Goal: Task Accomplishment & Management: Use online tool/utility

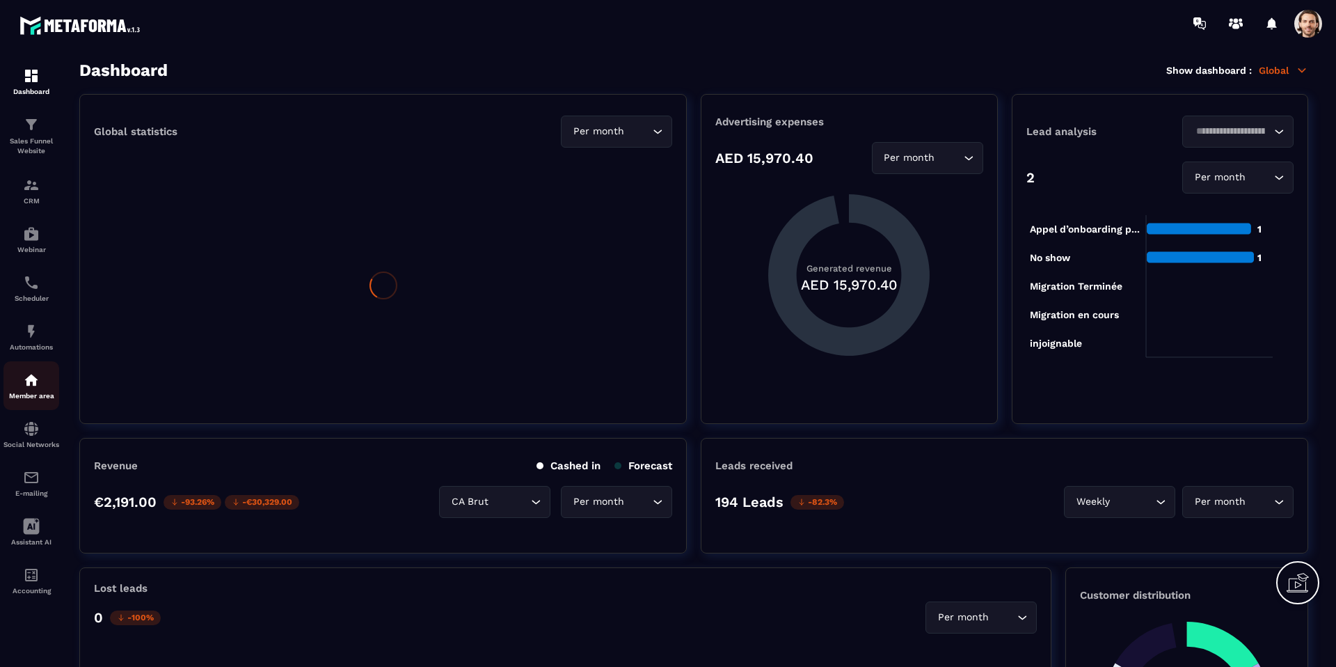
click at [43, 374] on div "Member area" at bounding box center [31, 386] width 56 height 28
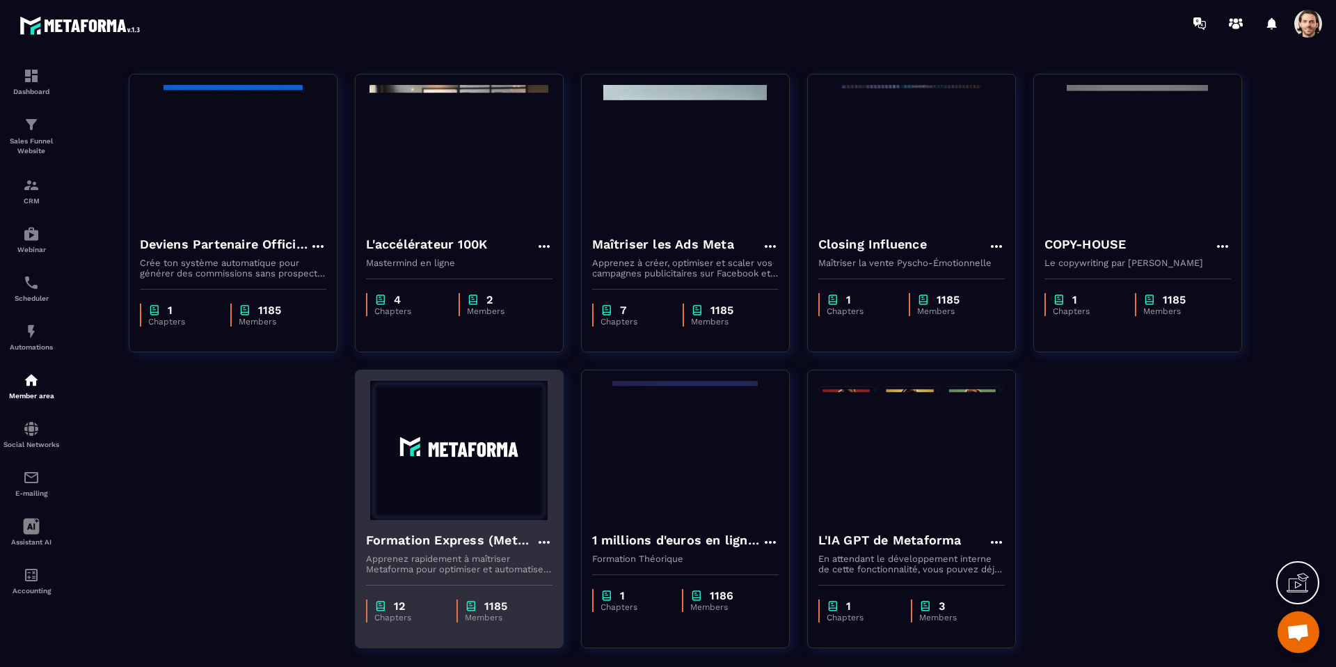
scroll to position [93, 0]
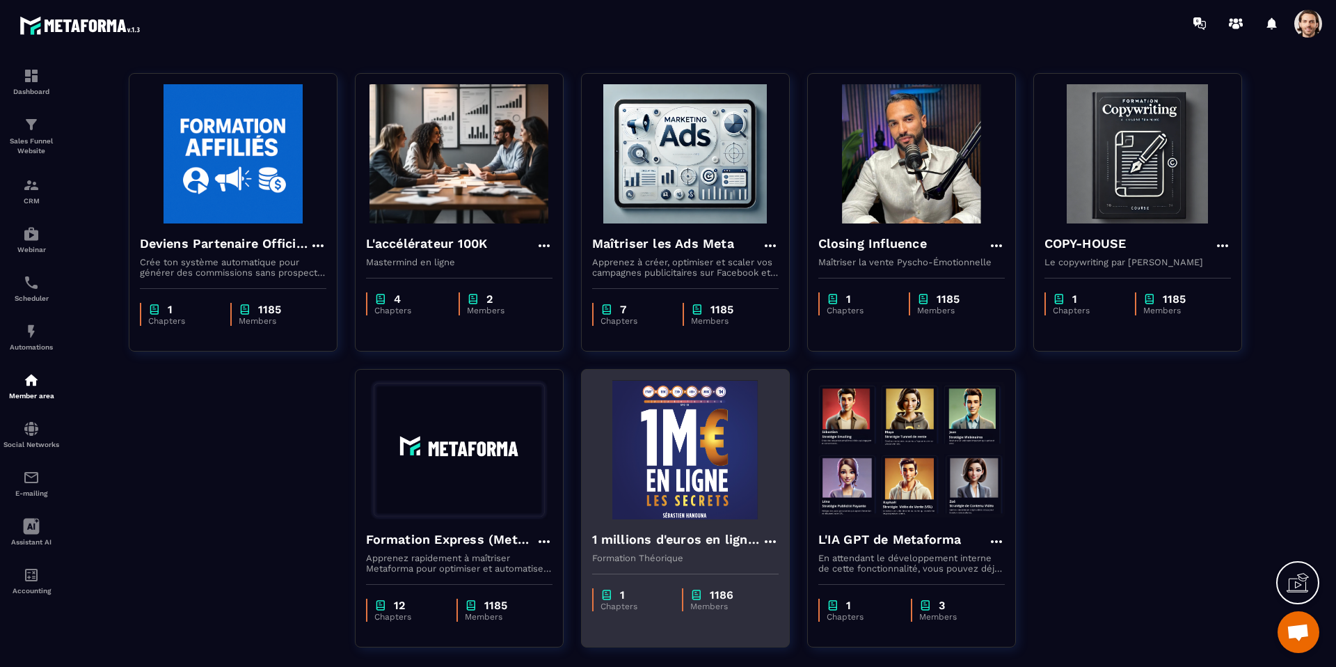
click at [623, 541] on h4 "1 millions d'euros en ligne les secrets" at bounding box center [677, 538] width 170 height 19
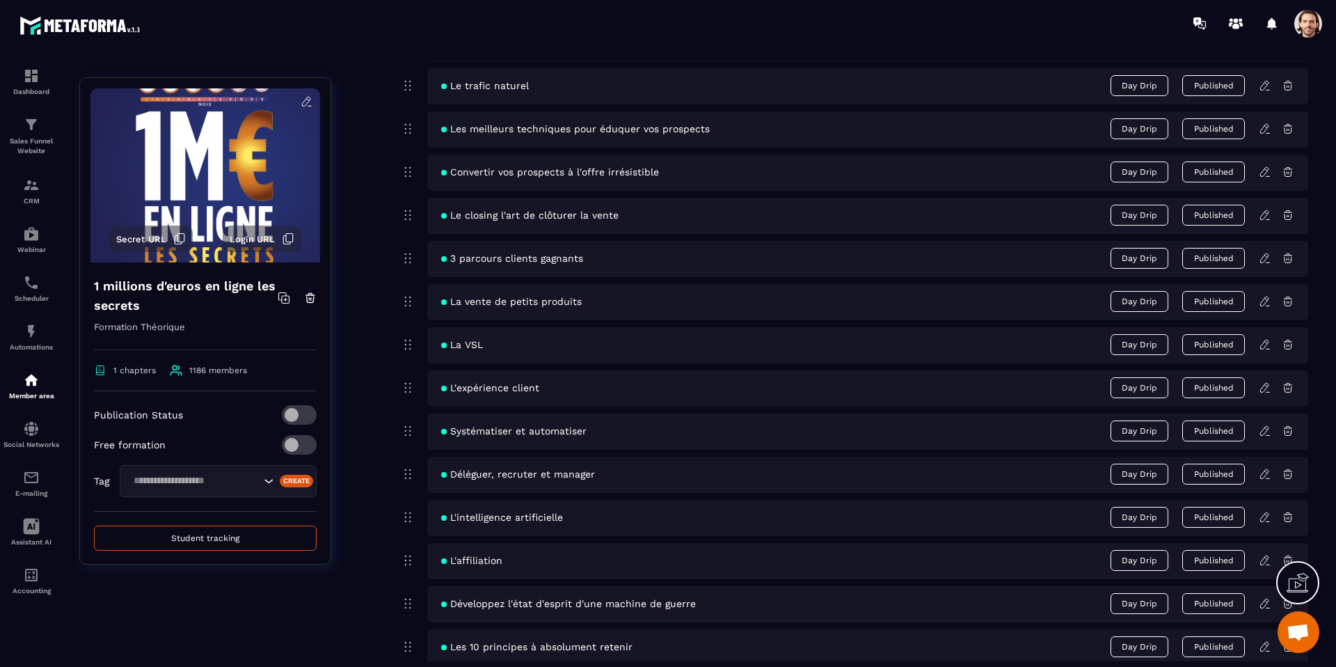
scroll to position [673, 0]
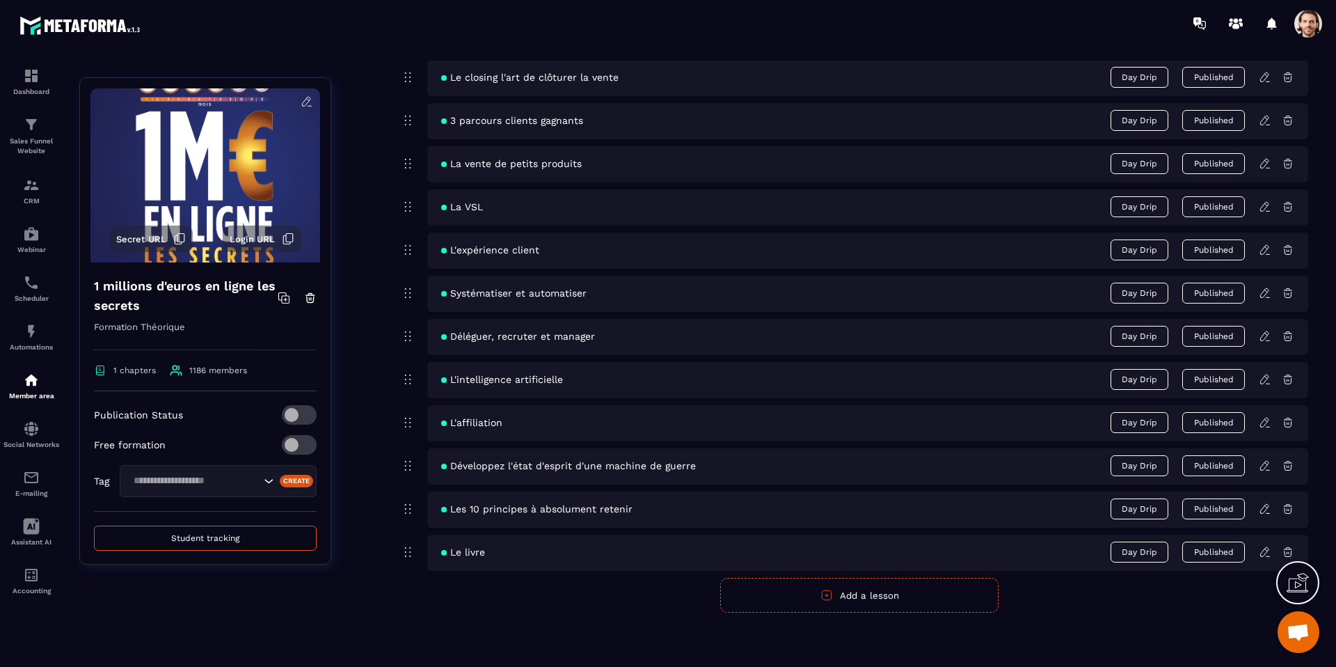
click at [1263, 548] on icon at bounding box center [1265, 551] width 13 height 13
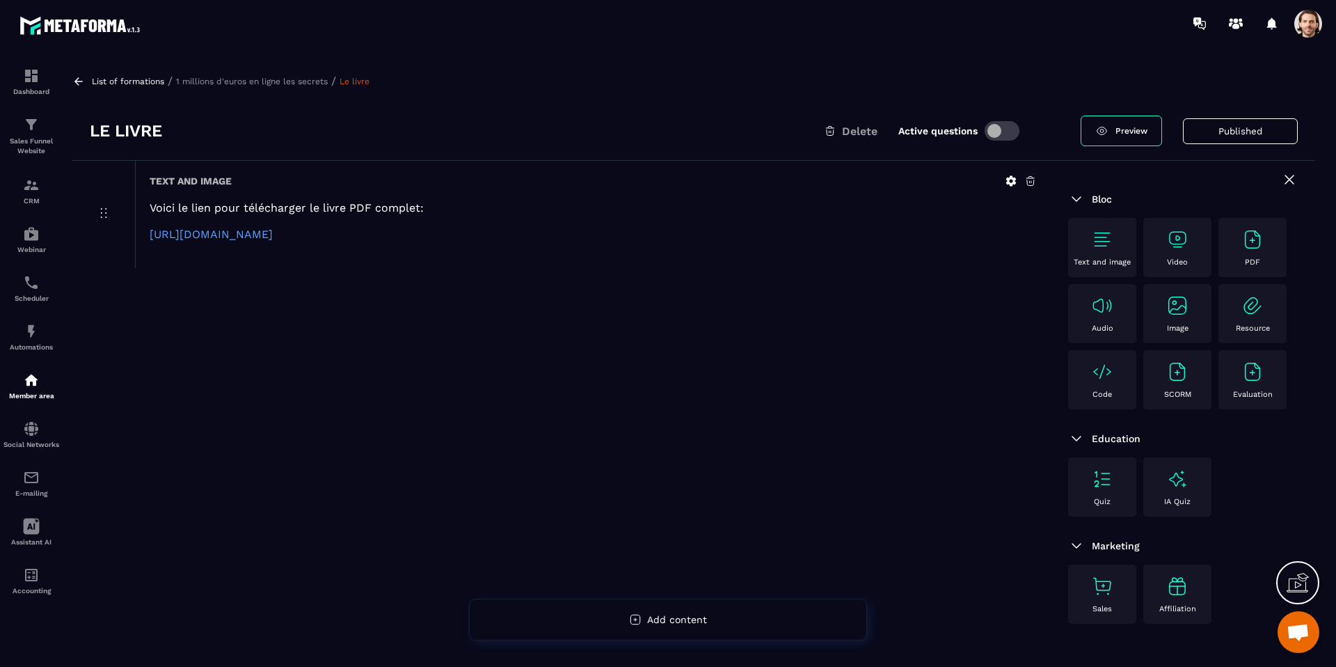
click at [663, 231] on p "[URL][DOMAIN_NAME]" at bounding box center [593, 234] width 887 height 13
click at [642, 234] on p "[URL][DOMAIN_NAME]" at bounding box center [593, 234] width 887 height 13
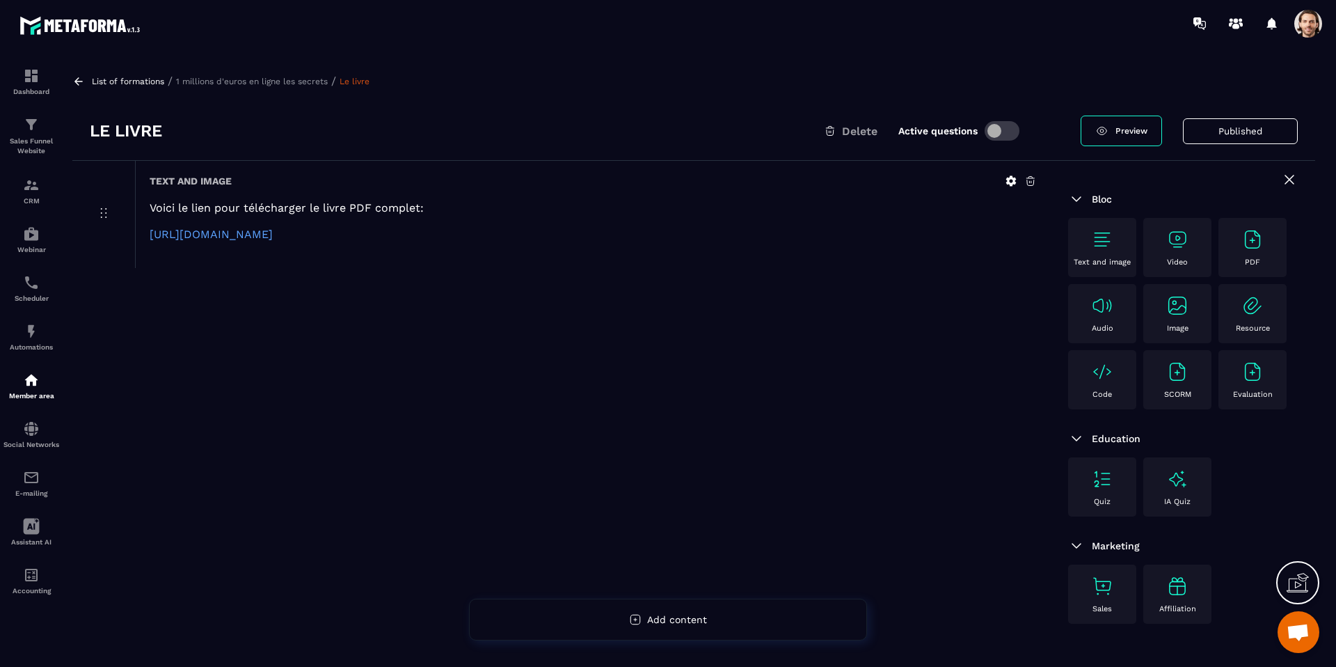
click at [1007, 180] on icon at bounding box center [1011, 181] width 10 height 10
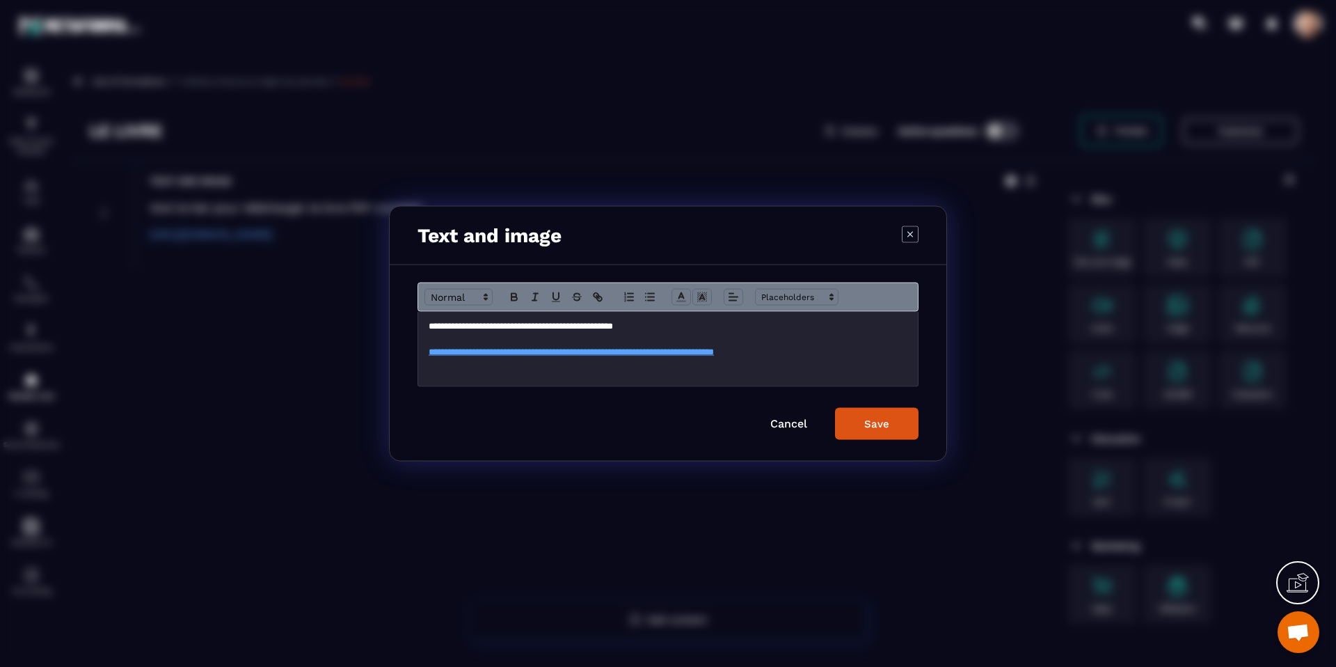
click at [855, 355] on p "**********" at bounding box center [668, 351] width 479 height 13
click at [856, 355] on p "**********" at bounding box center [668, 351] width 479 height 13
copy link "**********"
click at [912, 239] on icon "Modal window" at bounding box center [910, 233] width 17 height 17
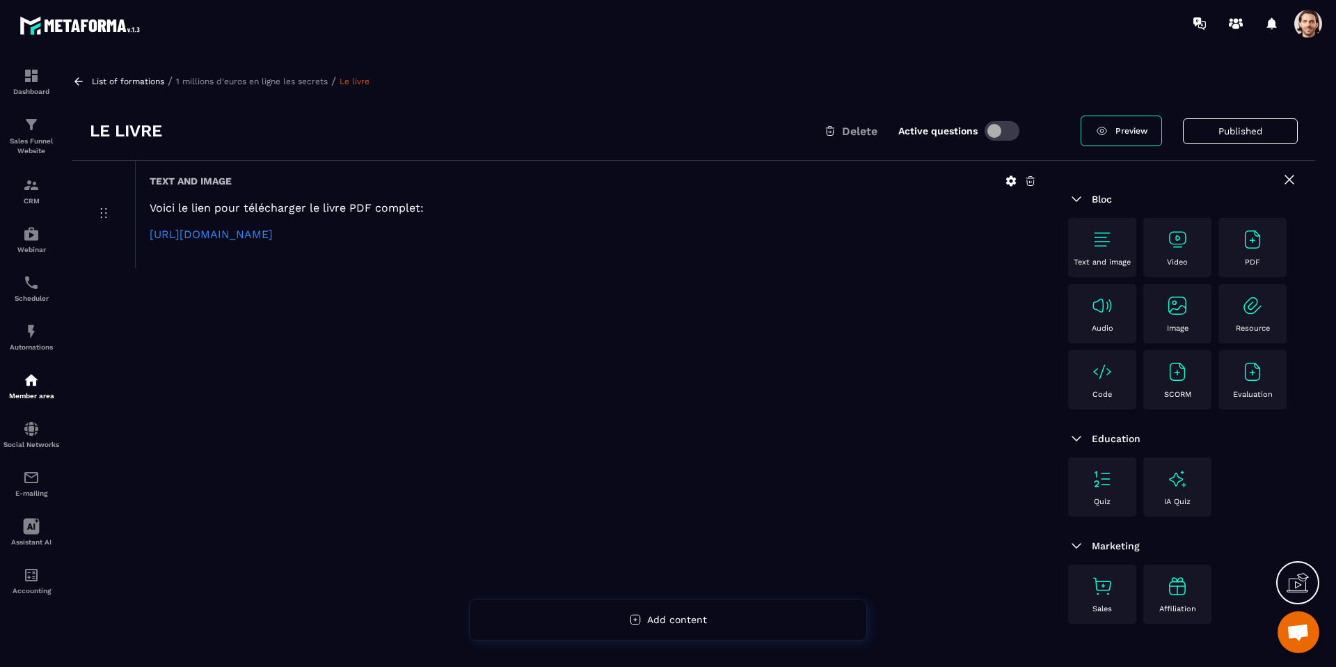
click at [273, 233] on link "[URL][DOMAIN_NAME]" at bounding box center [211, 234] width 123 height 13
click at [273, 239] on link "[URL][DOMAIN_NAME]" at bounding box center [211, 234] width 123 height 13
click at [26, 286] on img at bounding box center [31, 282] width 17 height 17
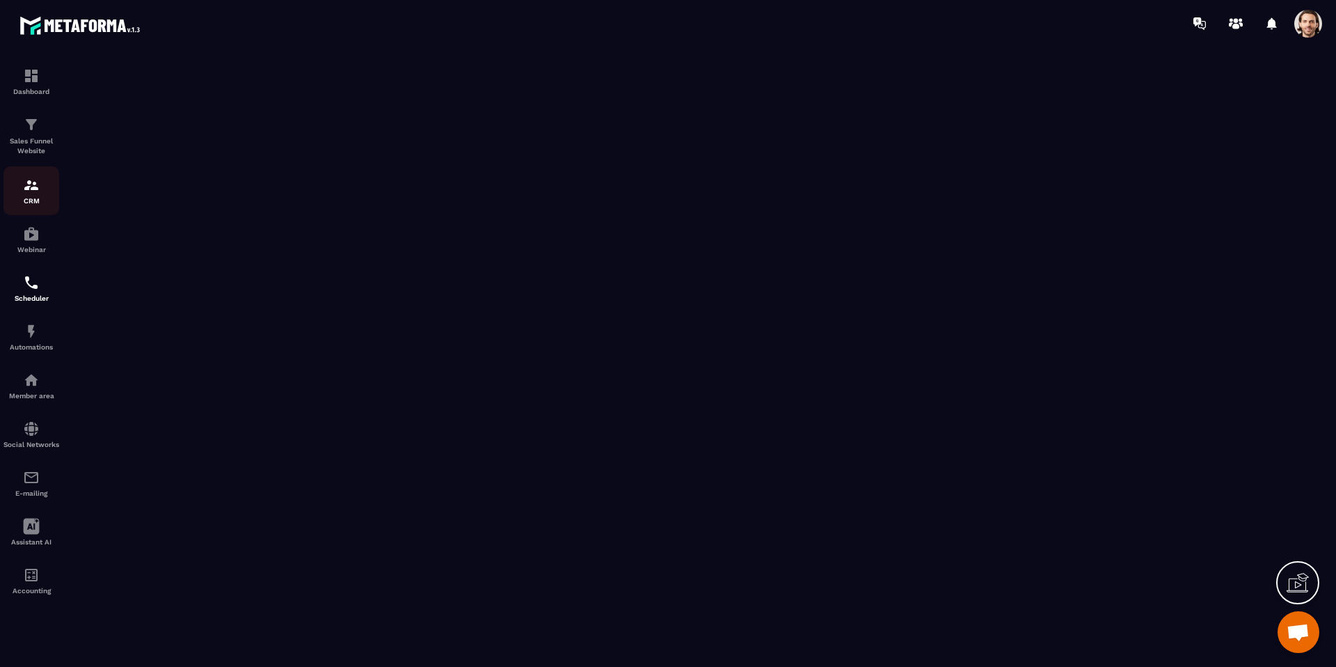
click at [36, 194] on div "CRM" at bounding box center [31, 191] width 56 height 28
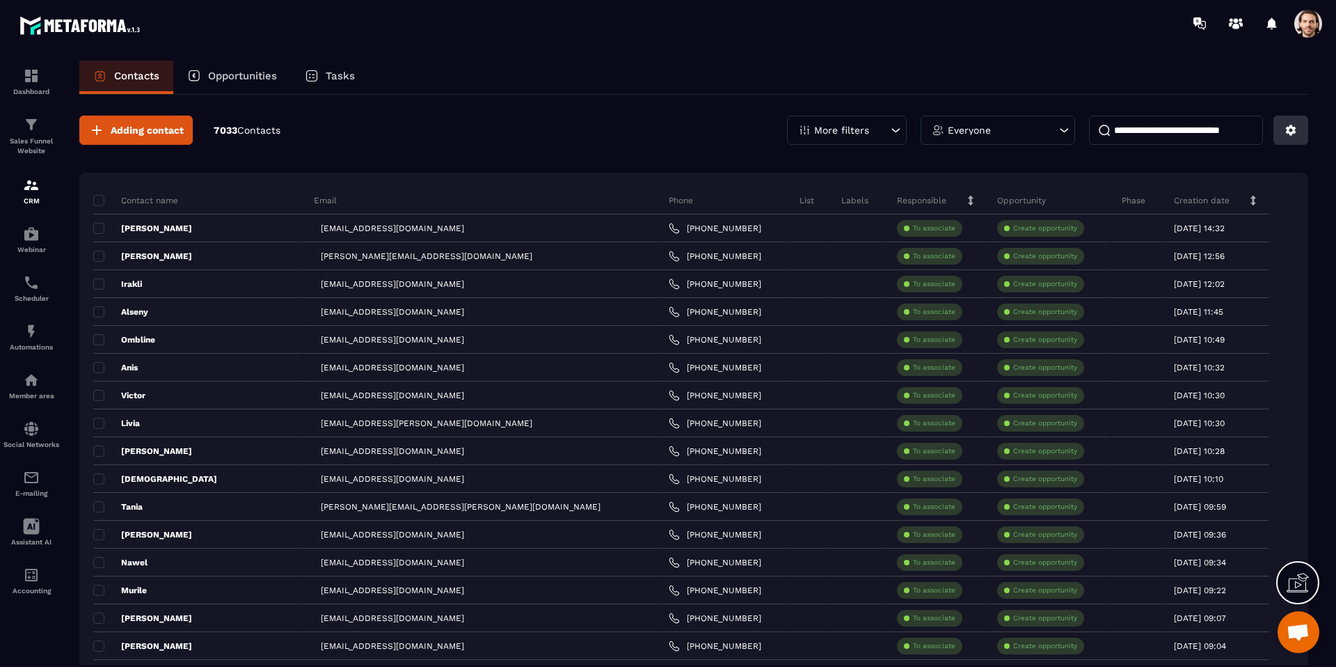
click at [1297, 135] on button at bounding box center [1290, 129] width 35 height 29
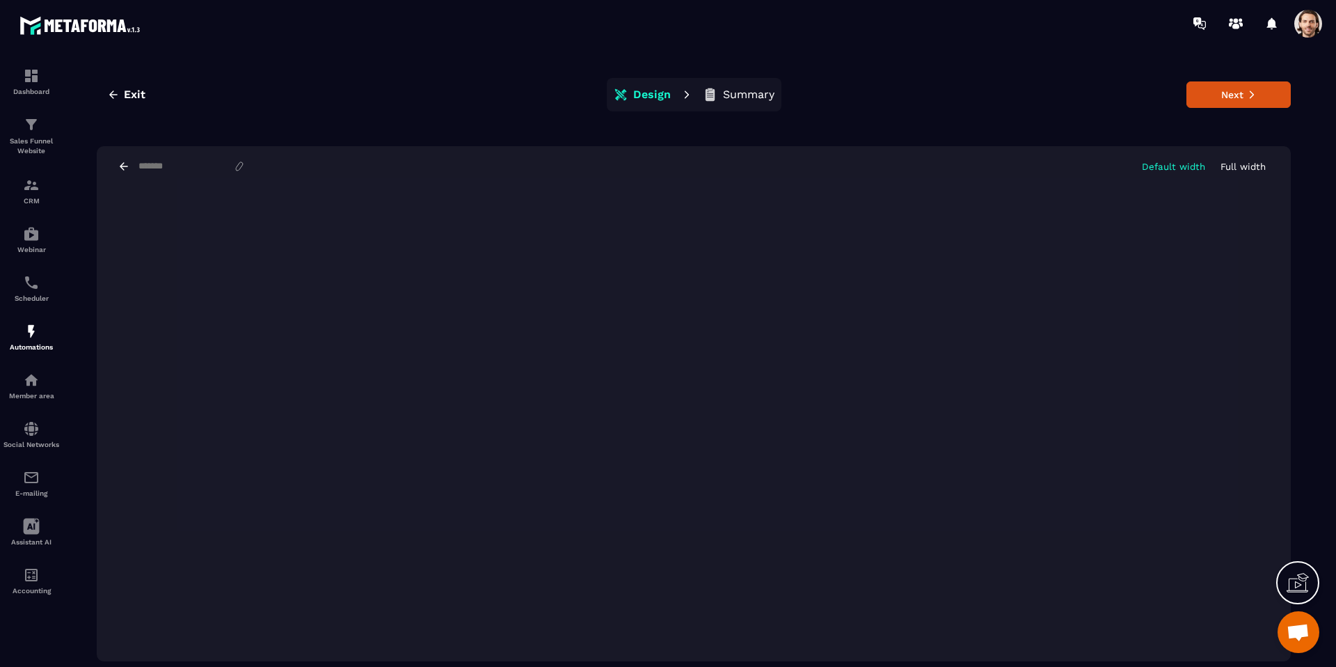
click at [198, 161] on input at bounding box center [185, 166] width 96 height 11
paste input "**********"
type input "**********"
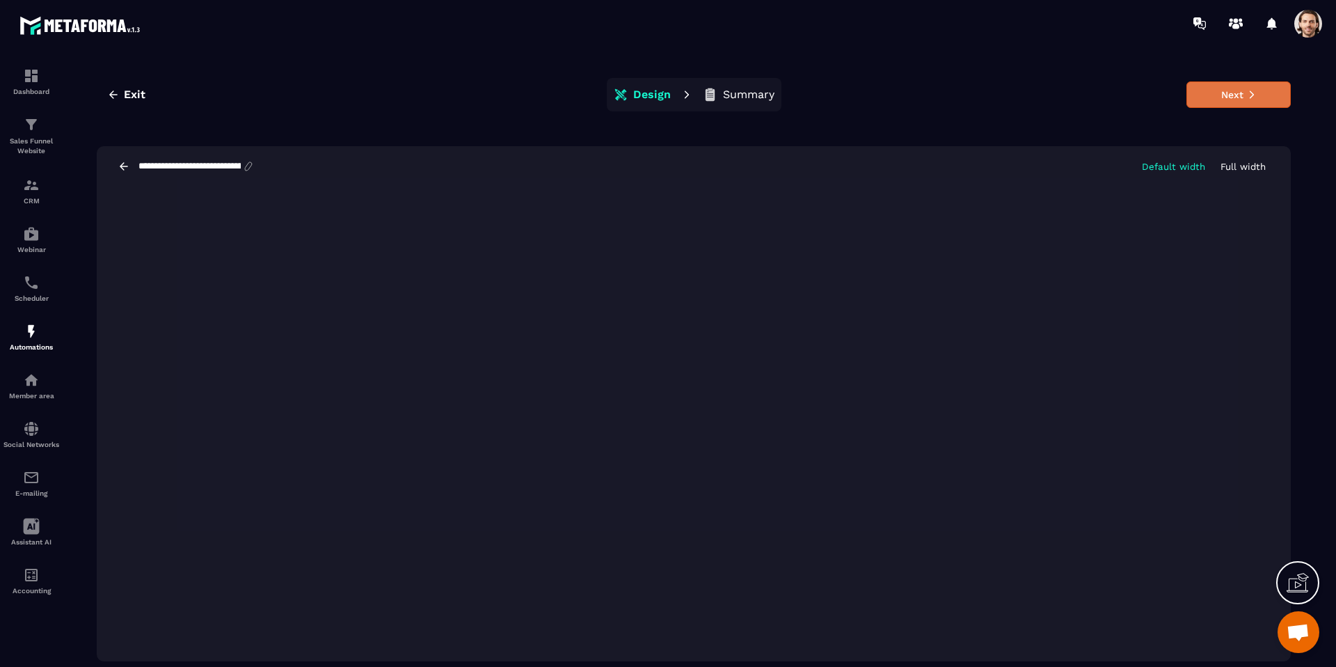
click at [1234, 102] on button "Next" at bounding box center [1238, 94] width 104 height 26
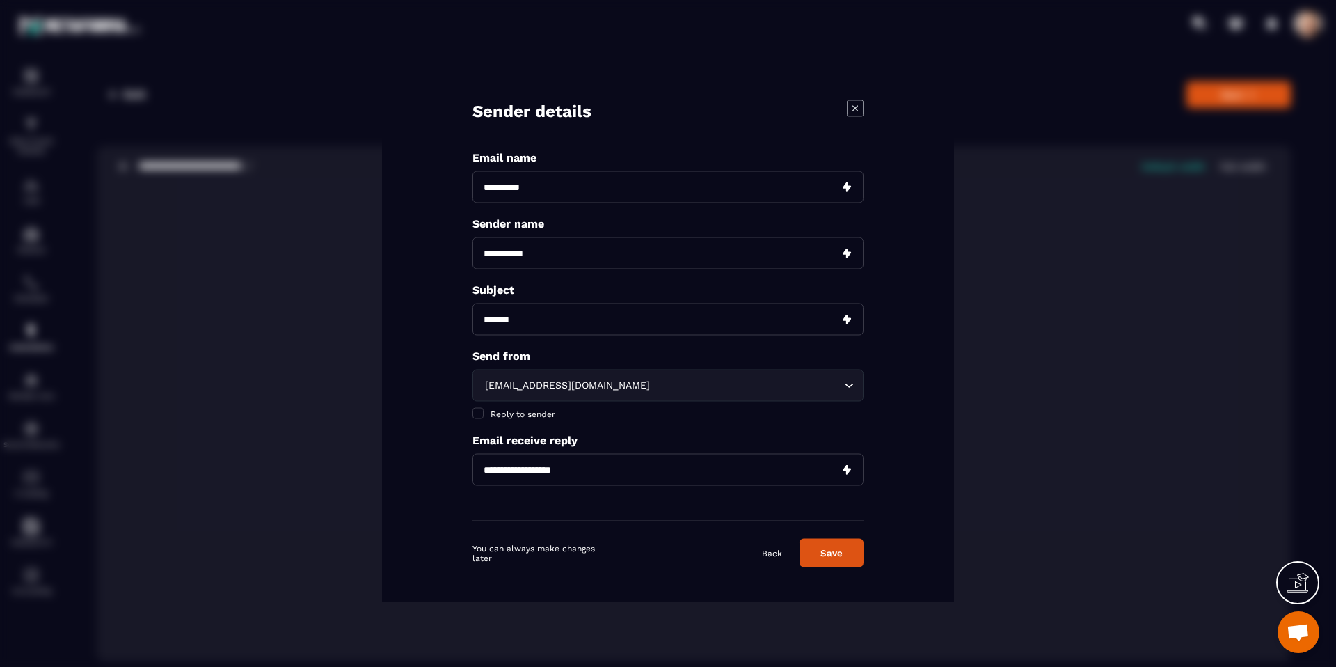
click at [555, 321] on input "Modal window" at bounding box center [667, 319] width 391 height 32
paste input "**********"
type input "**********"
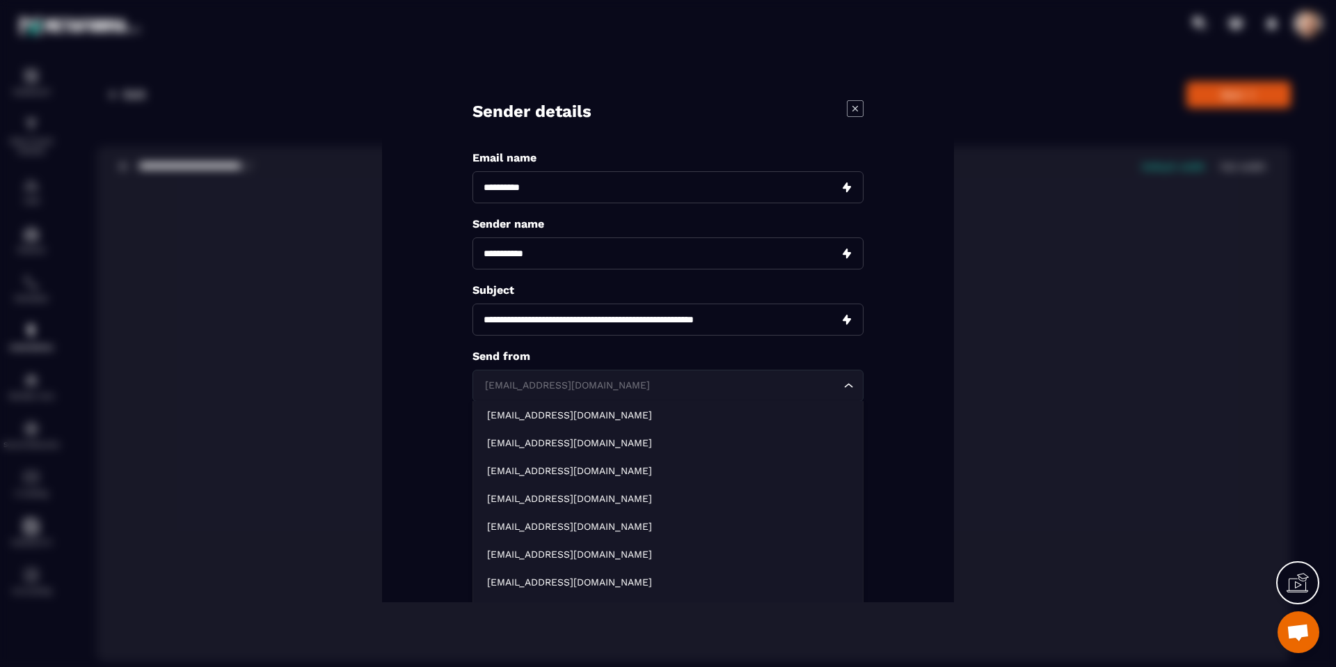
click at [558, 392] on div "sale@mkt.metaforma.io Loading..." at bounding box center [667, 385] width 391 height 32
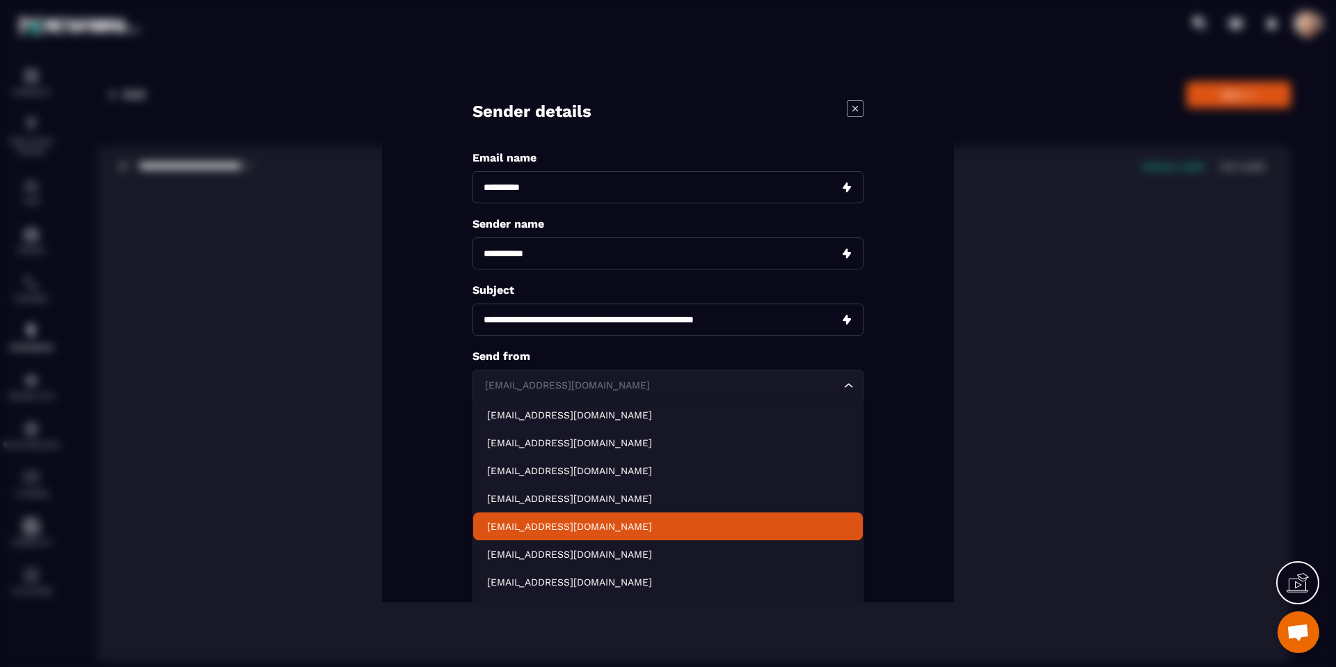
click at [557, 519] on p "support@metaforma.io" at bounding box center [668, 526] width 362 height 14
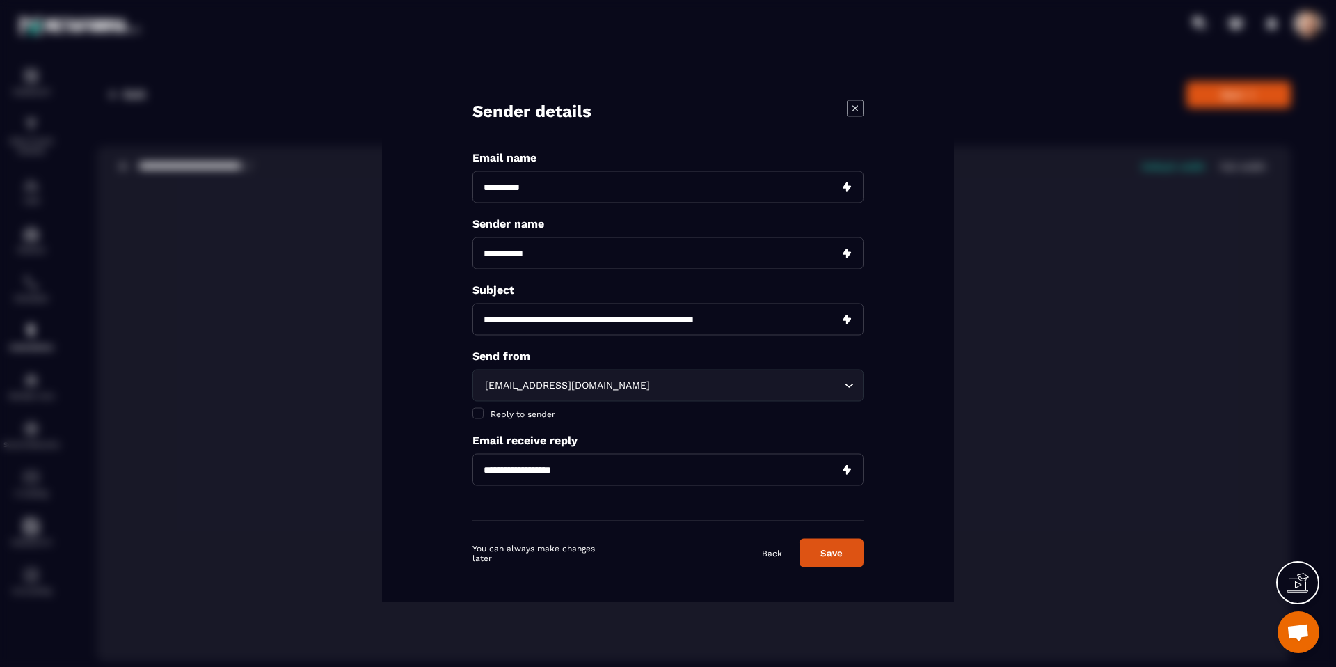
click at [504, 420] on div "**********" at bounding box center [667, 336] width 391 height 370
click at [506, 413] on span "Reply to sender" at bounding box center [522, 414] width 65 height 10
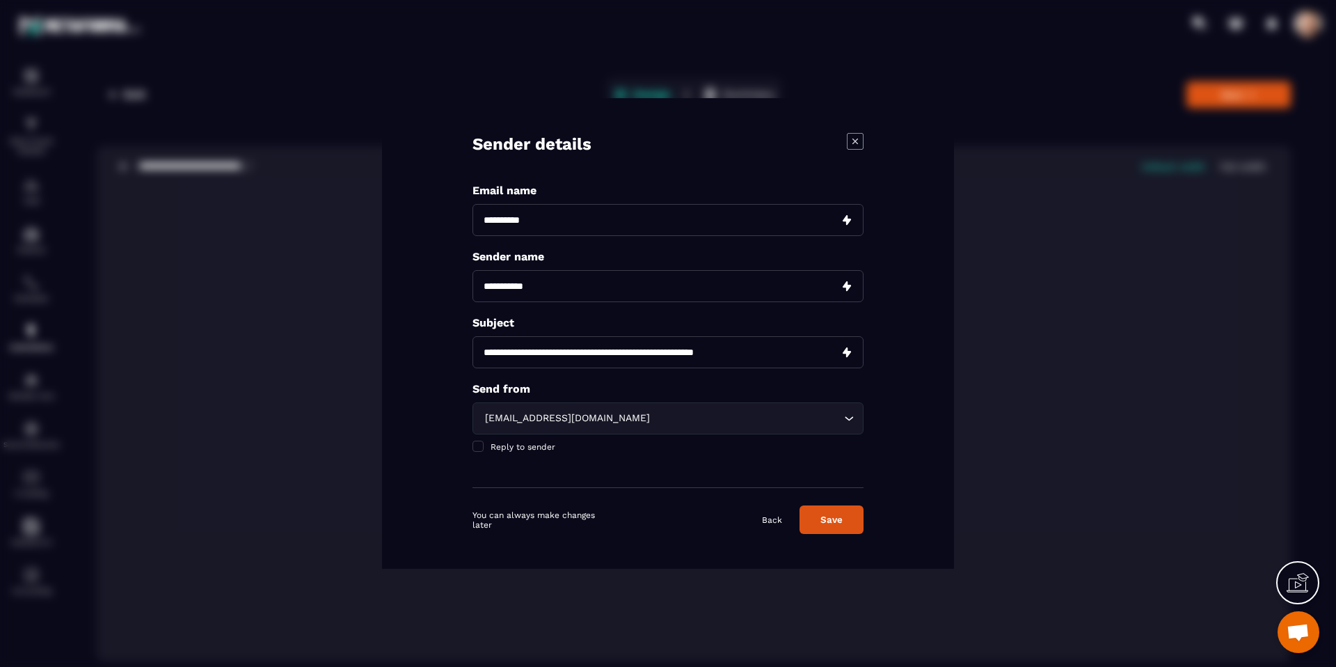
click at [540, 218] on input "Modal window" at bounding box center [667, 220] width 391 height 32
paste input "**********"
type input "**********"
click at [516, 291] on input "Modal window" at bounding box center [667, 286] width 391 height 32
type input "**********"
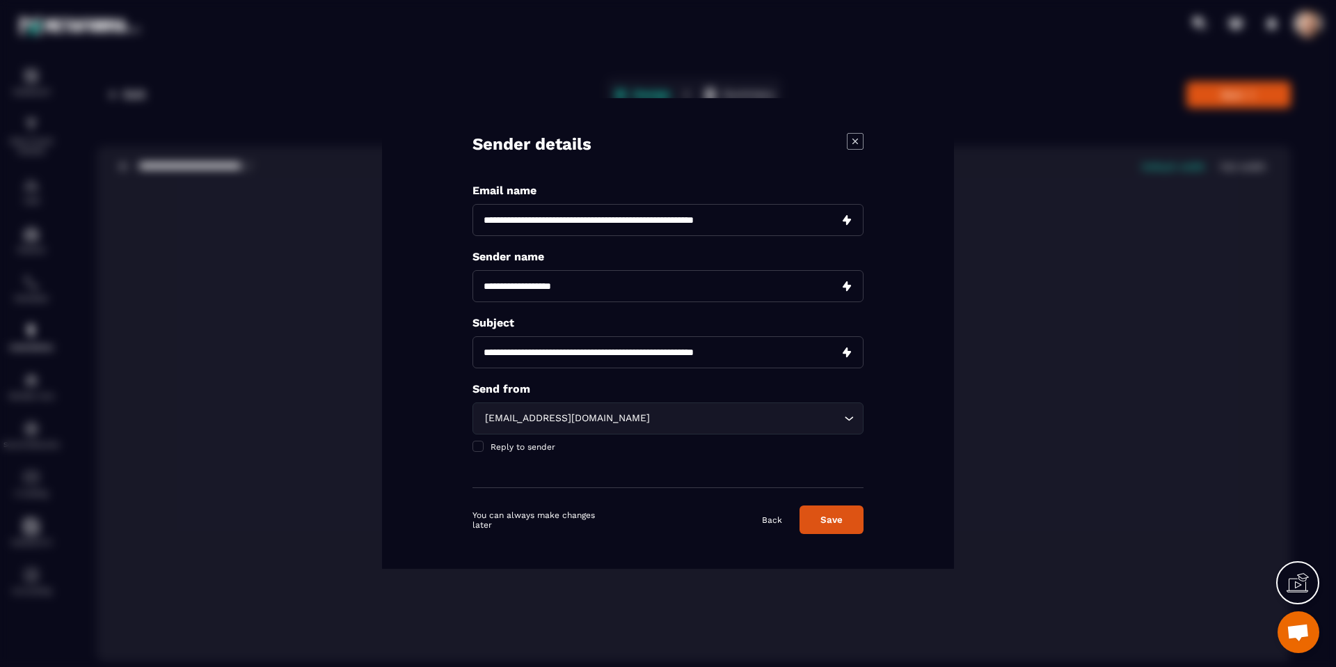
click at [847, 527] on button "Save" at bounding box center [831, 519] width 64 height 29
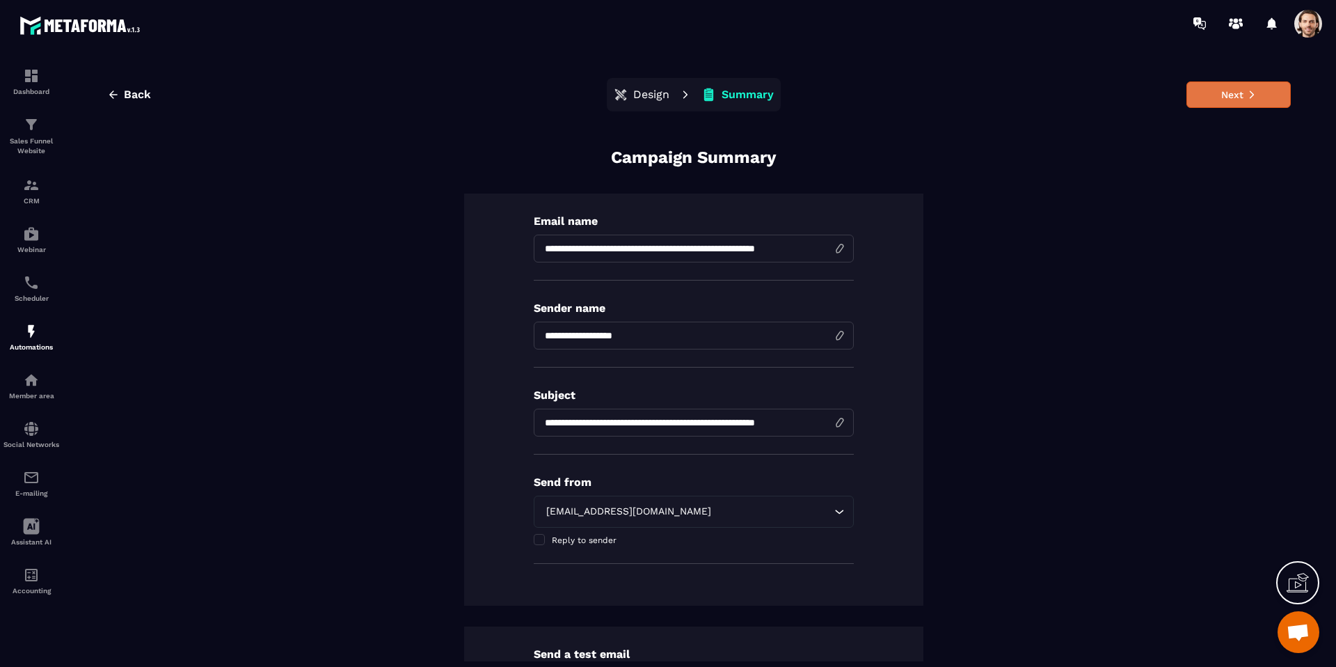
click at [1250, 91] on icon at bounding box center [1251, 95] width 4 height 8
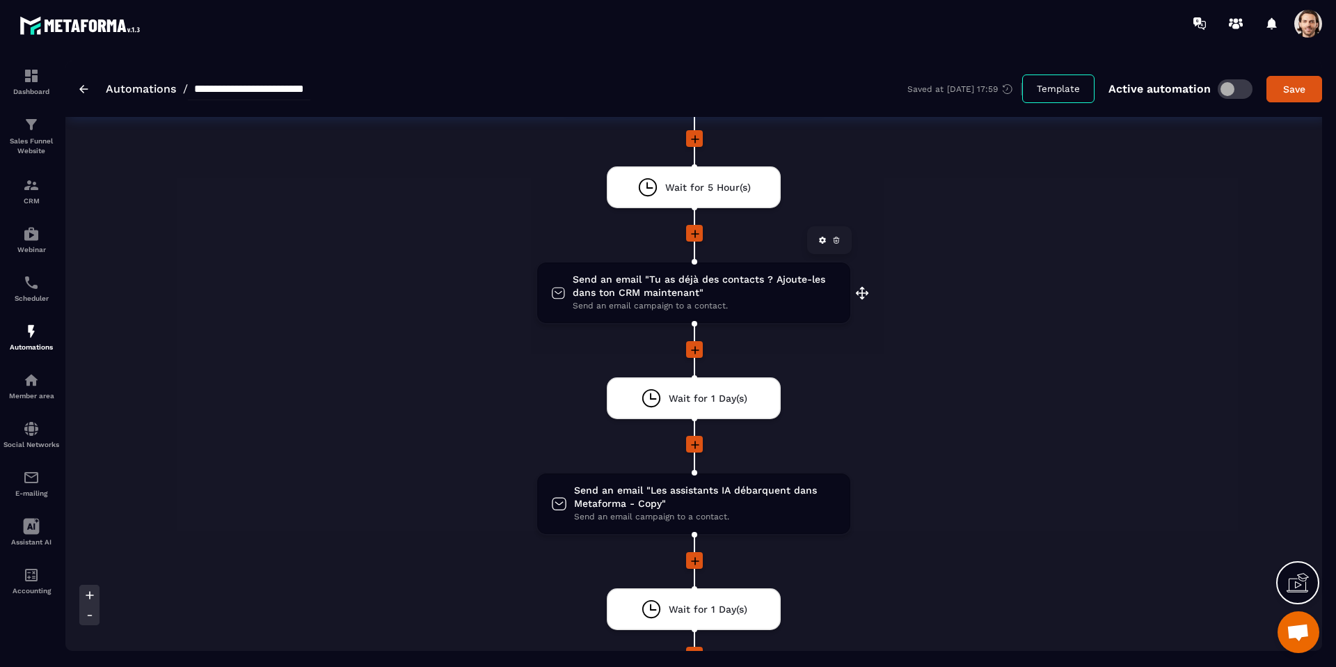
scroll to position [1677, 0]
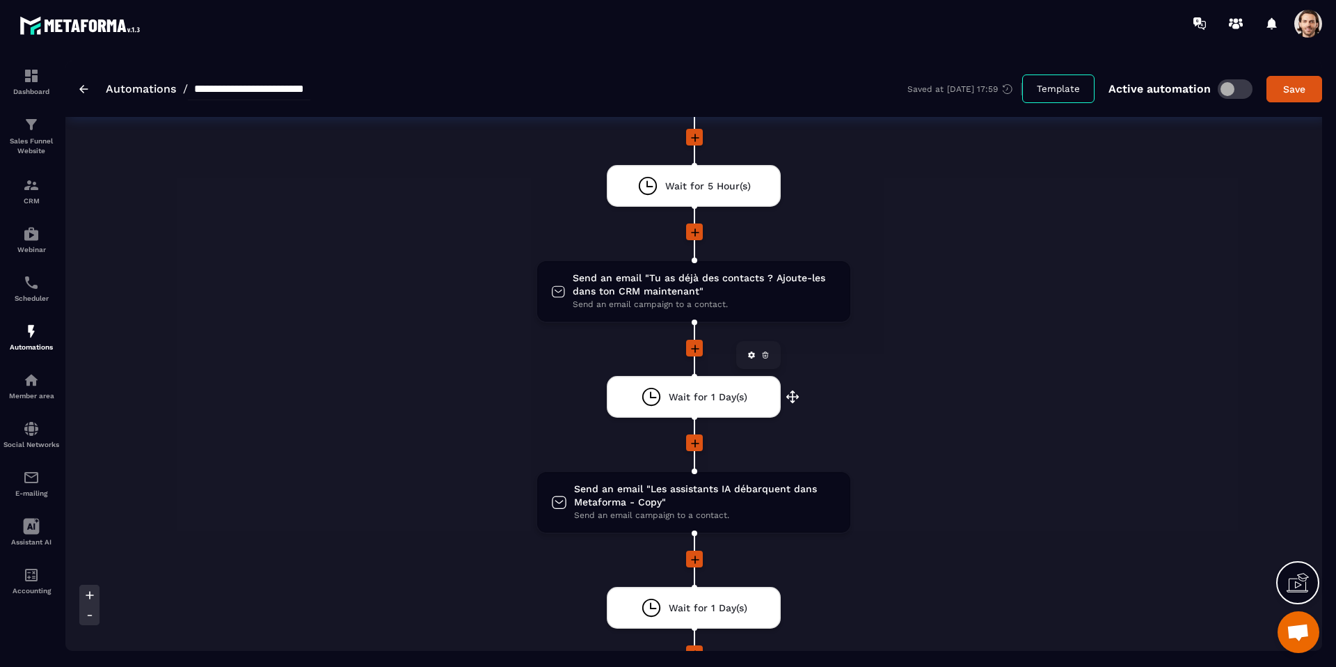
click at [712, 402] on span "Wait for 1 Day(s)" at bounding box center [708, 396] width 79 height 13
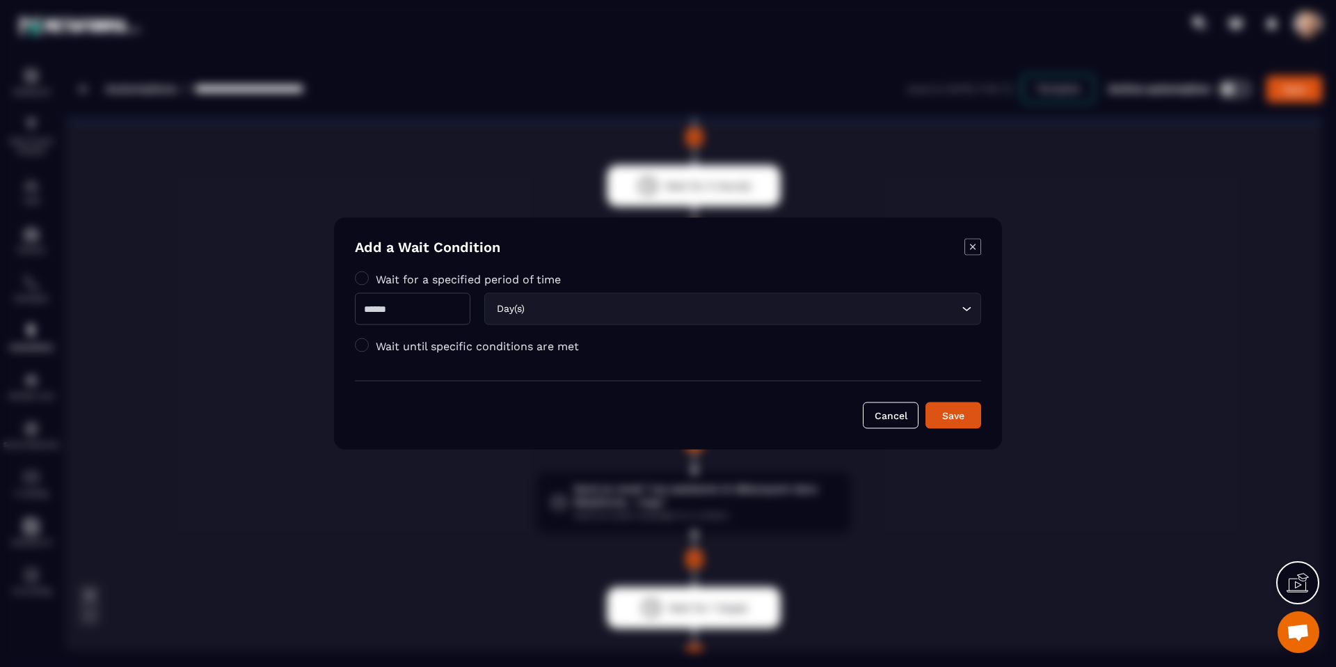
click at [521, 345] on label "Wait until specific conditions are met" at bounding box center [477, 345] width 203 height 13
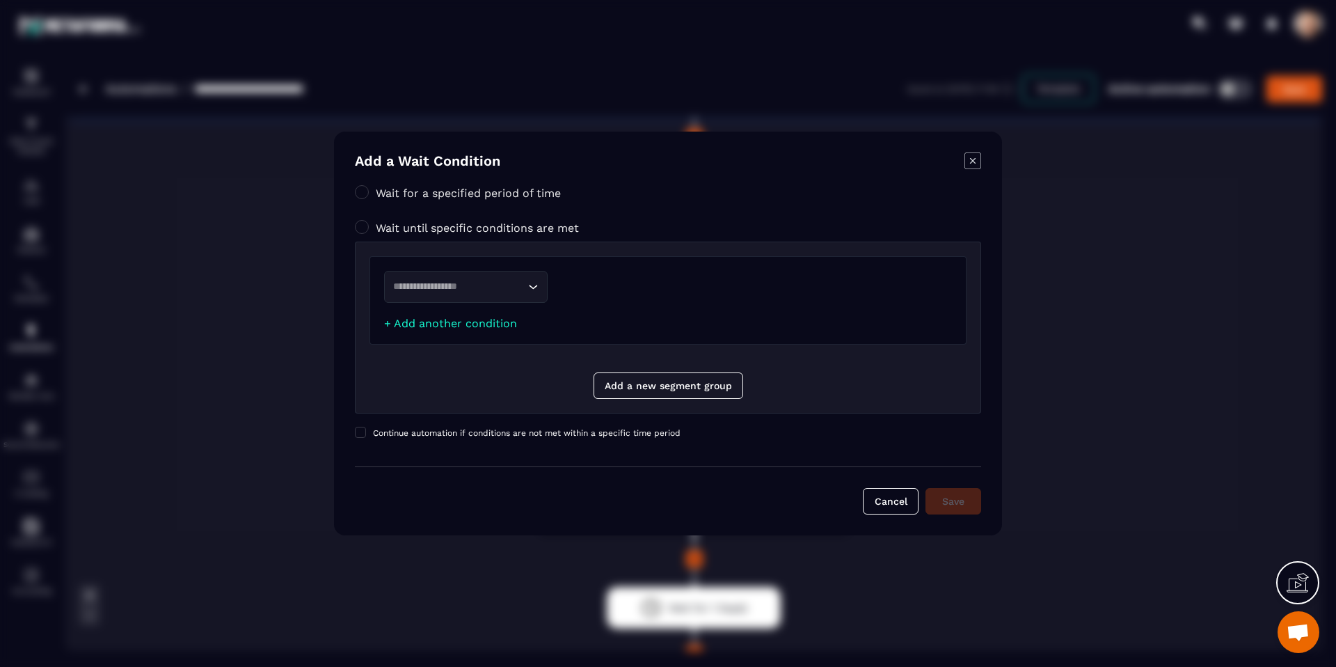
click at [505, 279] on input "Search for option" at bounding box center [458, 286] width 131 height 15
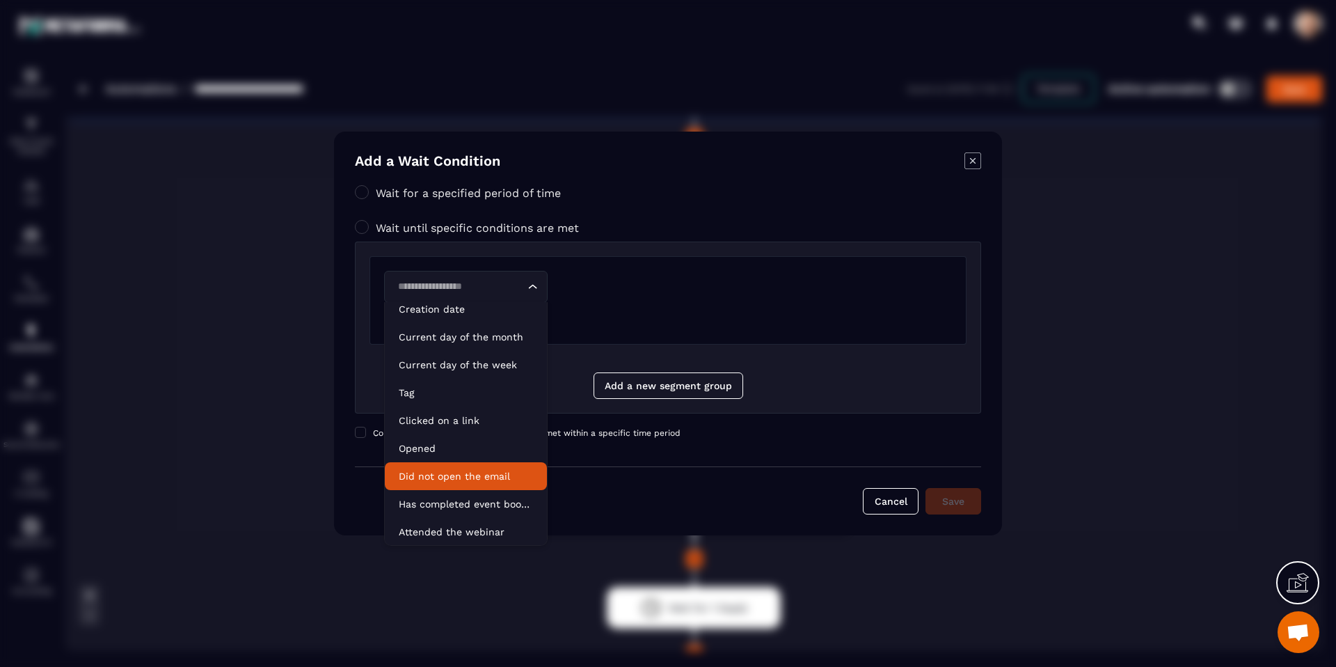
scroll to position [70, 0]
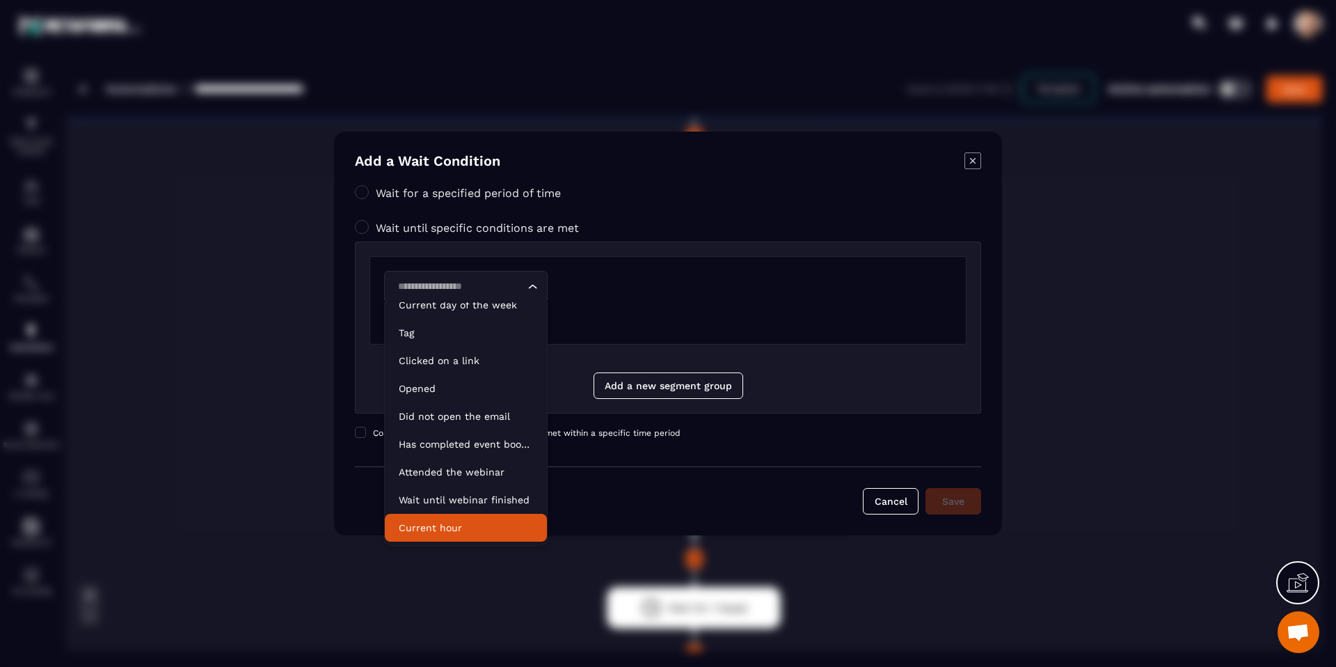
click at [475, 528] on p "Current hour" at bounding box center [466, 527] width 134 height 14
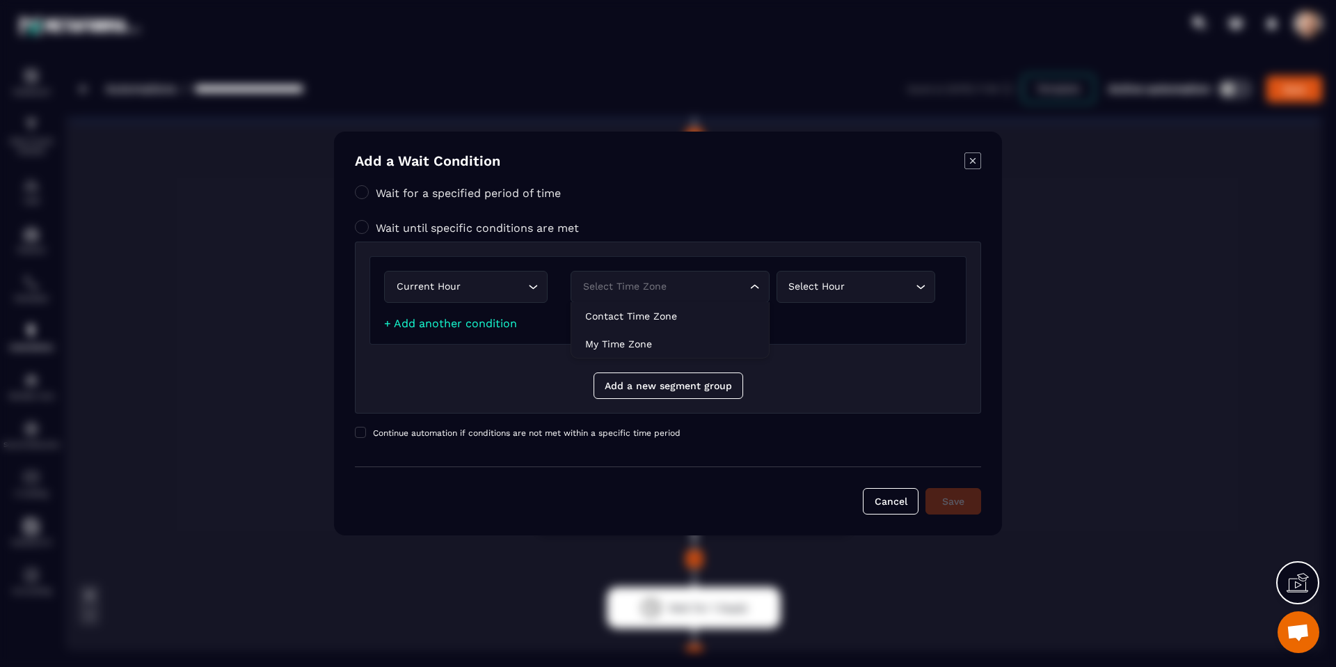
click at [735, 287] on div "Select time zone" at bounding box center [663, 286] width 170 height 15
drag, startPoint x: 716, startPoint y: 309, endPoint x: 725, endPoint y: 307, distance: 9.3
click at [717, 309] on p "Contact time zone" at bounding box center [670, 316] width 170 height 14
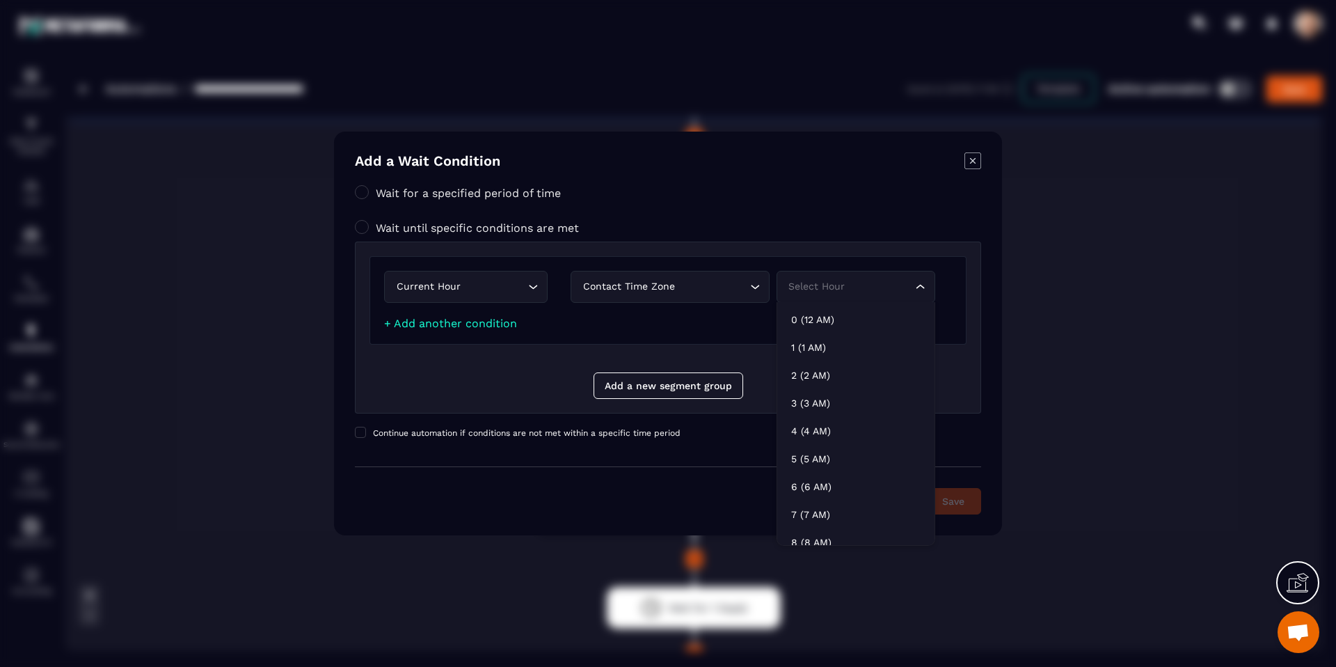
click at [833, 296] on div "Select hour Loading..." at bounding box center [855, 287] width 159 height 32
click at [836, 527] on p "8 (8 AM)" at bounding box center [855, 532] width 129 height 14
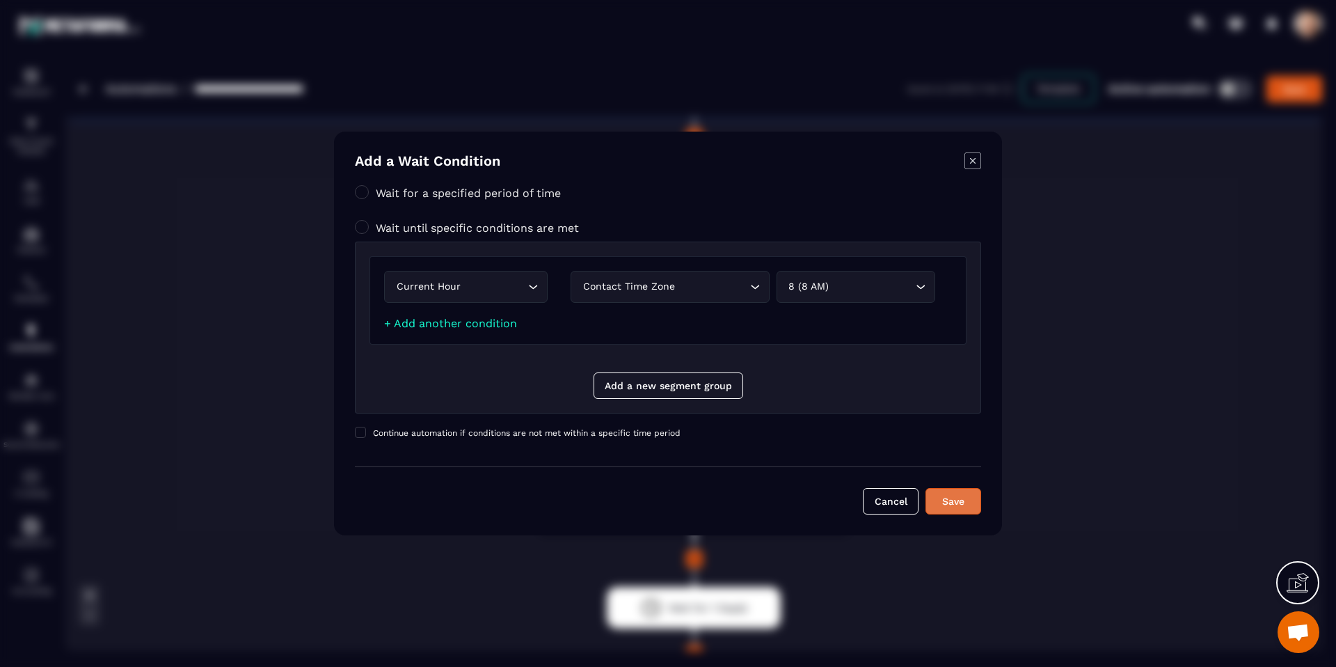
click at [966, 502] on div "Save" at bounding box center [953, 501] width 38 height 14
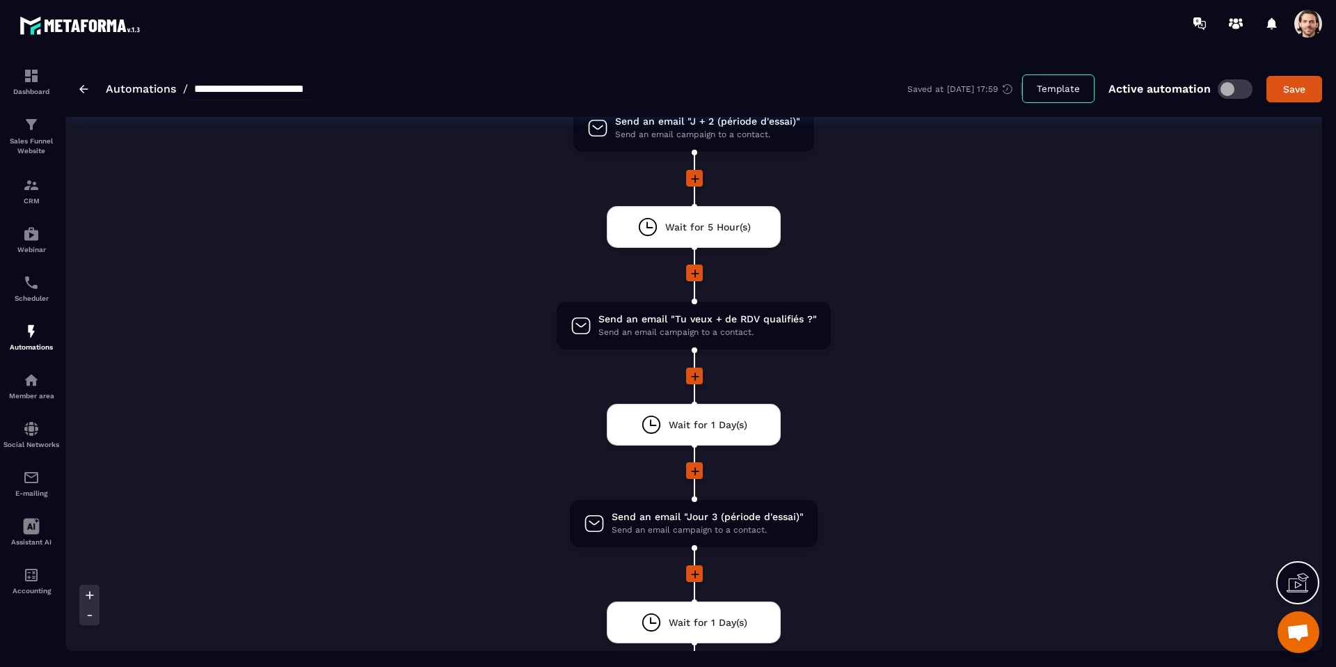
scroll to position [1090, 0]
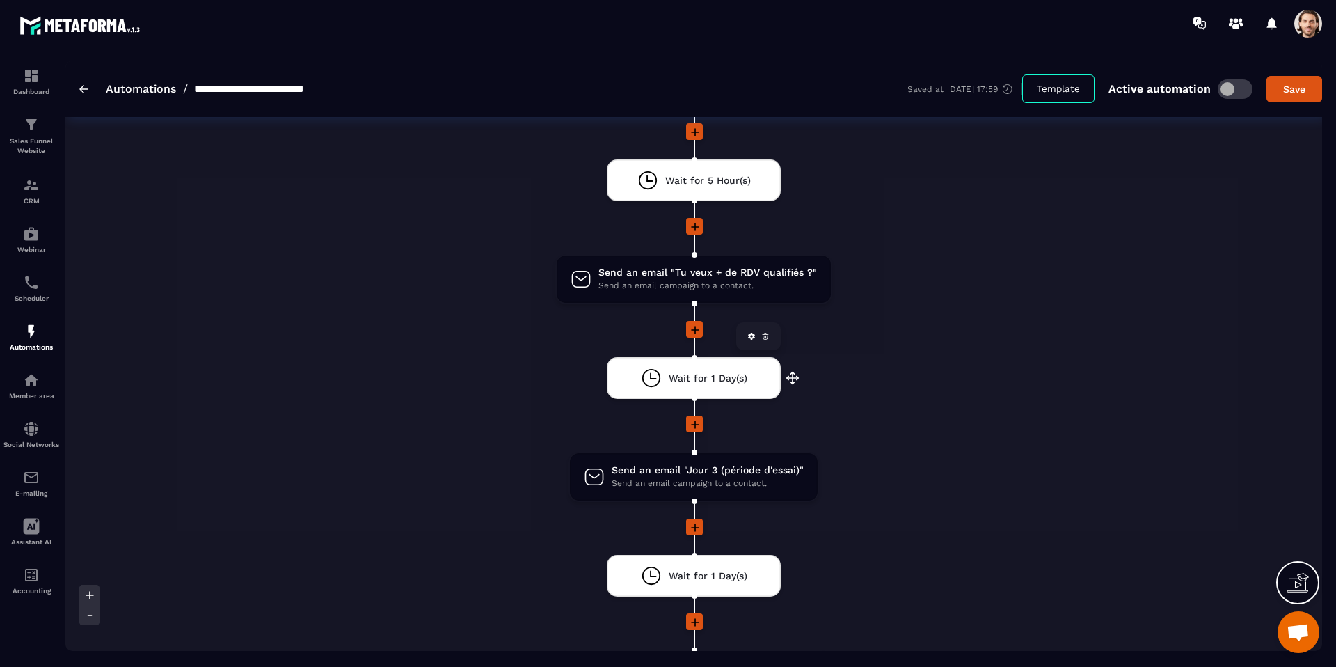
click at [681, 382] on span "Wait for 1 Day(s)" at bounding box center [708, 378] width 79 height 13
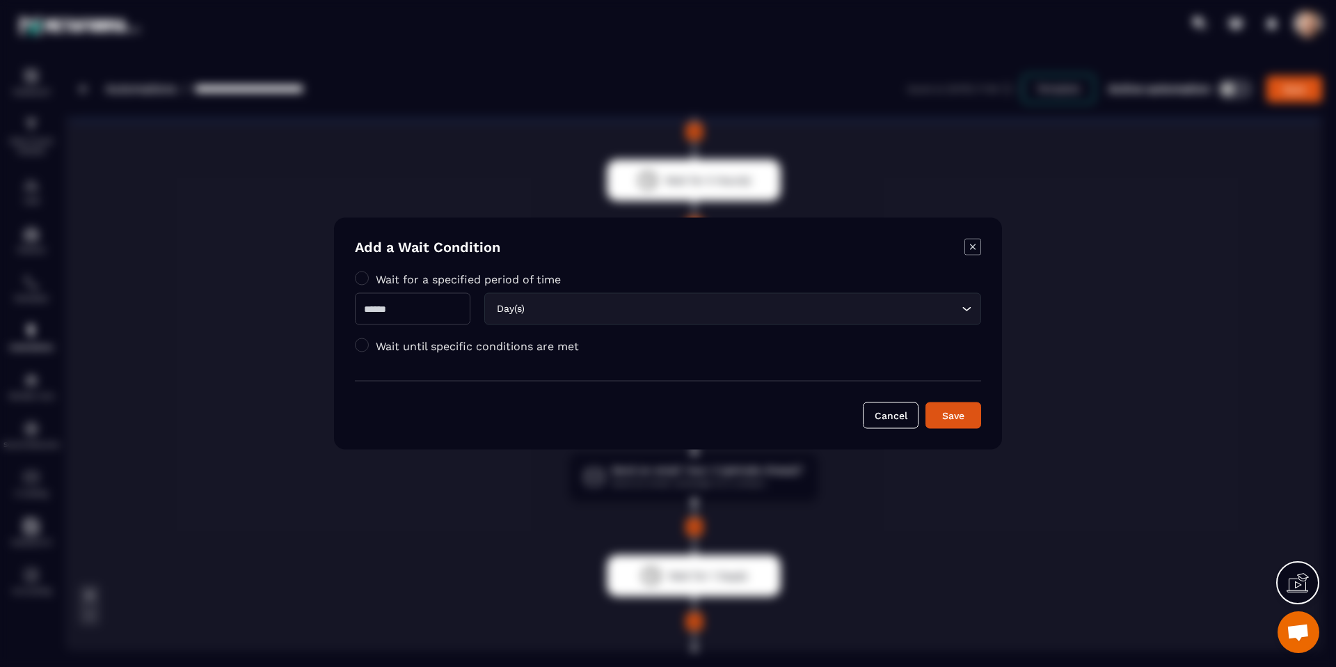
click at [474, 344] on label "Wait until specific conditions are met" at bounding box center [477, 345] width 203 height 13
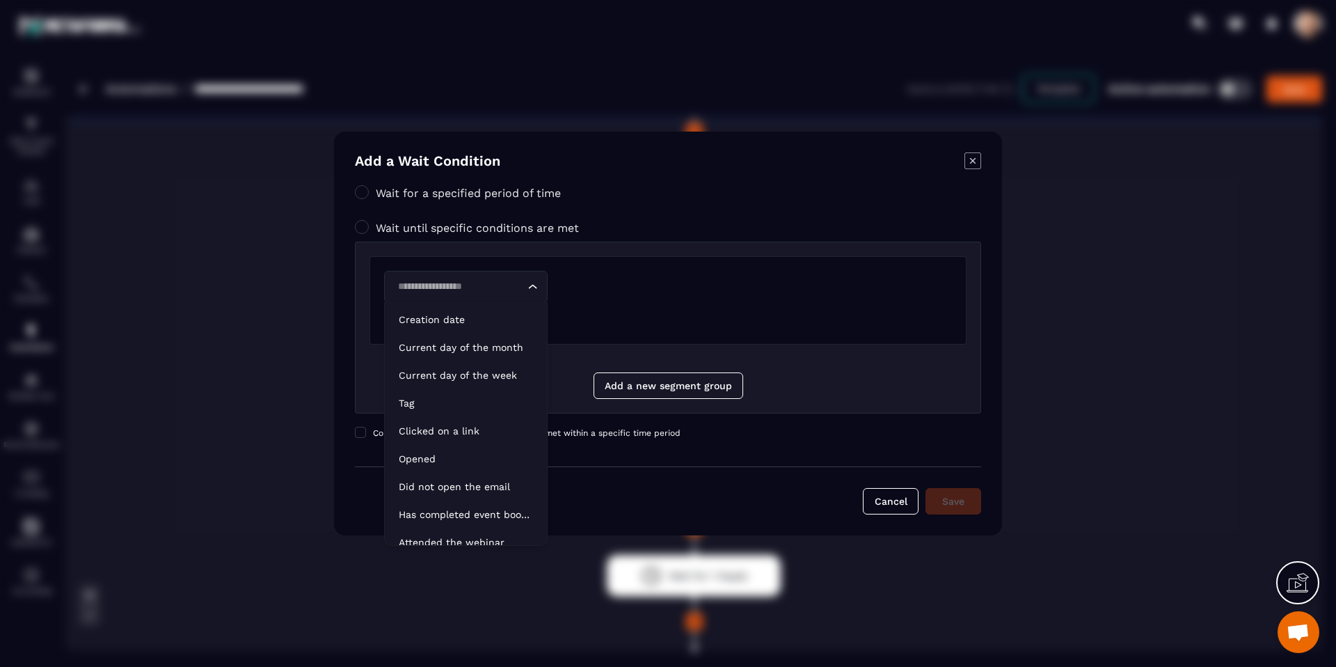
click at [493, 296] on div "Loading..." at bounding box center [465, 287] width 163 height 32
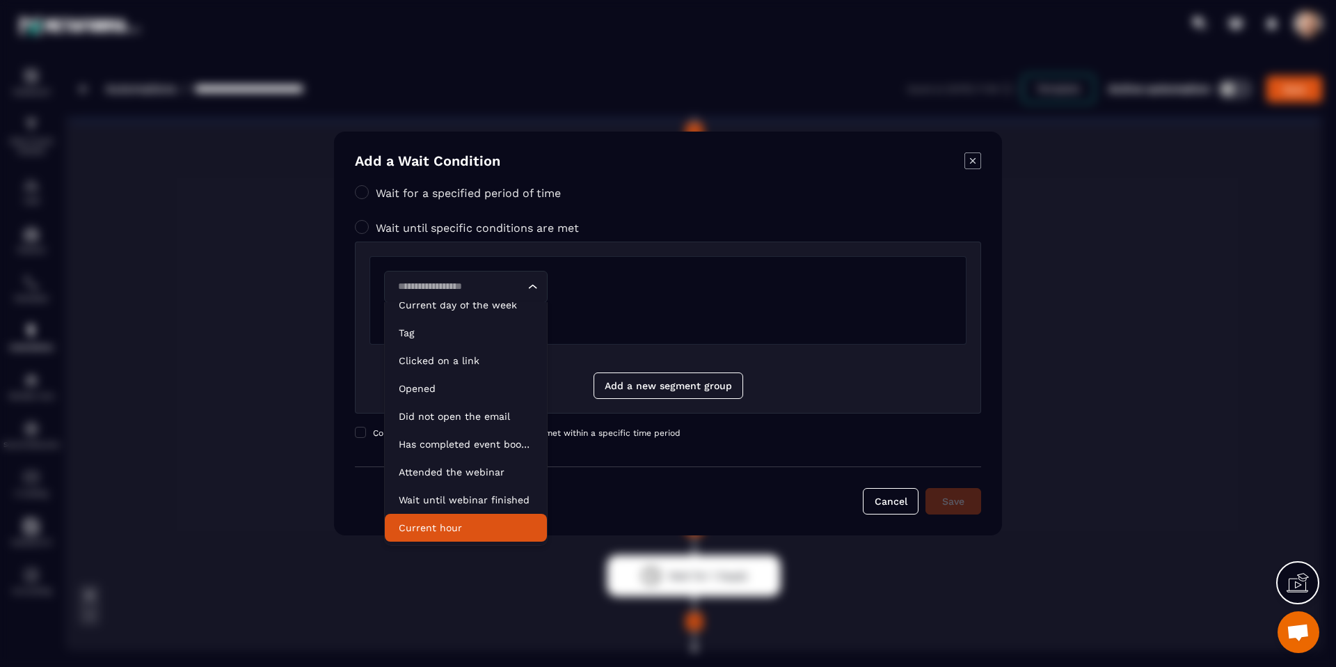
click at [474, 525] on p "Current hour" at bounding box center [466, 527] width 134 height 14
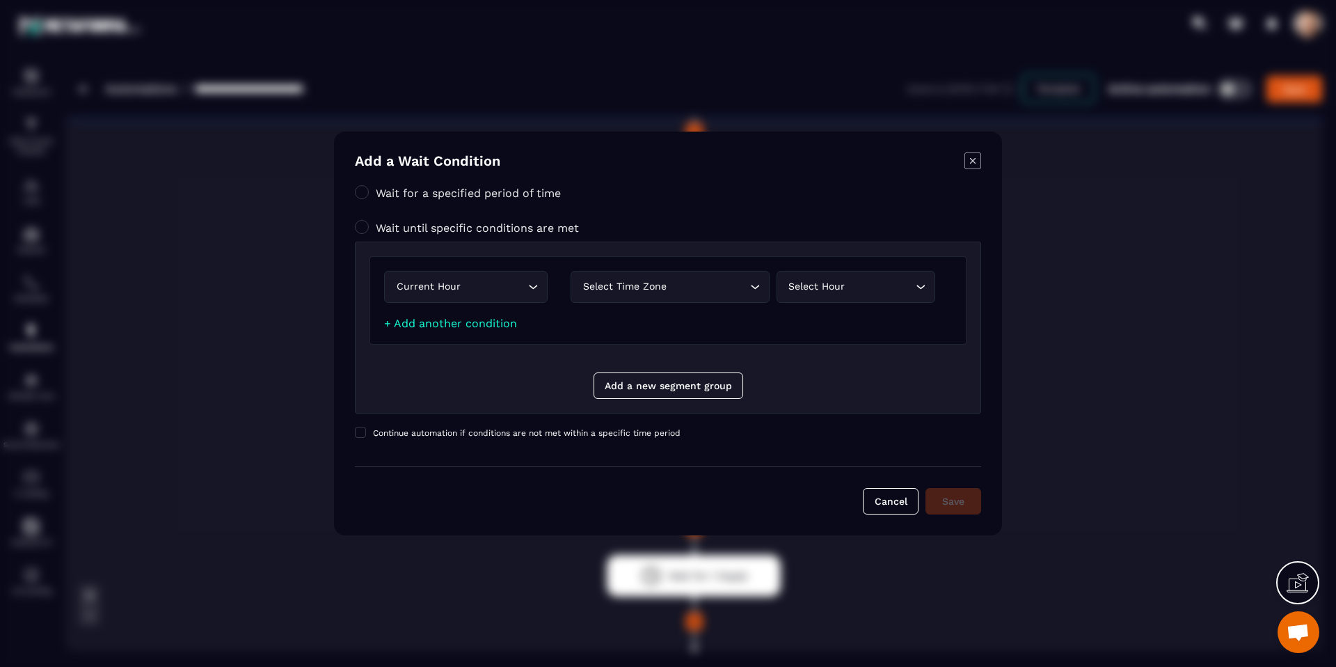
drag, startPoint x: 625, startPoint y: 292, endPoint x: 621, endPoint y: 301, distance: 10.0
click at [625, 292] on div "Select time zone" at bounding box center [663, 286] width 170 height 15
click at [621, 317] on p "Contact time zone" at bounding box center [670, 316] width 170 height 14
click at [851, 287] on div "Select hour" at bounding box center [848, 286] width 129 height 15
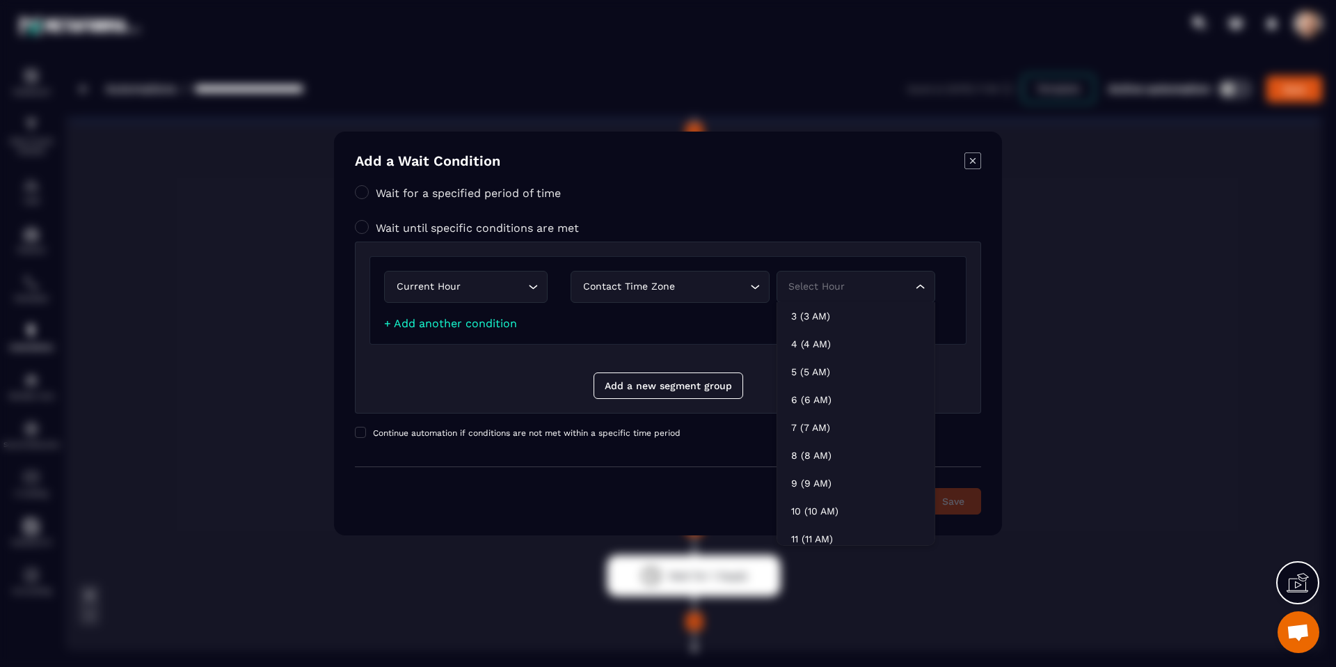
scroll to position [107, 0]
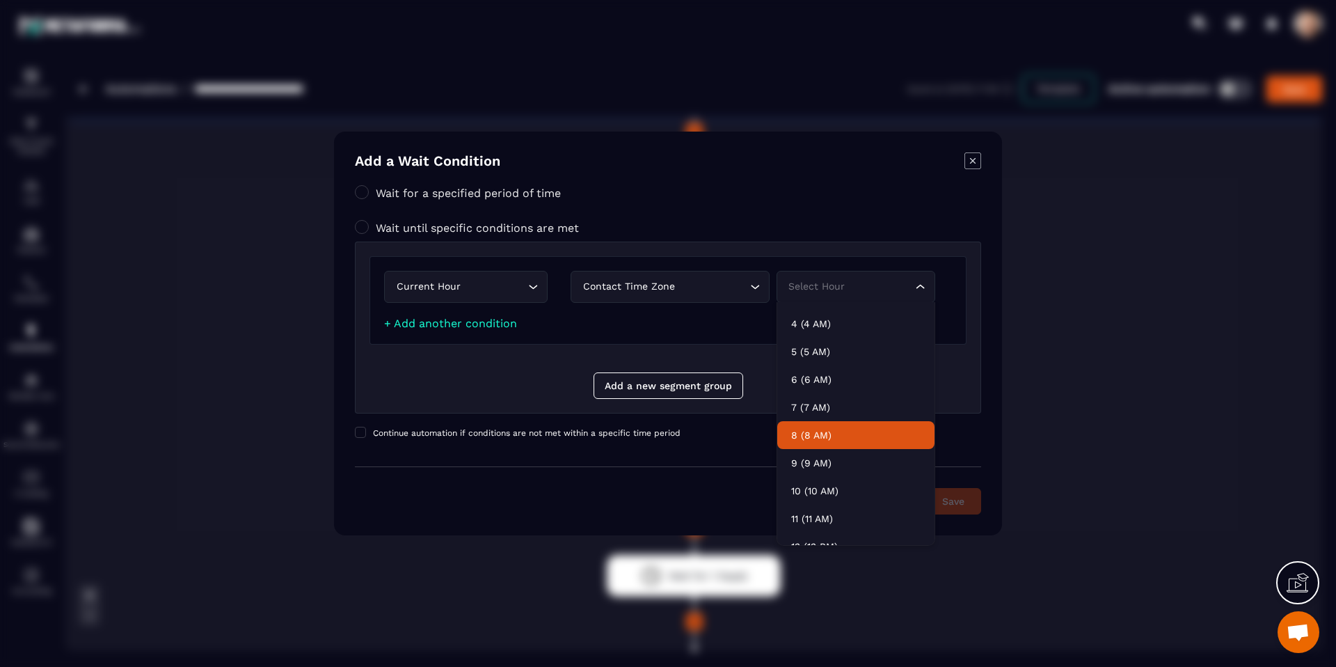
click at [844, 445] on li "8 (8 AM)" at bounding box center [855, 435] width 157 height 28
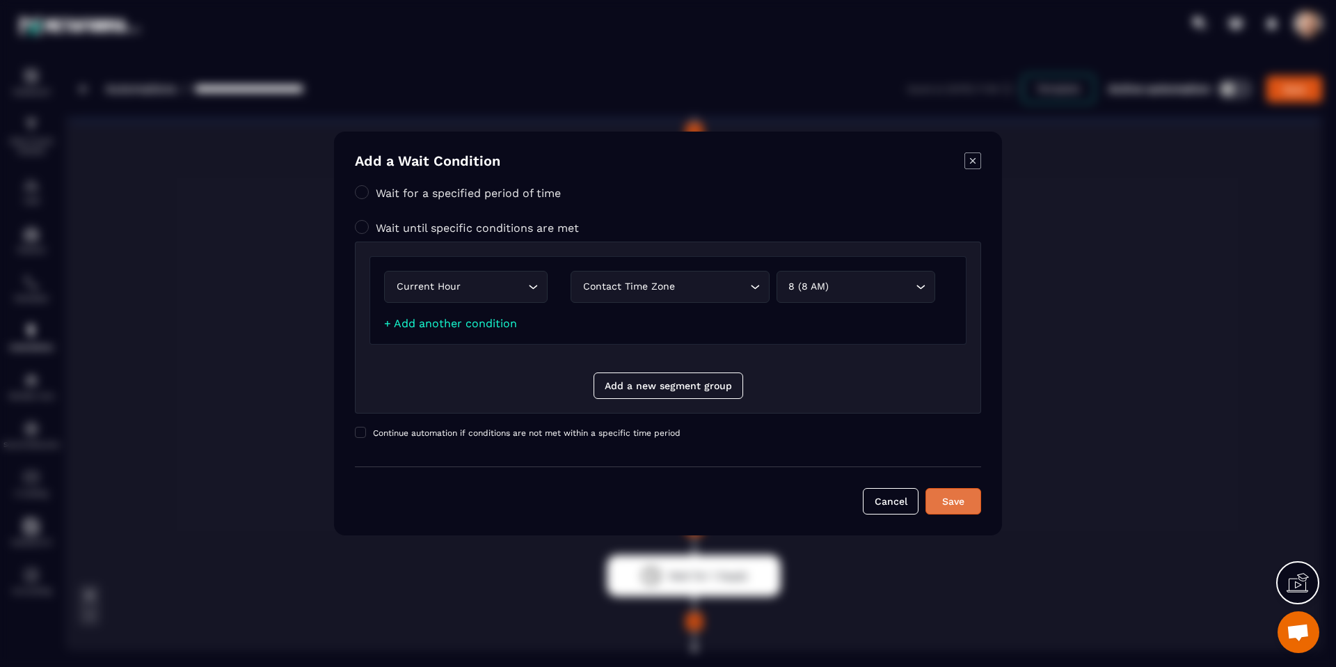
click at [939, 501] on div "Save" at bounding box center [953, 501] width 38 height 14
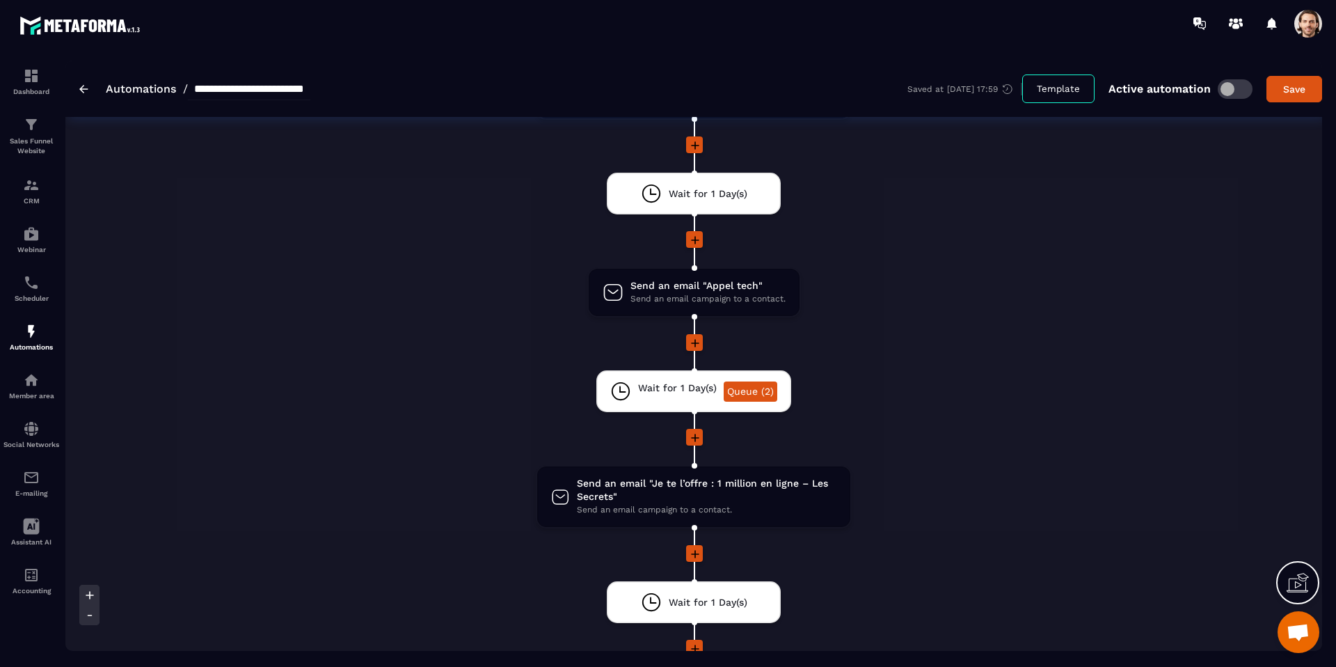
scroll to position [2125, 0]
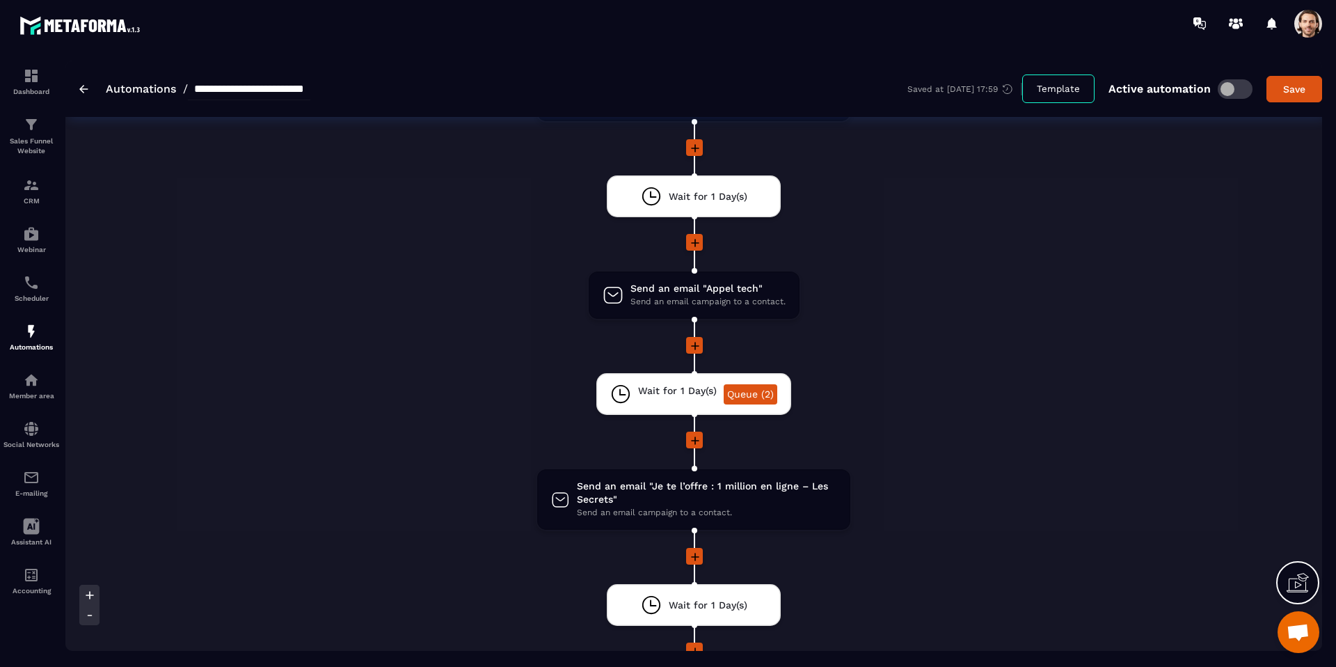
click at [695, 346] on icon at bounding box center [695, 346] width 14 height 14
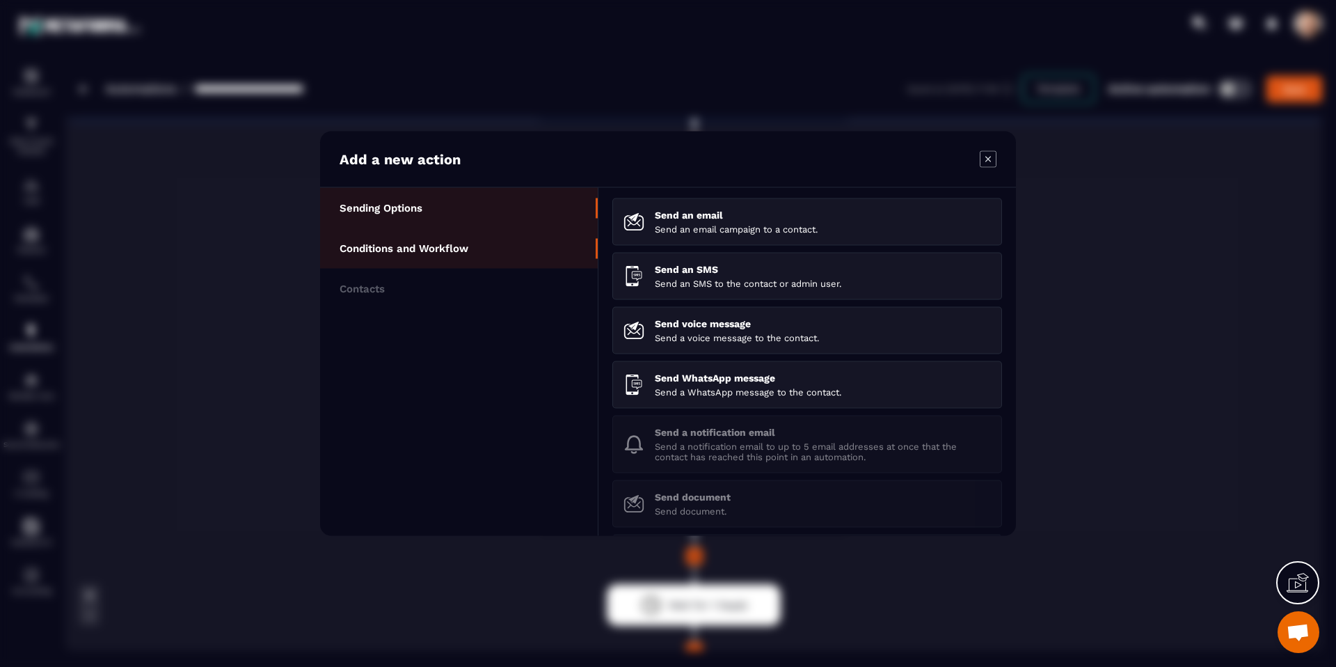
click at [502, 237] on li "Conditions and Workflow" at bounding box center [459, 248] width 278 height 40
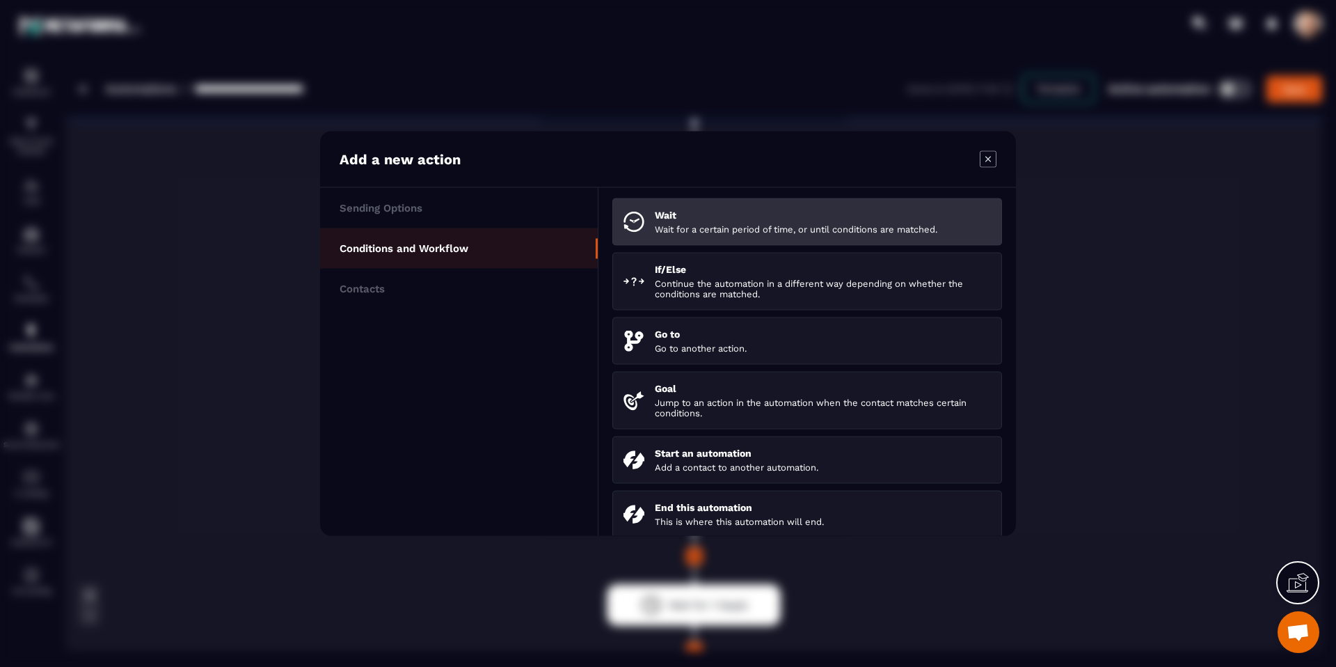
click at [673, 224] on p "Wait for a certain period of time, or until conditions are matched." at bounding box center [823, 229] width 336 height 10
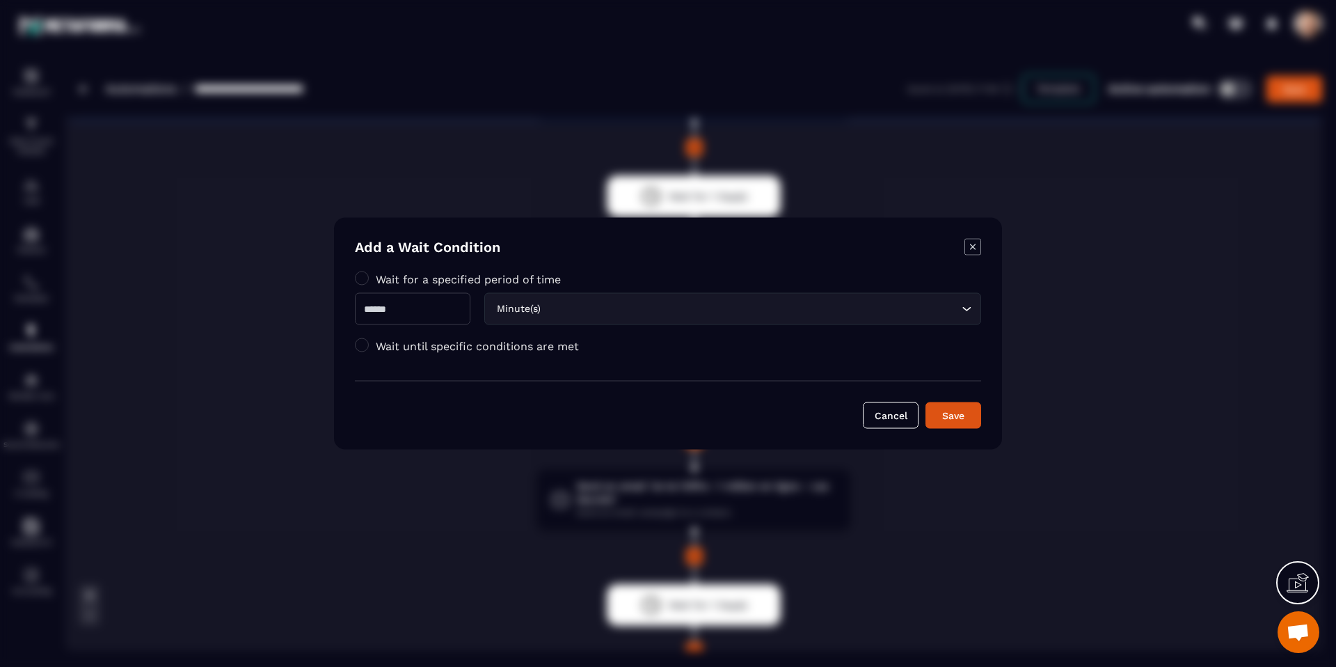
click at [592, 310] on input "Search for option" at bounding box center [750, 308] width 415 height 15
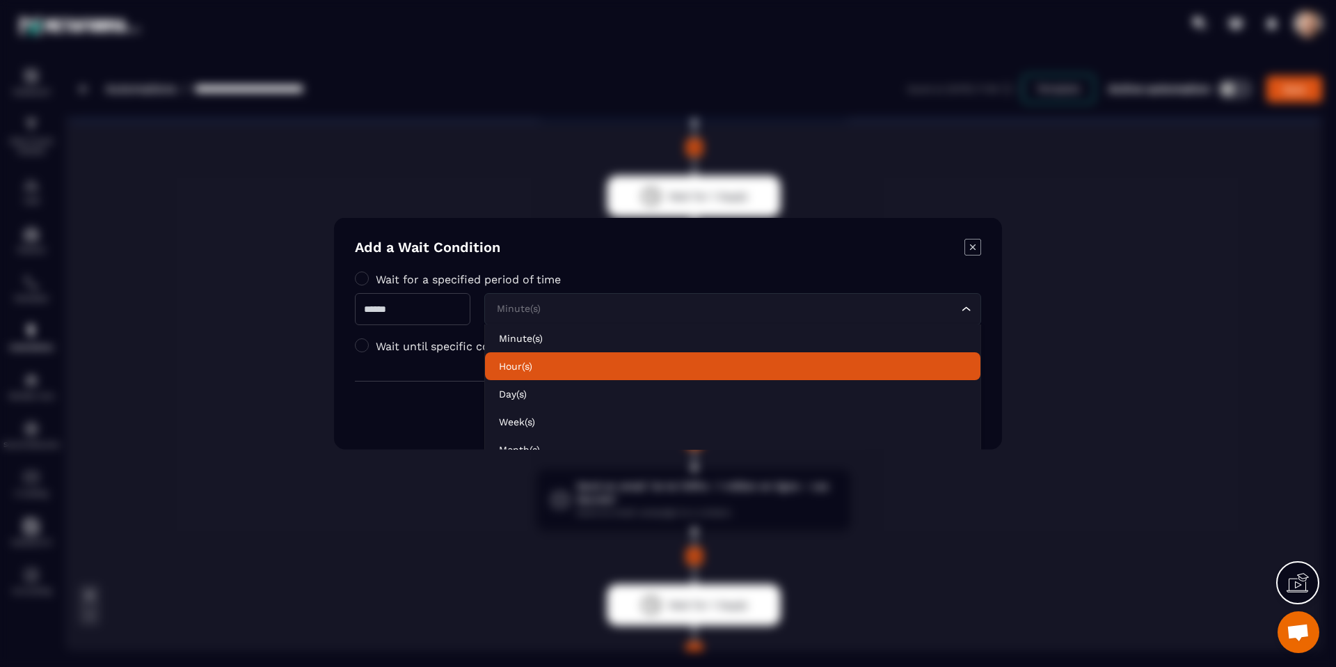
drag, startPoint x: 570, startPoint y: 365, endPoint x: 558, endPoint y: 360, distance: 12.8
click at [570, 365] on p "Hour(s)" at bounding box center [733, 366] width 468 height 14
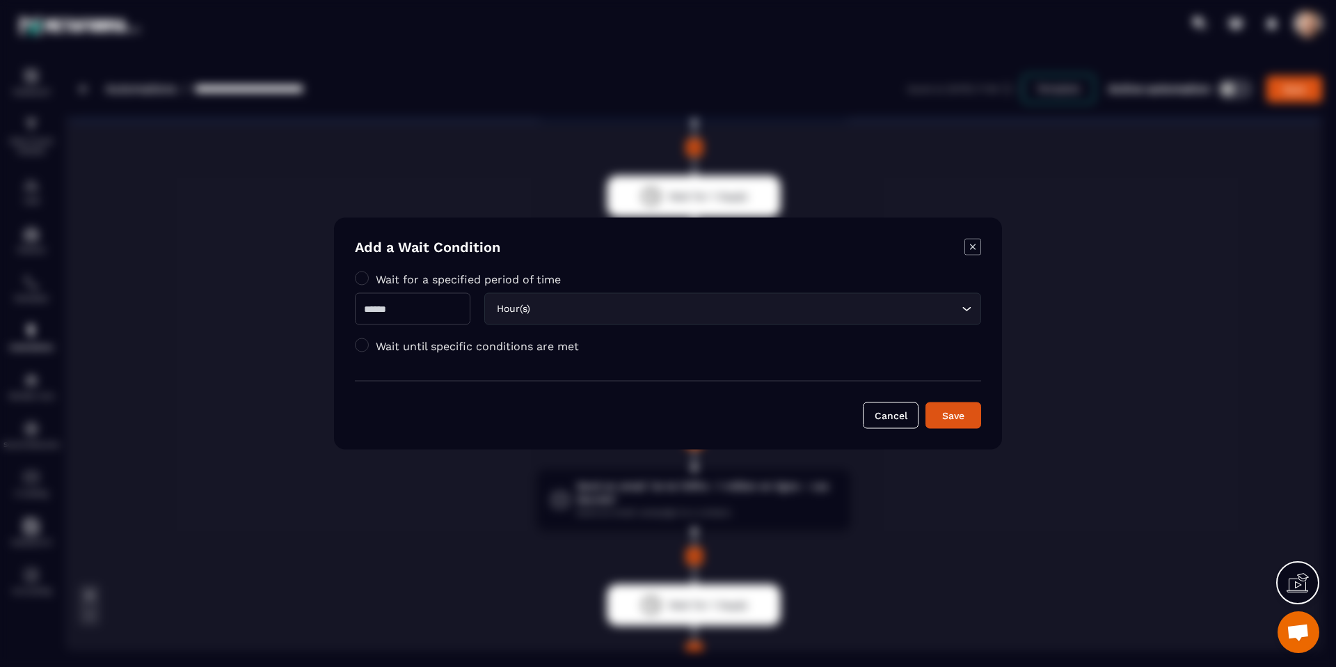
click at [449, 314] on input "Modal window" at bounding box center [412, 309] width 115 height 32
type input "*"
click at [971, 409] on div "Save" at bounding box center [953, 415] width 38 height 14
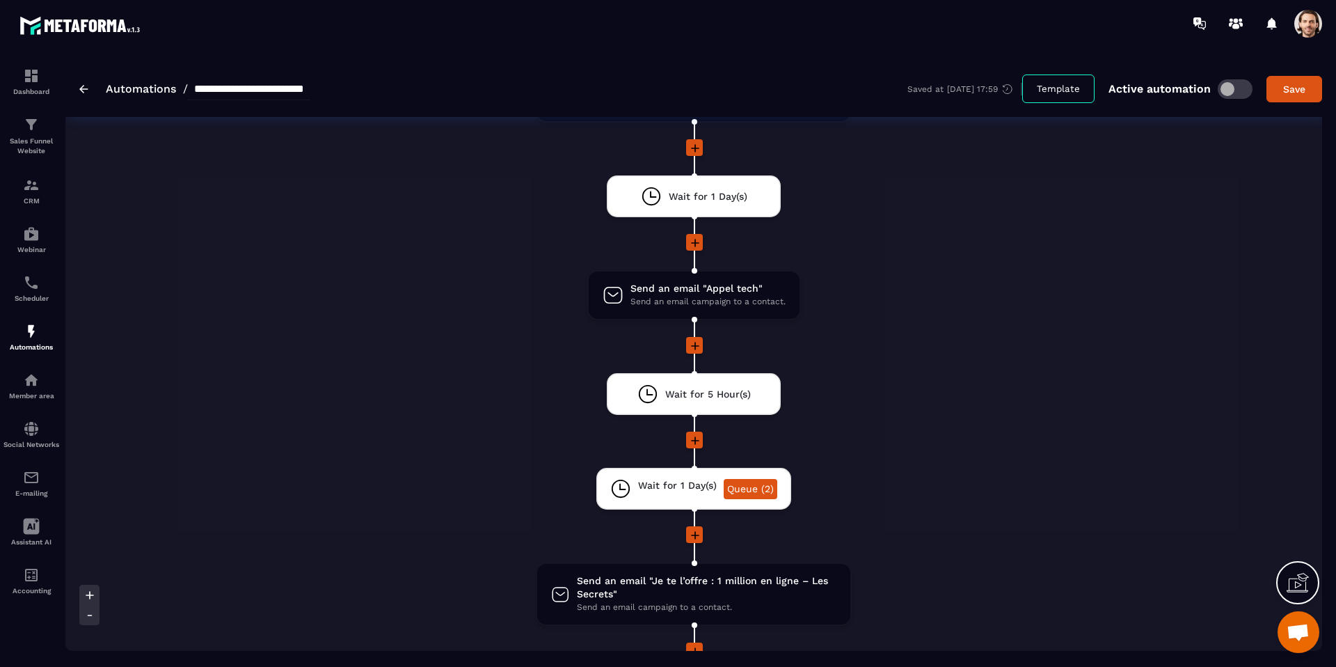
click at [697, 444] on icon at bounding box center [695, 440] width 14 height 14
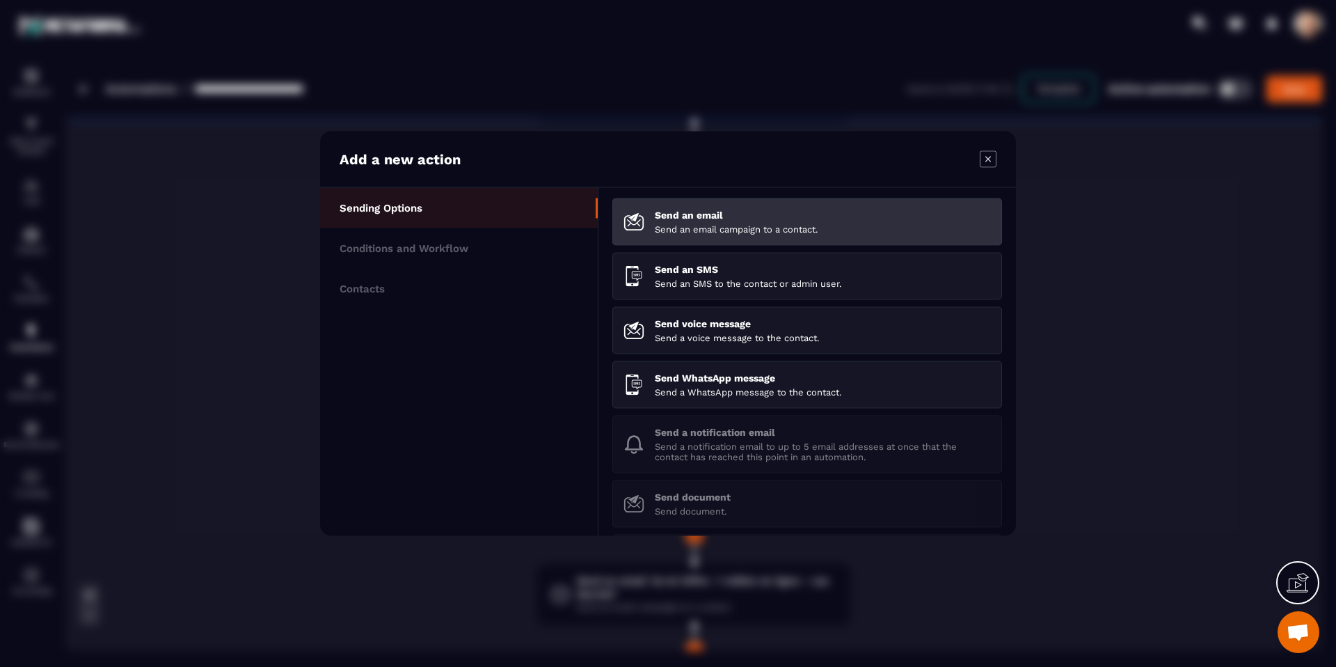
click at [677, 210] on p "Send an email" at bounding box center [823, 214] width 336 height 11
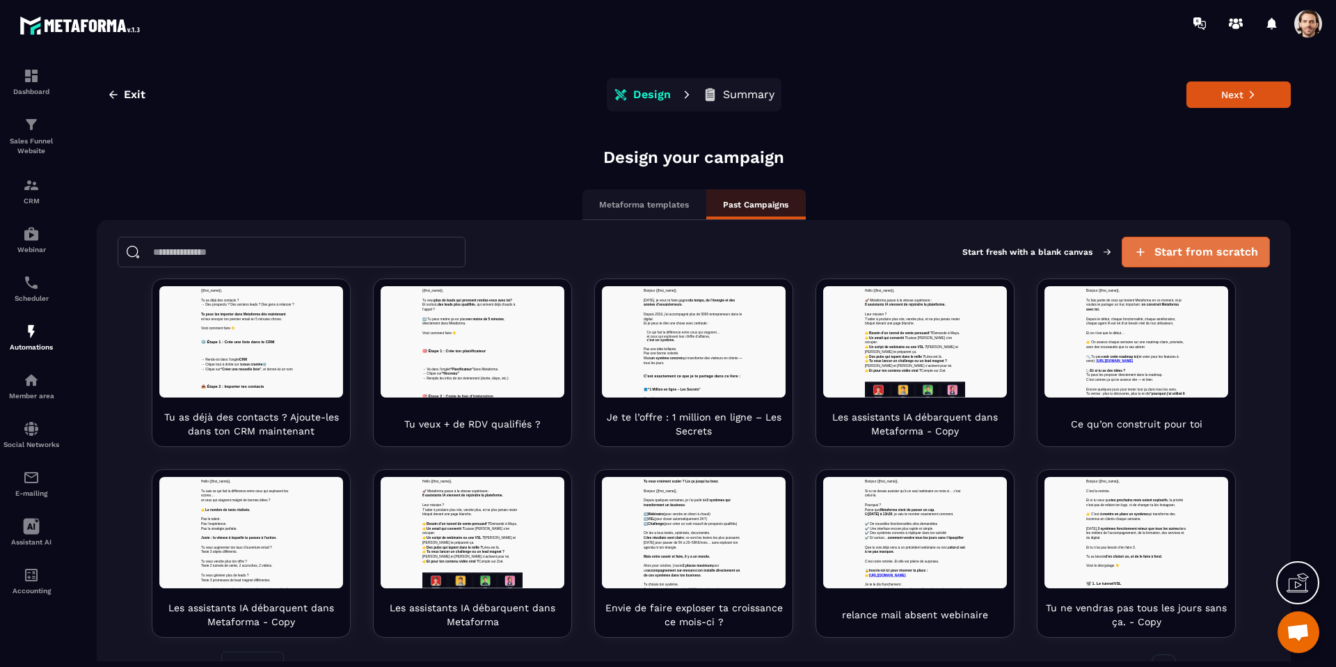
click at [1159, 252] on span "Start from scratch" at bounding box center [1206, 252] width 104 height 14
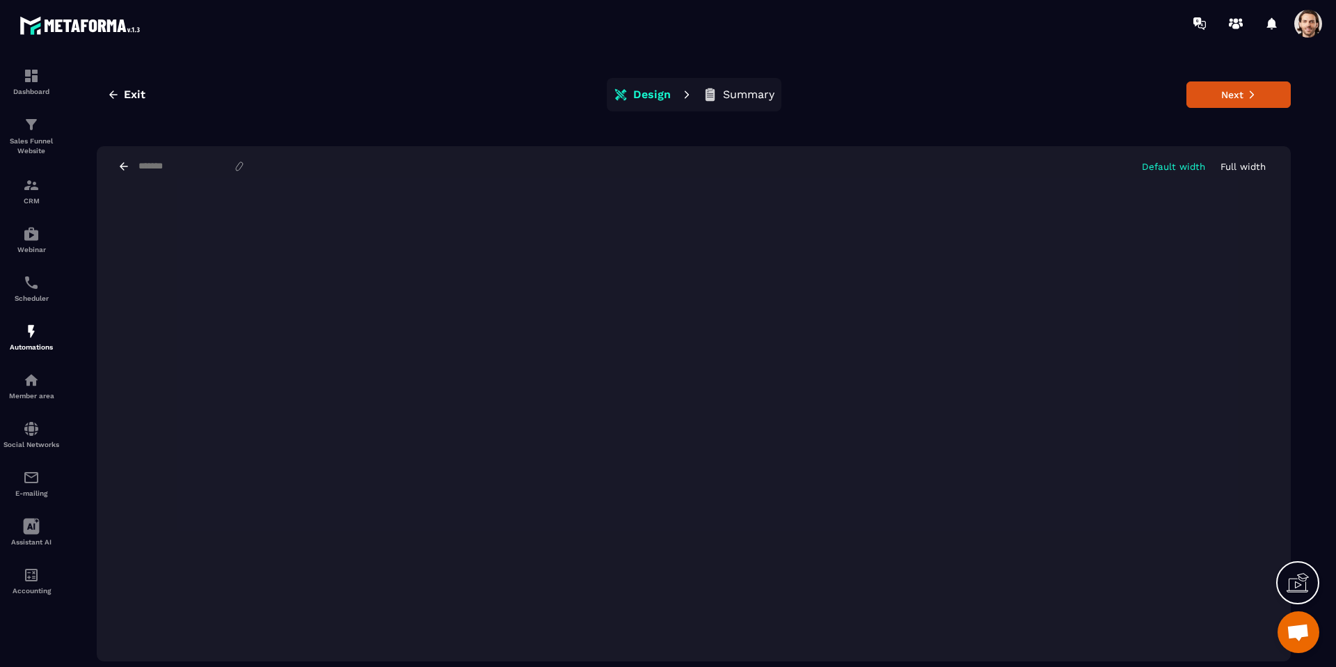
click at [152, 165] on input at bounding box center [185, 166] width 96 height 11
paste input "**********"
drag, startPoint x: 141, startPoint y: 170, endPoint x: 160, endPoint y: 166, distance: 19.2
click at [104, 171] on div "**********" at bounding box center [694, 166] width 1194 height 40
click at [175, 166] on input "**********" at bounding box center [189, 167] width 105 height 12
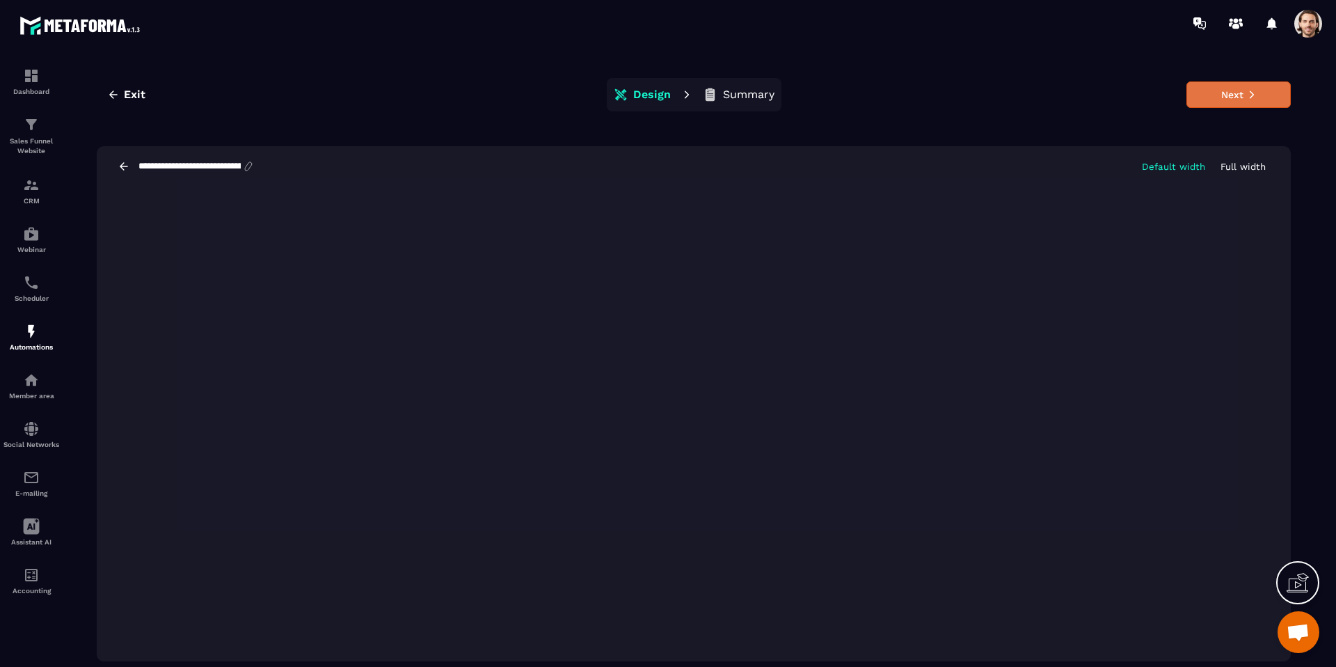
type input "**********"
click at [1215, 104] on button "Next" at bounding box center [1238, 94] width 104 height 26
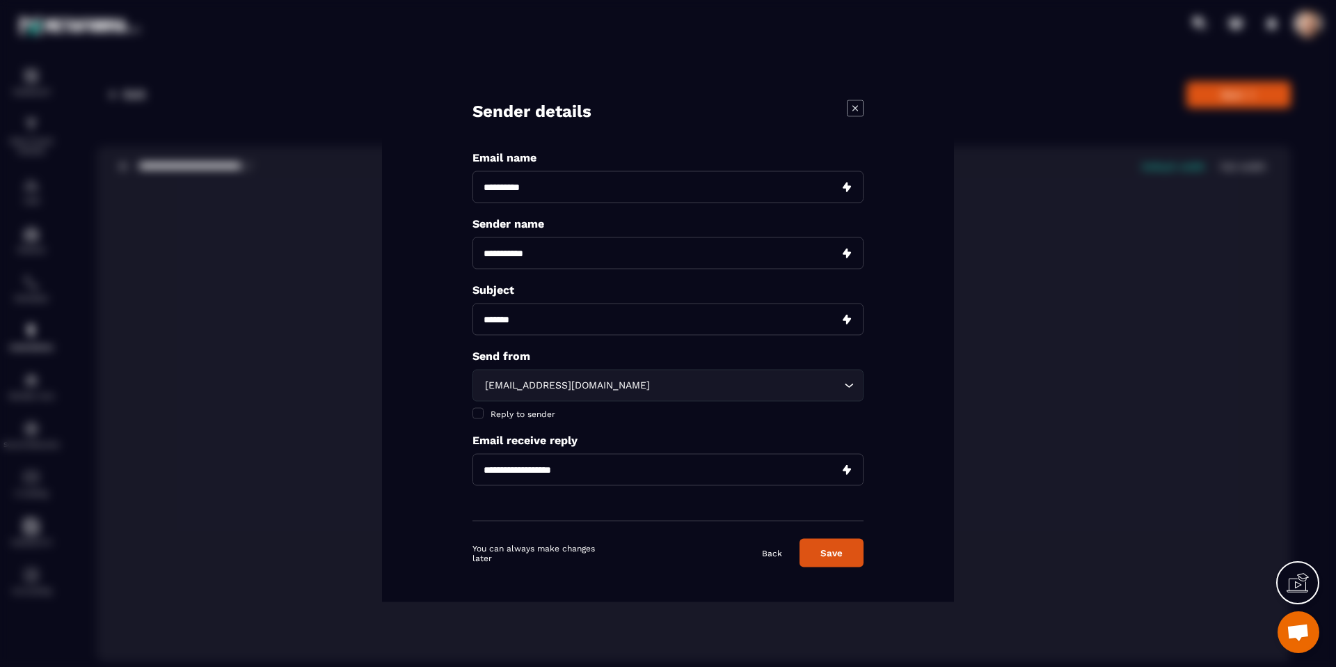
click at [559, 323] on input "Modal window" at bounding box center [667, 319] width 391 height 32
paste input "**********"
type input "**********"
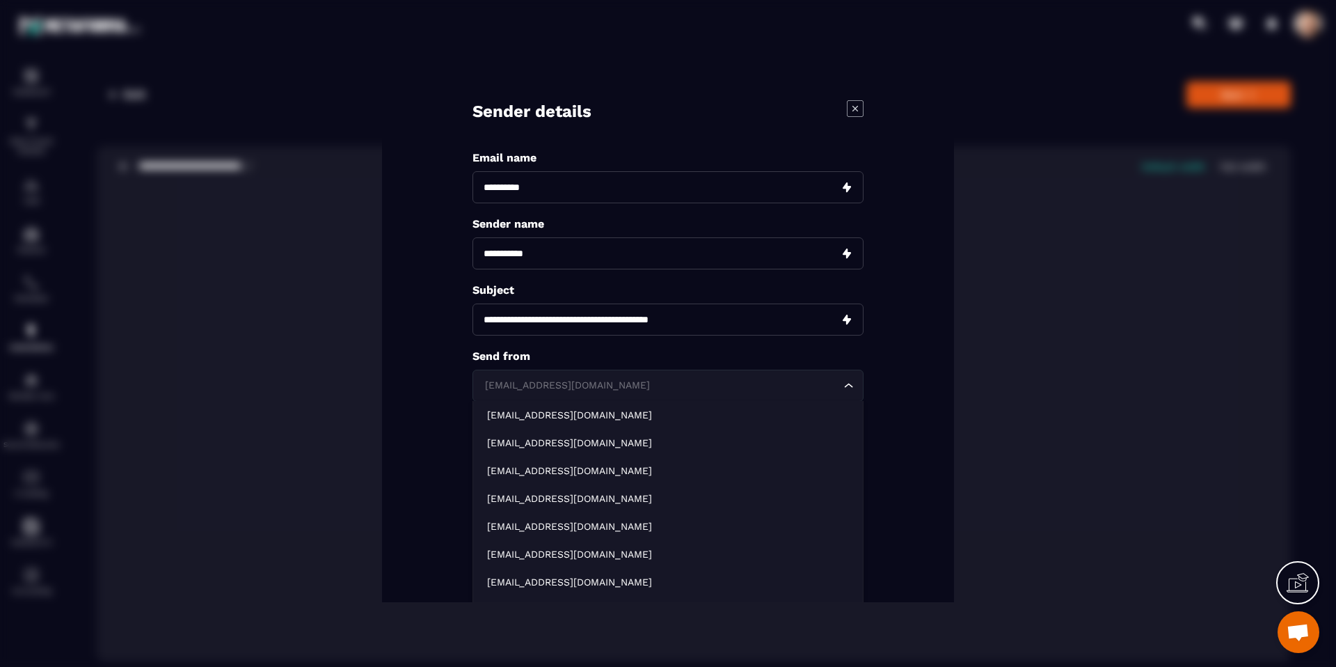
click at [561, 379] on div "sale@mkt.metaforma.io" at bounding box center [661, 385] width 362 height 15
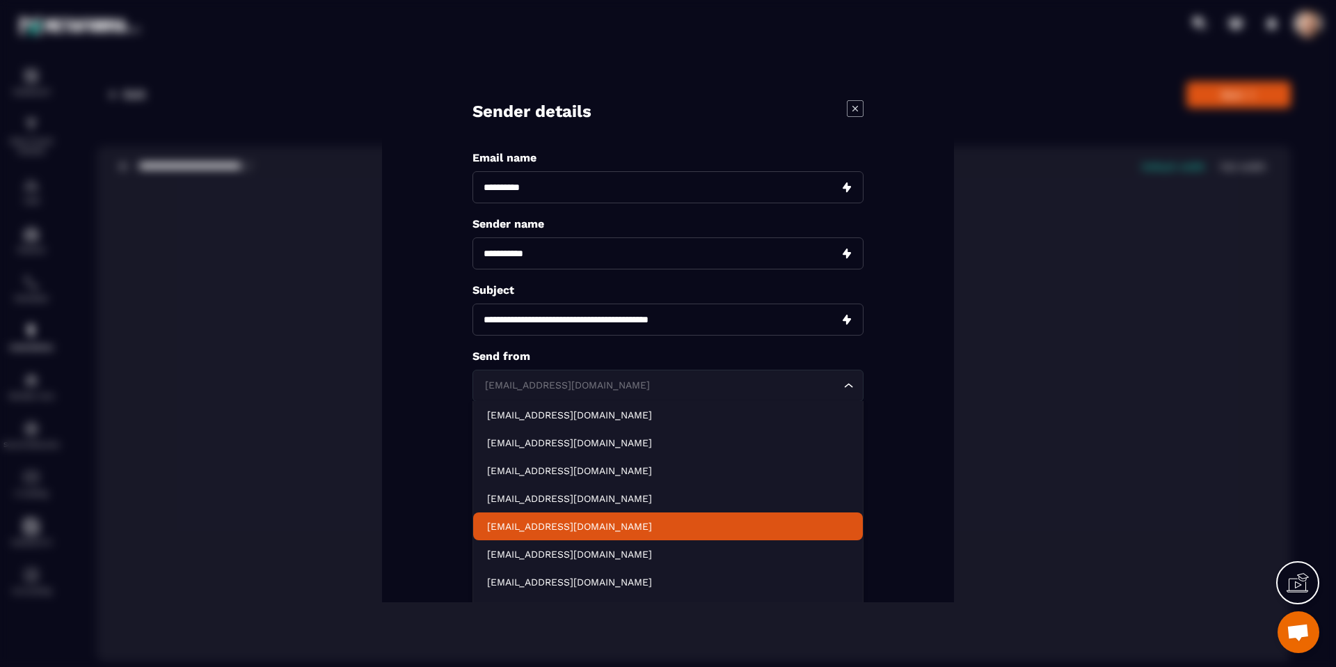
click at [566, 519] on p "support@metaforma.io" at bounding box center [668, 526] width 362 height 14
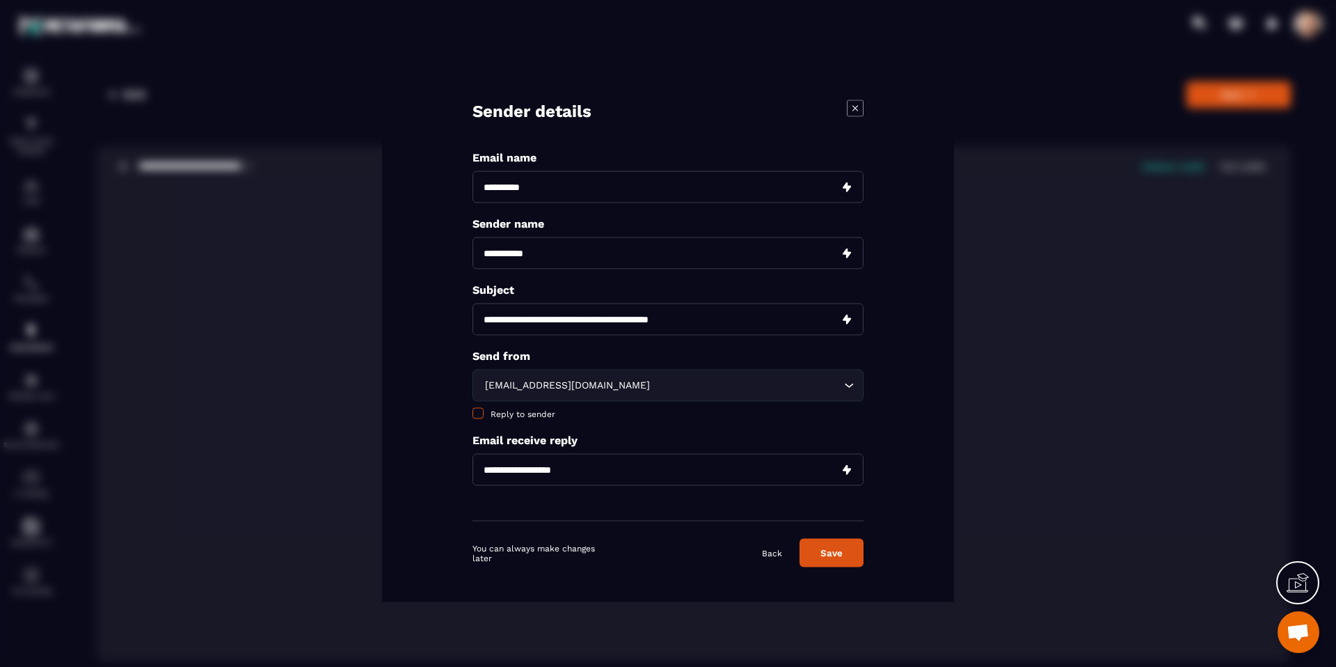
click at [497, 416] on span "Reply to sender" at bounding box center [522, 414] width 65 height 10
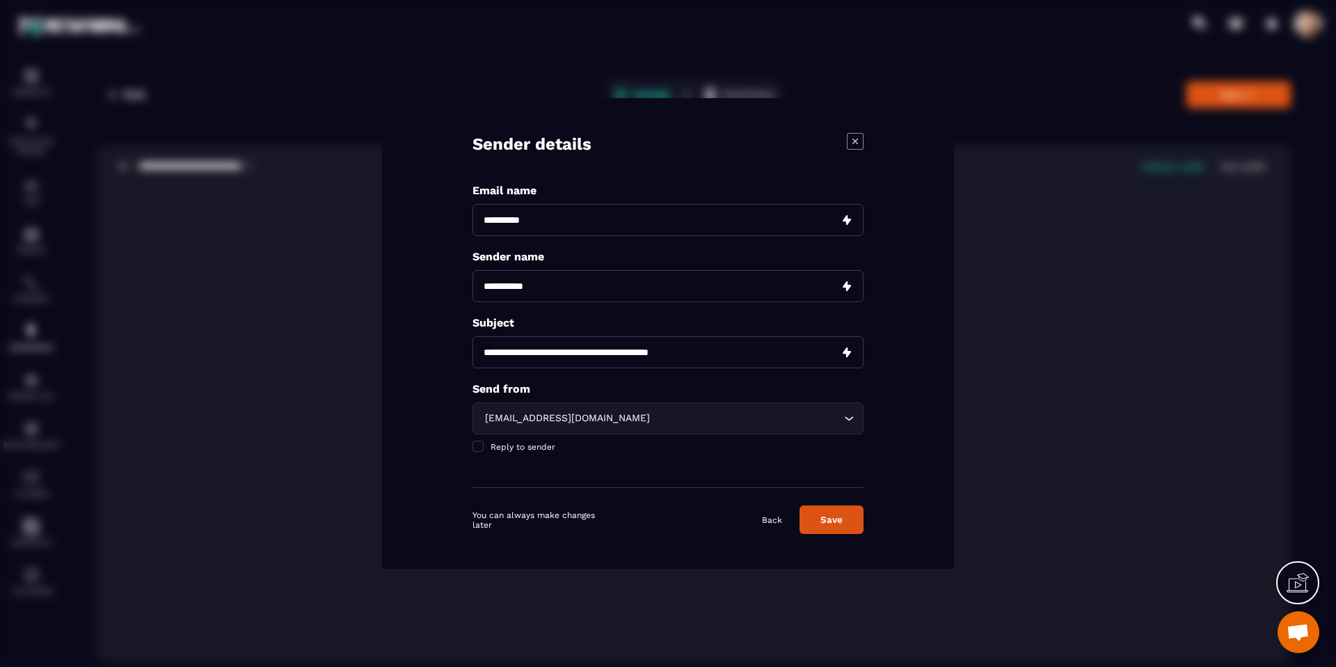
click at [529, 228] on input "Modal window" at bounding box center [667, 220] width 391 height 32
paste input "**********"
type input "**********"
click at [508, 290] on input "Modal window" at bounding box center [667, 286] width 391 height 32
type input "**********"
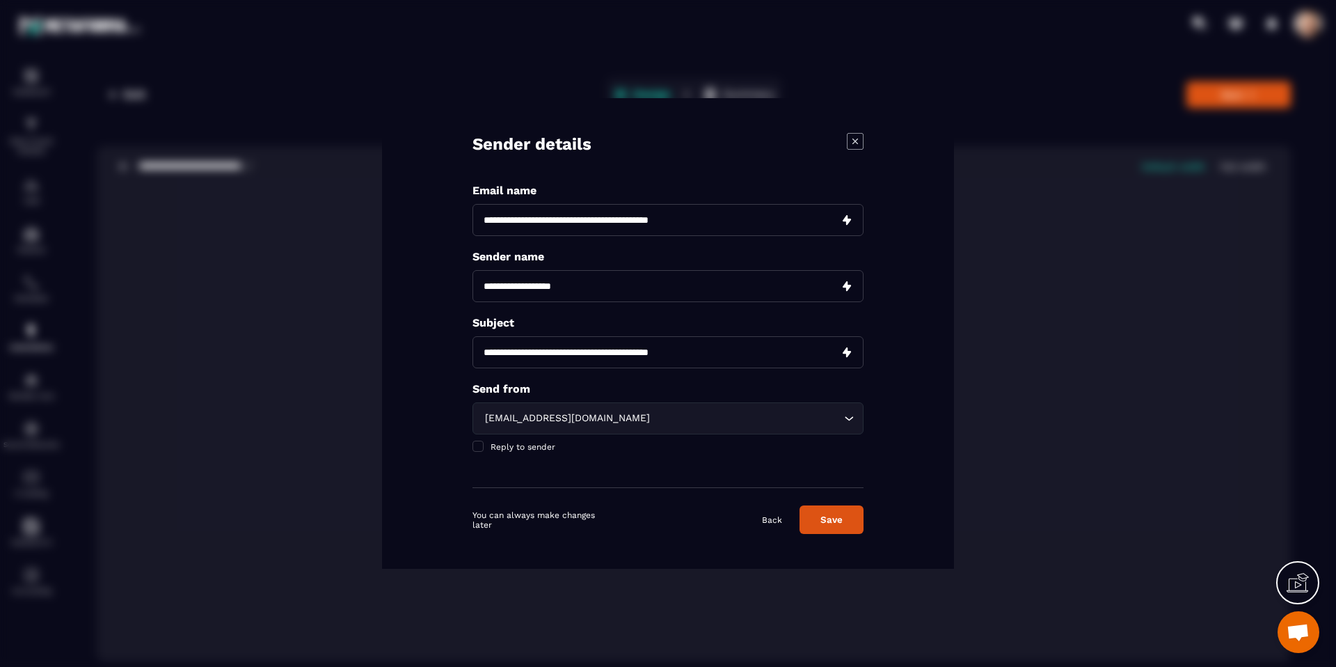
click at [844, 516] on button "Save" at bounding box center [831, 519] width 64 height 29
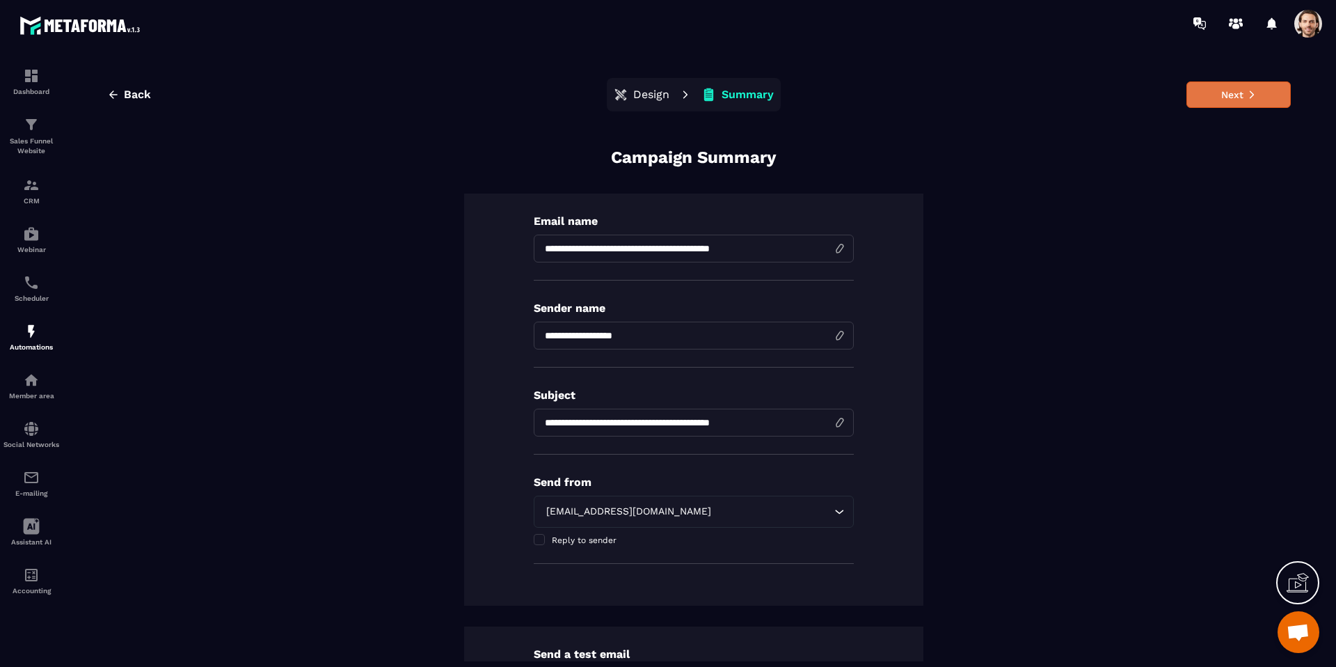
click at [1203, 93] on button "Next" at bounding box center [1238, 94] width 104 height 26
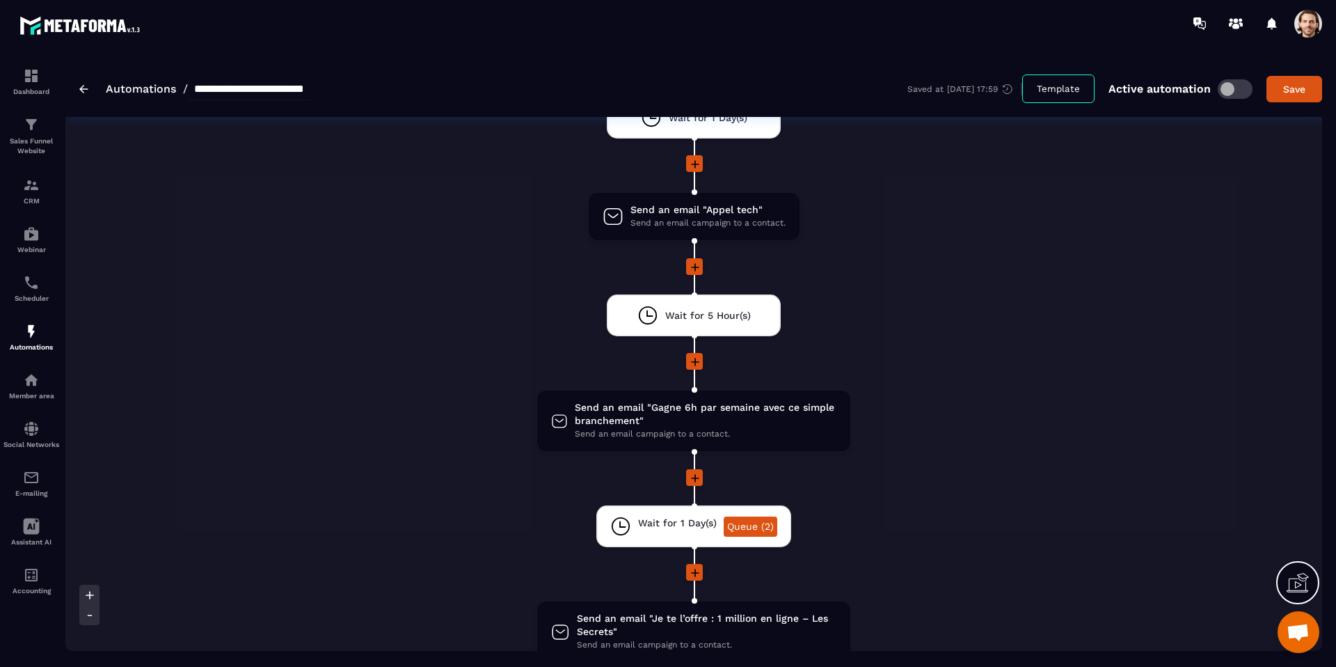
scroll to position [2279, 0]
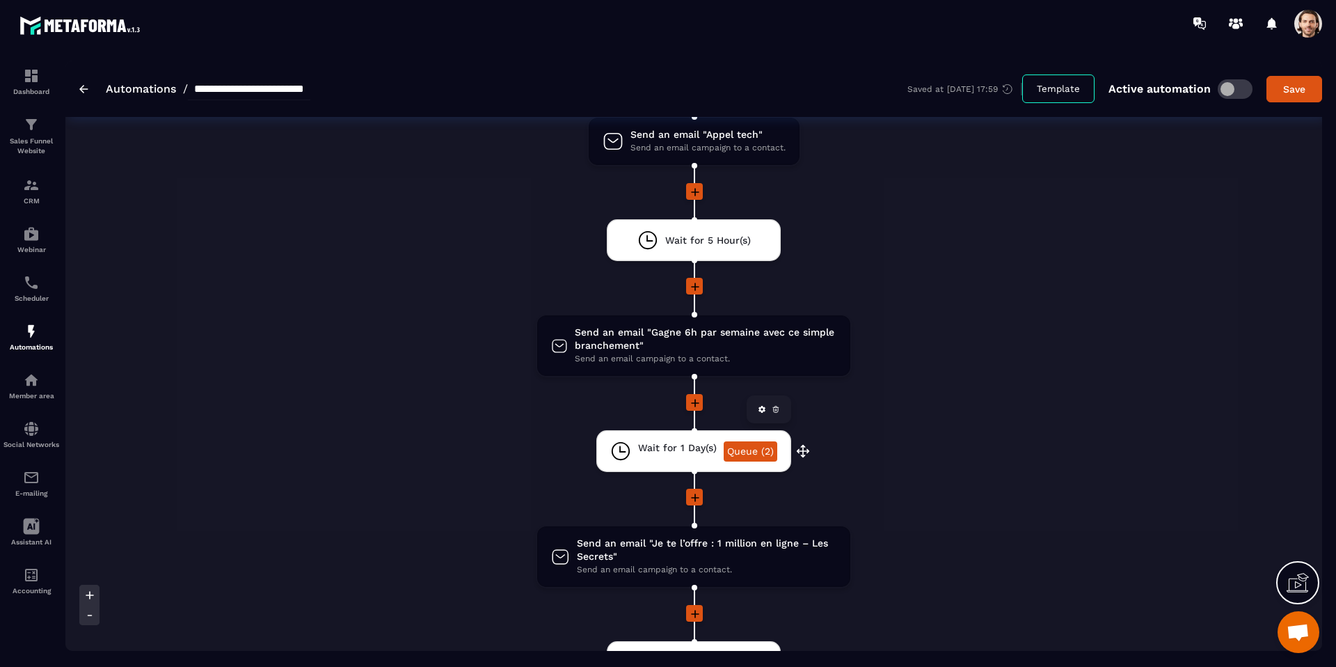
click at [665, 444] on span "Wait for 1 Day(s)" at bounding box center [677, 447] width 79 height 13
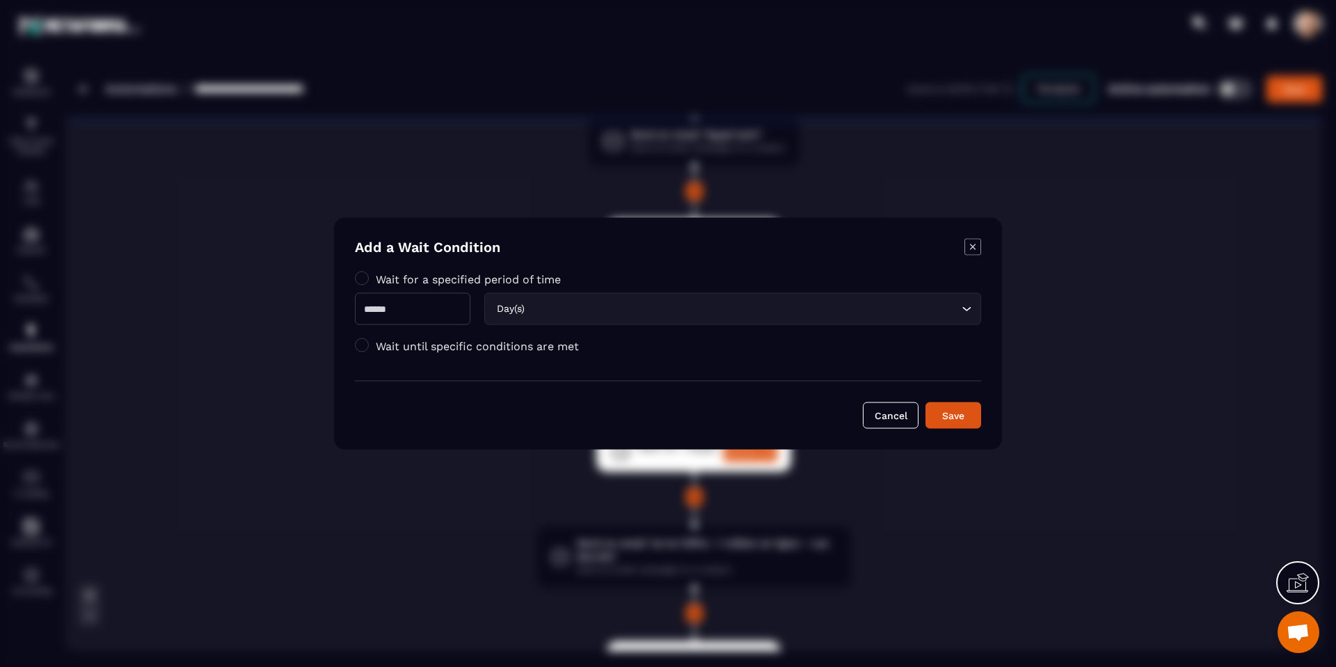
click at [412, 346] on label "Wait until specific conditions are met" at bounding box center [477, 345] width 203 height 13
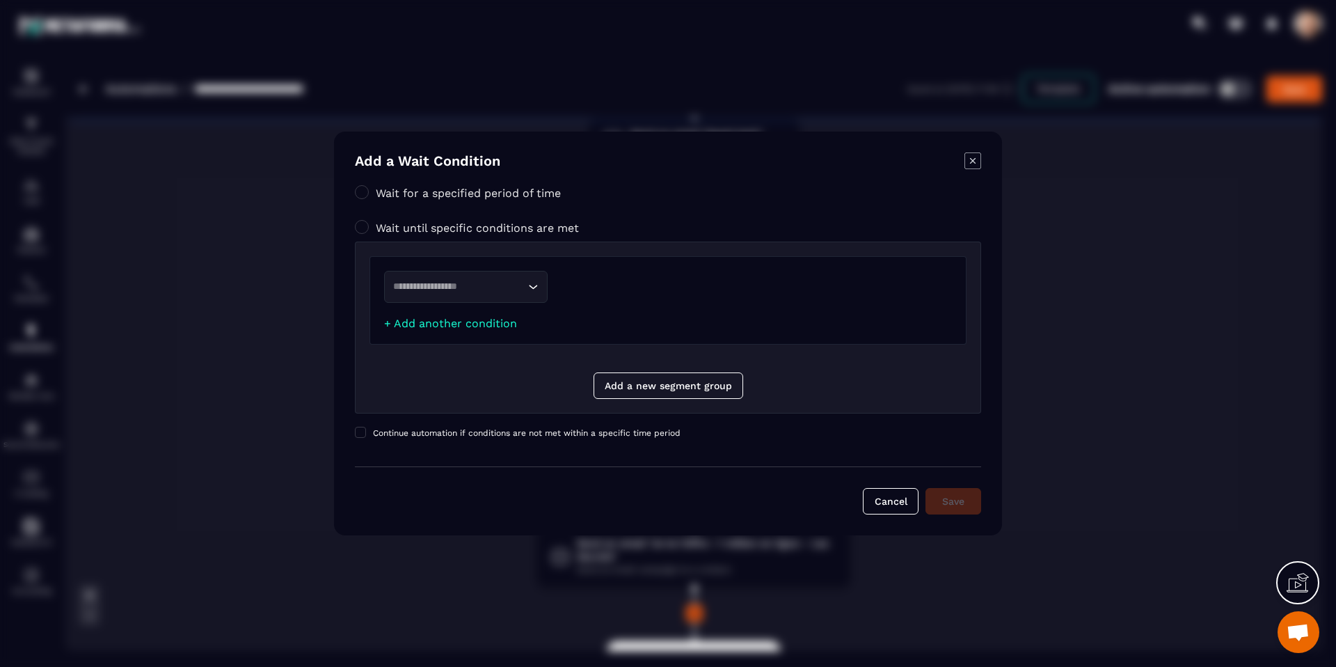
click at [509, 290] on input "Search for option" at bounding box center [458, 286] width 131 height 15
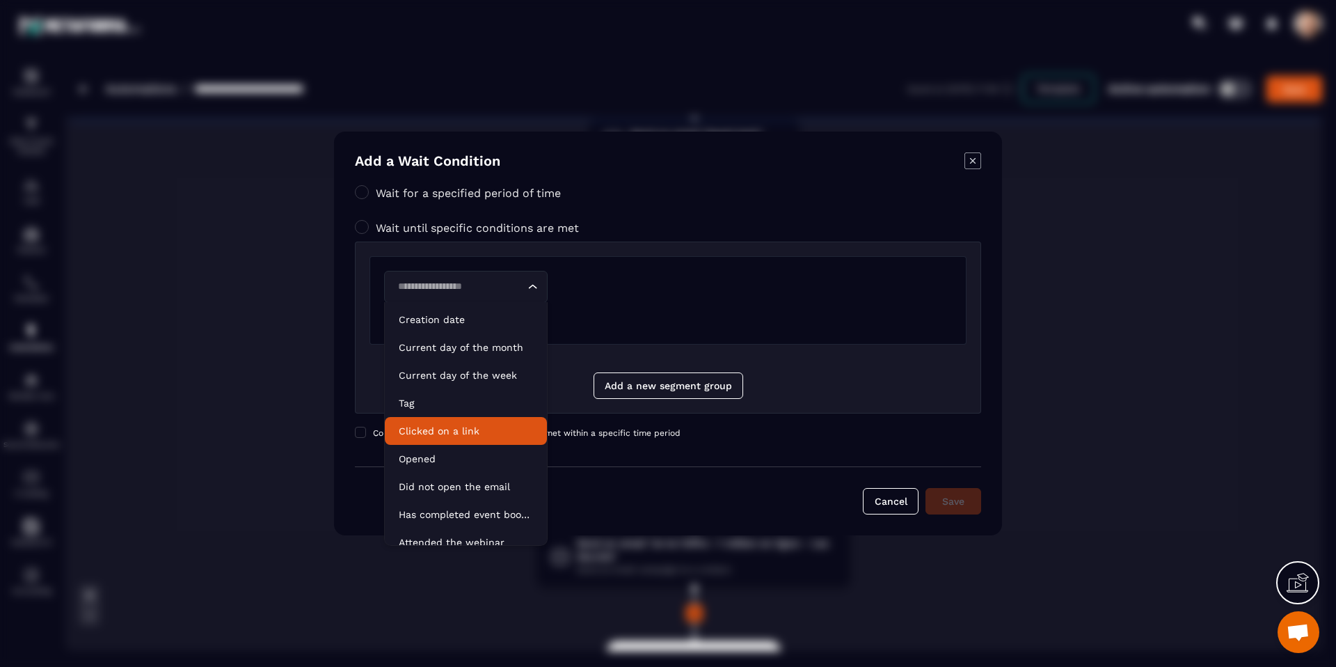
scroll to position [70, 0]
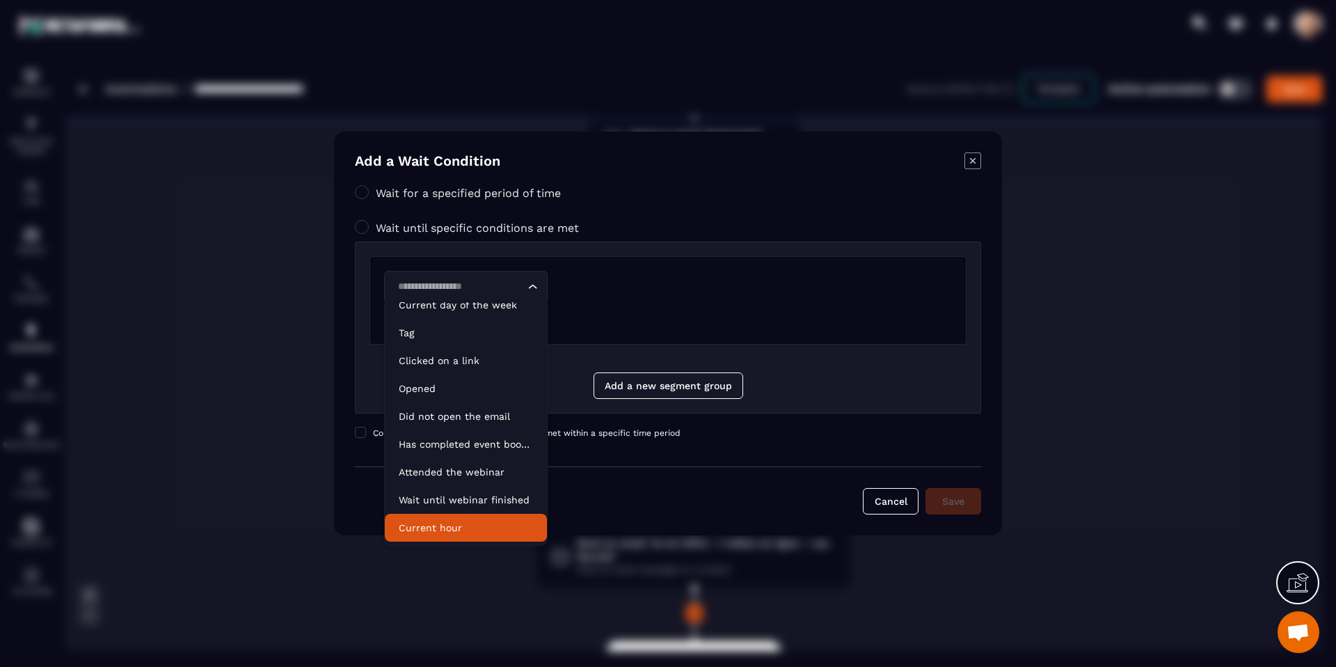
click at [442, 525] on p "Current hour" at bounding box center [466, 527] width 134 height 14
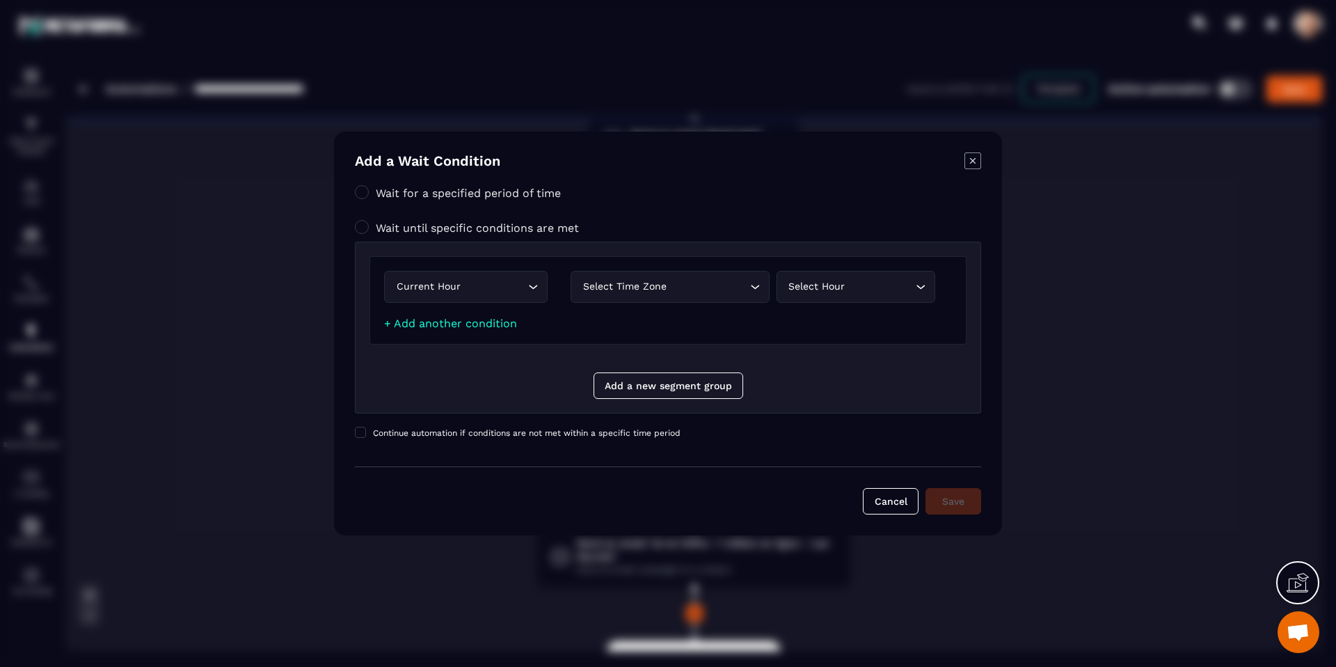
click at [808, 277] on div "Select hour Loading..." at bounding box center [855, 287] width 159 height 32
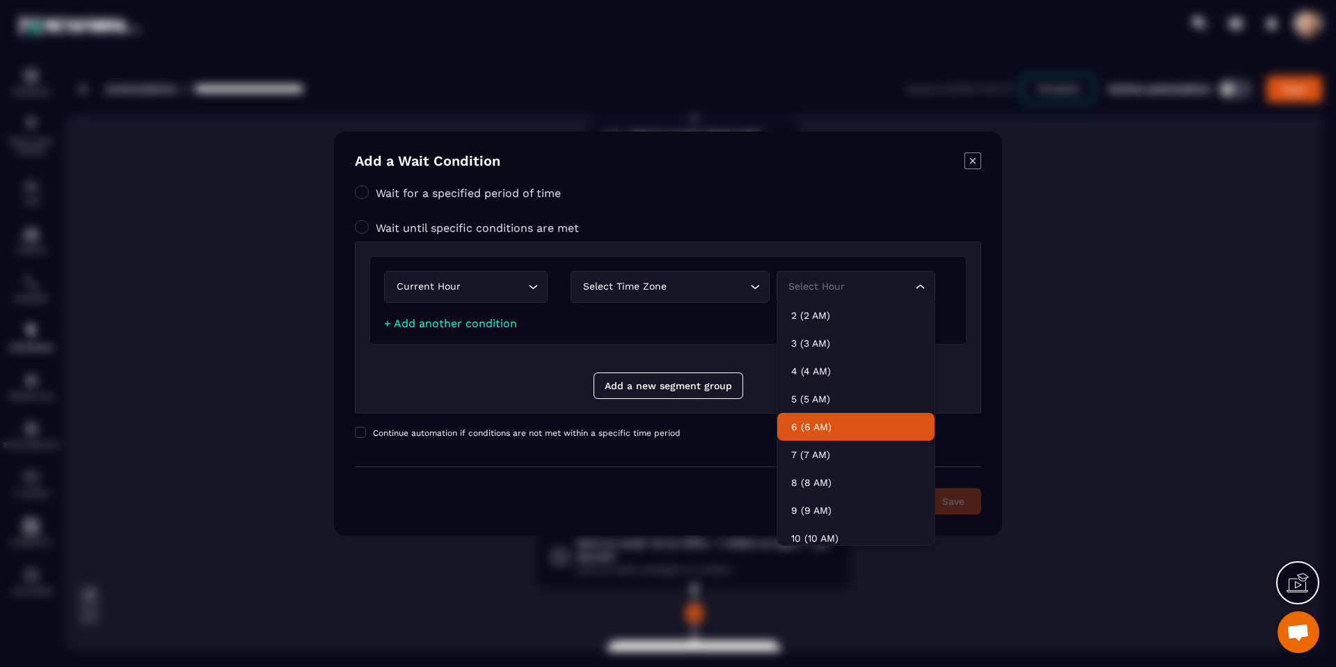
scroll to position [58, 0]
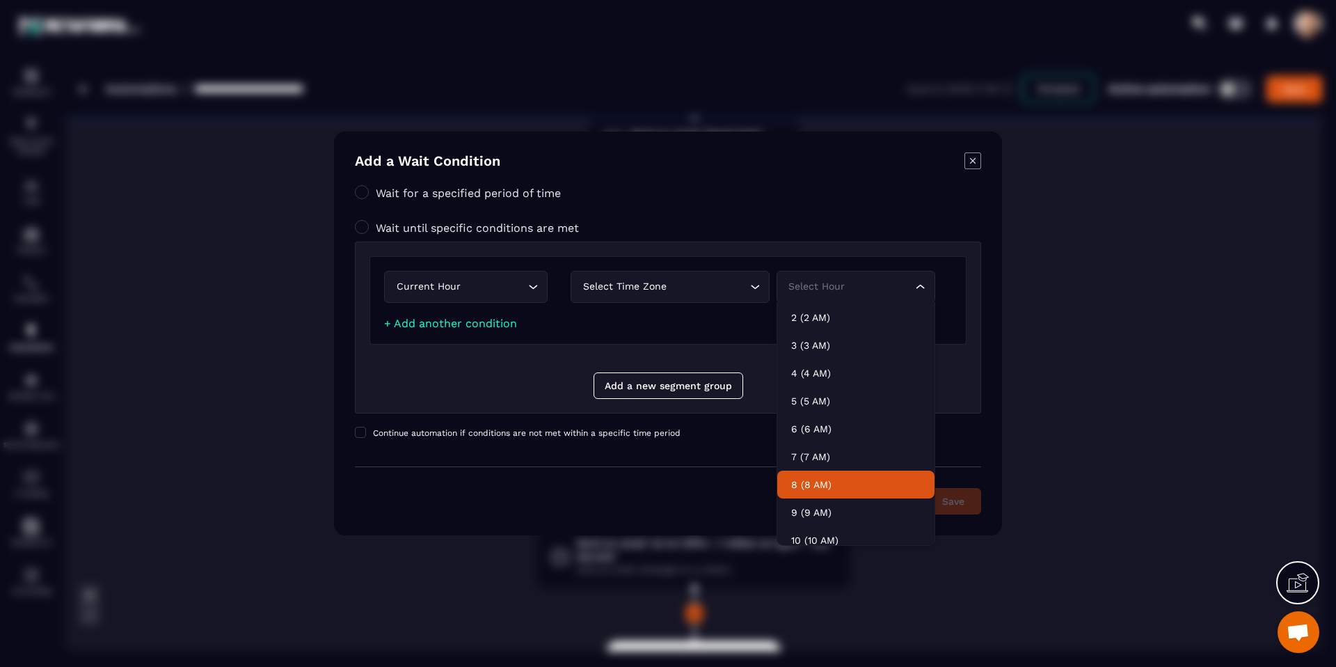
click at [854, 477] on p "8 (8 AM)" at bounding box center [855, 484] width 129 height 14
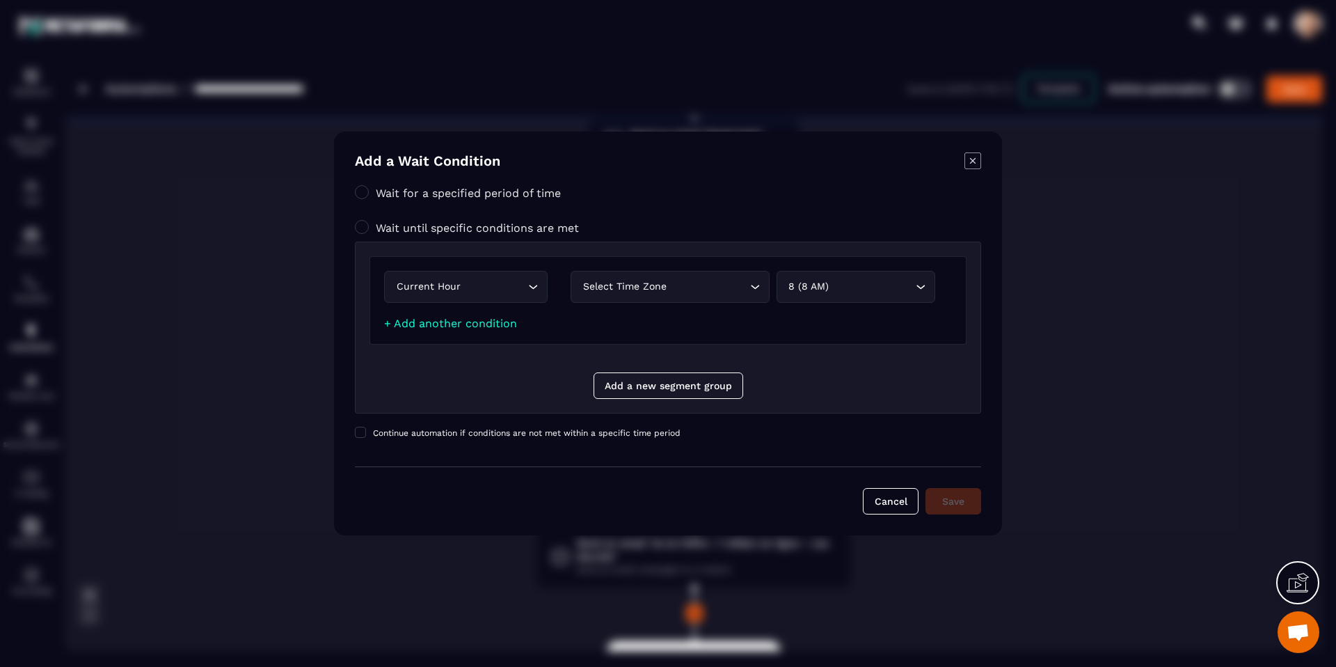
click at [884, 440] on div "Current hour Loading... Select time zone Loading... 8 (8 AM) Loading... + Add a…" at bounding box center [668, 343] width 626 height 204
click at [952, 495] on div "Cancel Save" at bounding box center [668, 490] width 626 height 48
click at [972, 160] on icon "Modal window" at bounding box center [973, 161] width 6 height 6
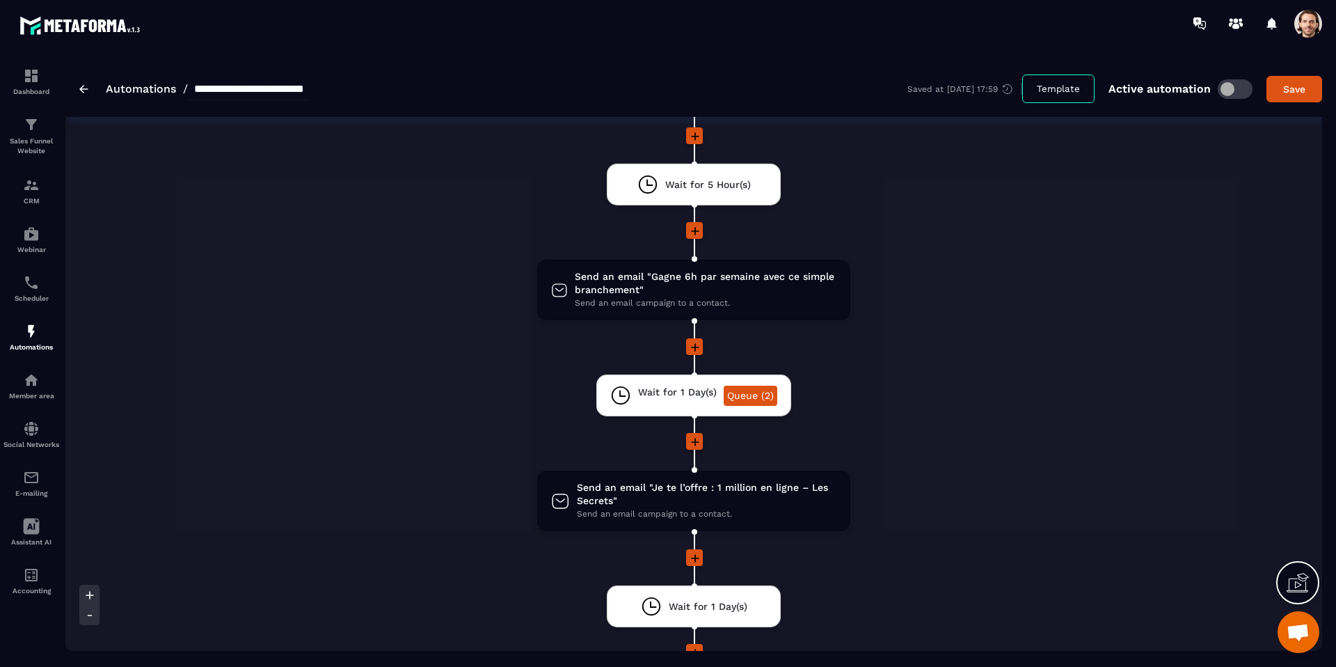
scroll to position [2338, 0]
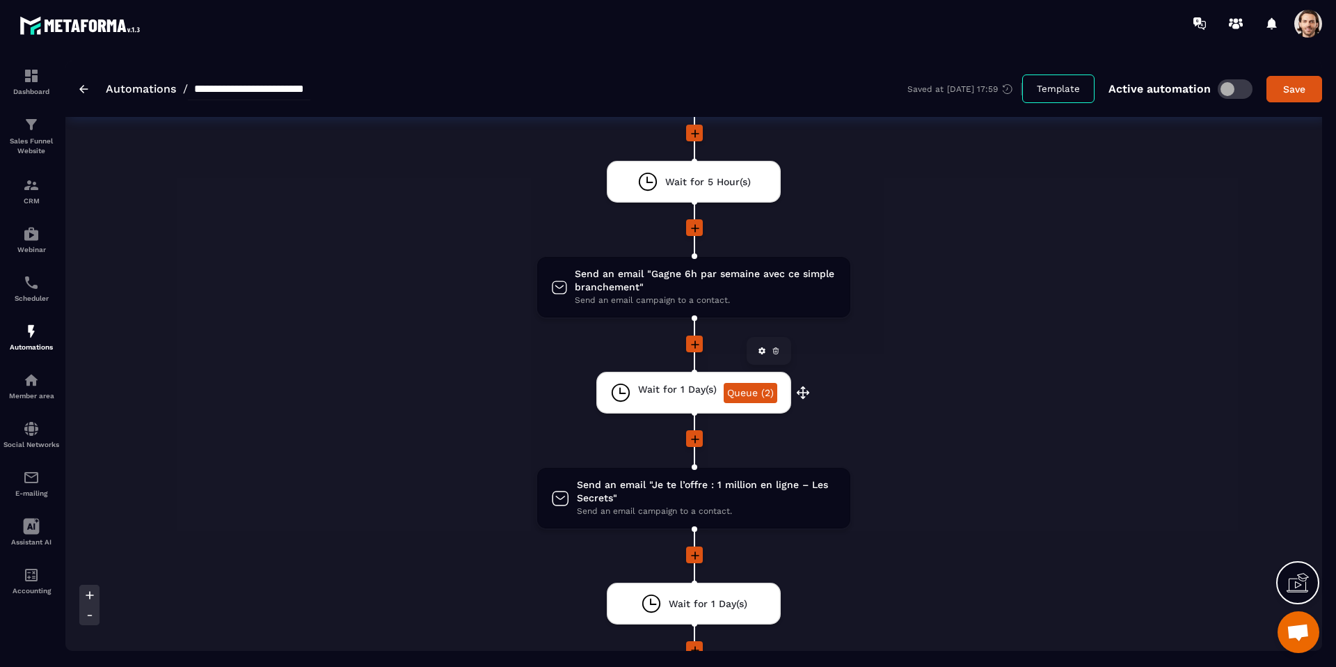
click at [667, 387] on span "Wait for 1 Day(s)" at bounding box center [677, 389] width 79 height 13
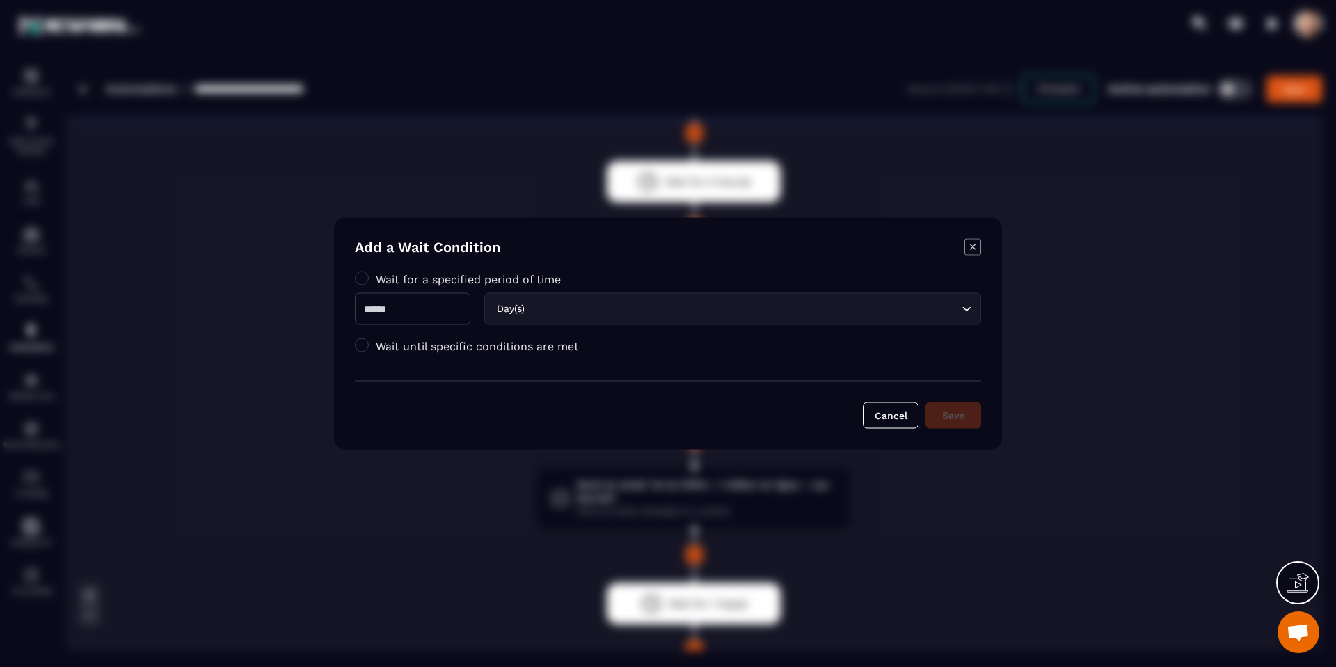
click at [512, 343] on label "Wait until specific conditions are met" at bounding box center [477, 345] width 203 height 13
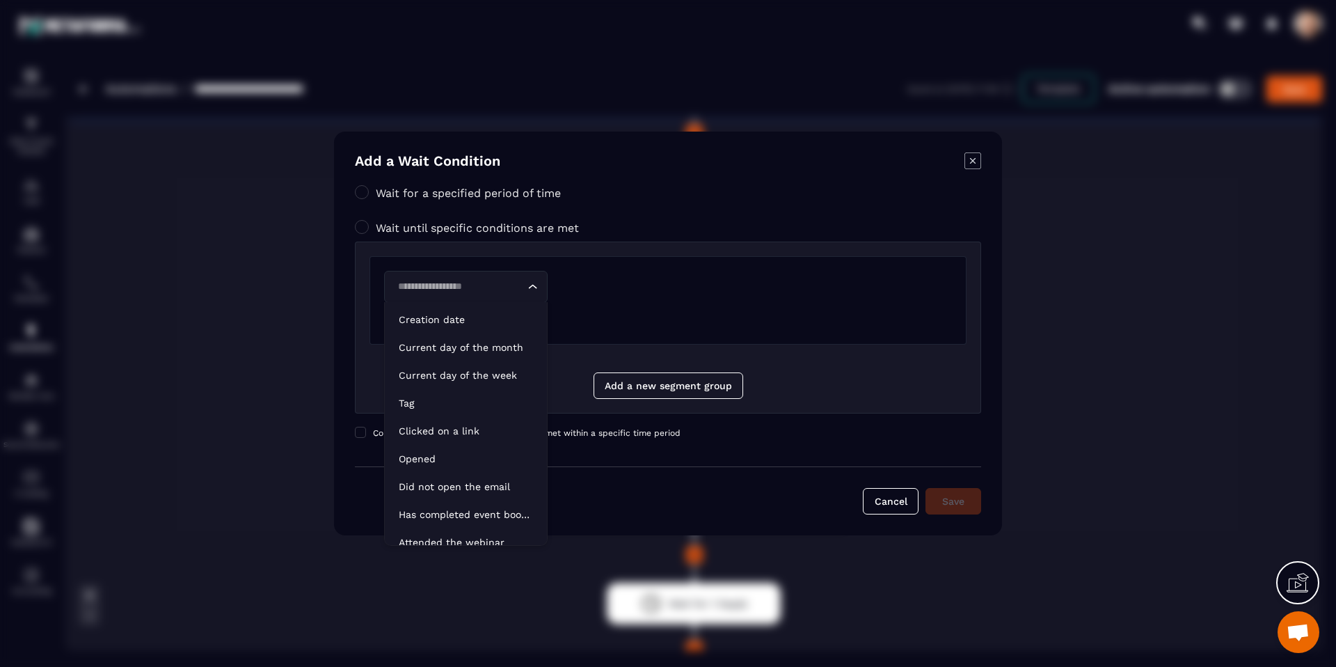
click at [522, 285] on input "Search for option" at bounding box center [458, 286] width 131 height 15
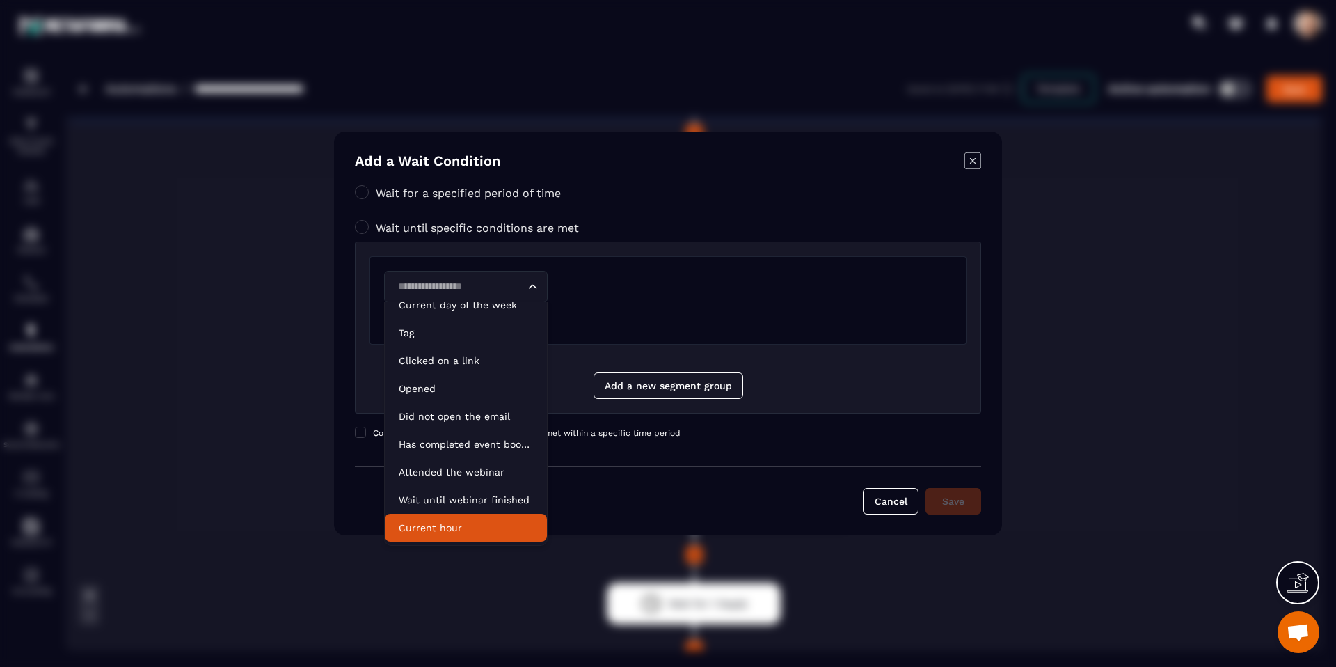
drag, startPoint x: 472, startPoint y: 525, endPoint x: 488, endPoint y: 494, distance: 34.5
click at [472, 524] on p "Current hour" at bounding box center [466, 527] width 134 height 14
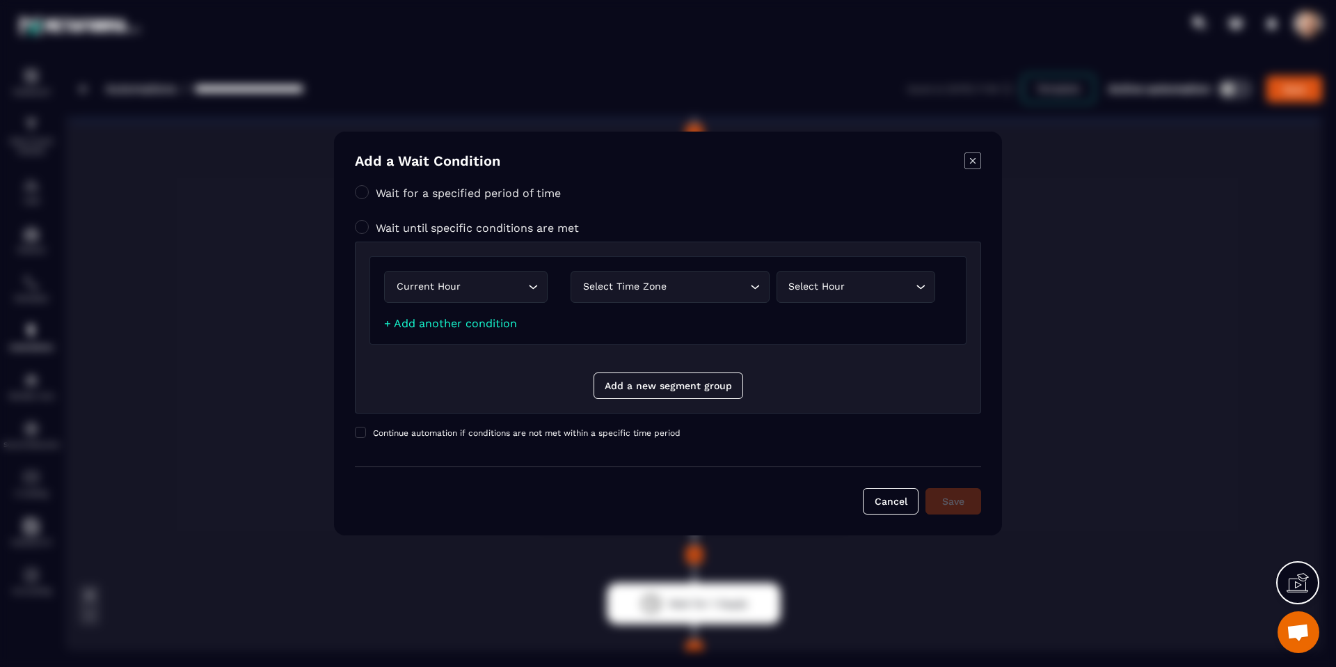
click at [657, 292] on div "Select time zone" at bounding box center [663, 286] width 170 height 15
click at [657, 324] on li "Contact time zone" at bounding box center [670, 316] width 198 height 28
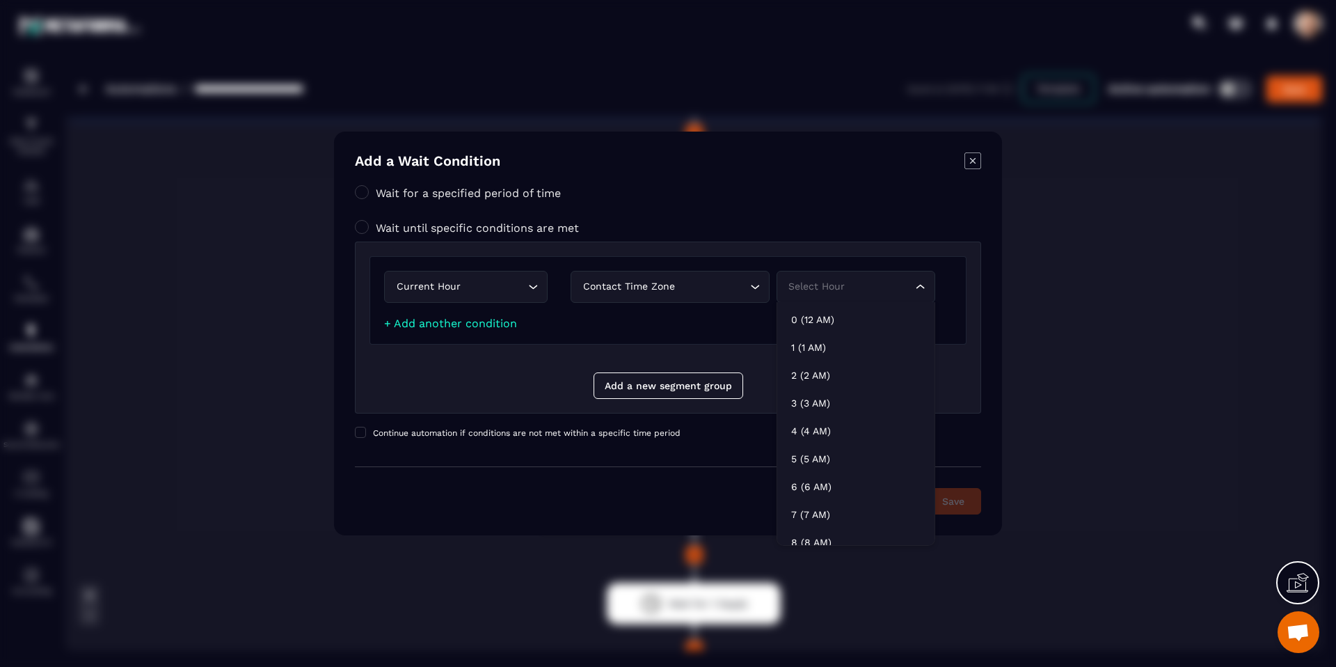
drag, startPoint x: 794, startPoint y: 300, endPoint x: 800, endPoint y: 294, distance: 8.4
click at [794, 300] on div "Select hour Loading..." at bounding box center [855, 287] width 159 height 32
click at [829, 403] on p "8 (8 AM)" at bounding box center [855, 408] width 129 height 14
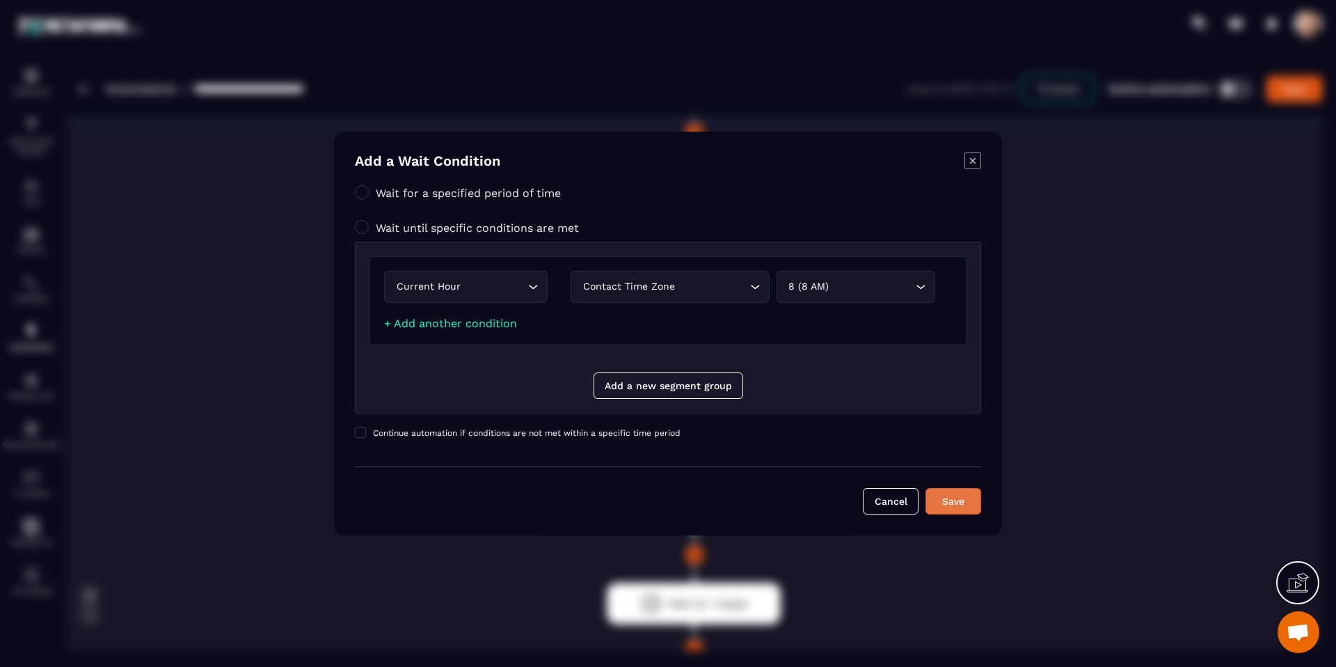
click at [947, 506] on div "Save" at bounding box center [953, 501] width 38 height 14
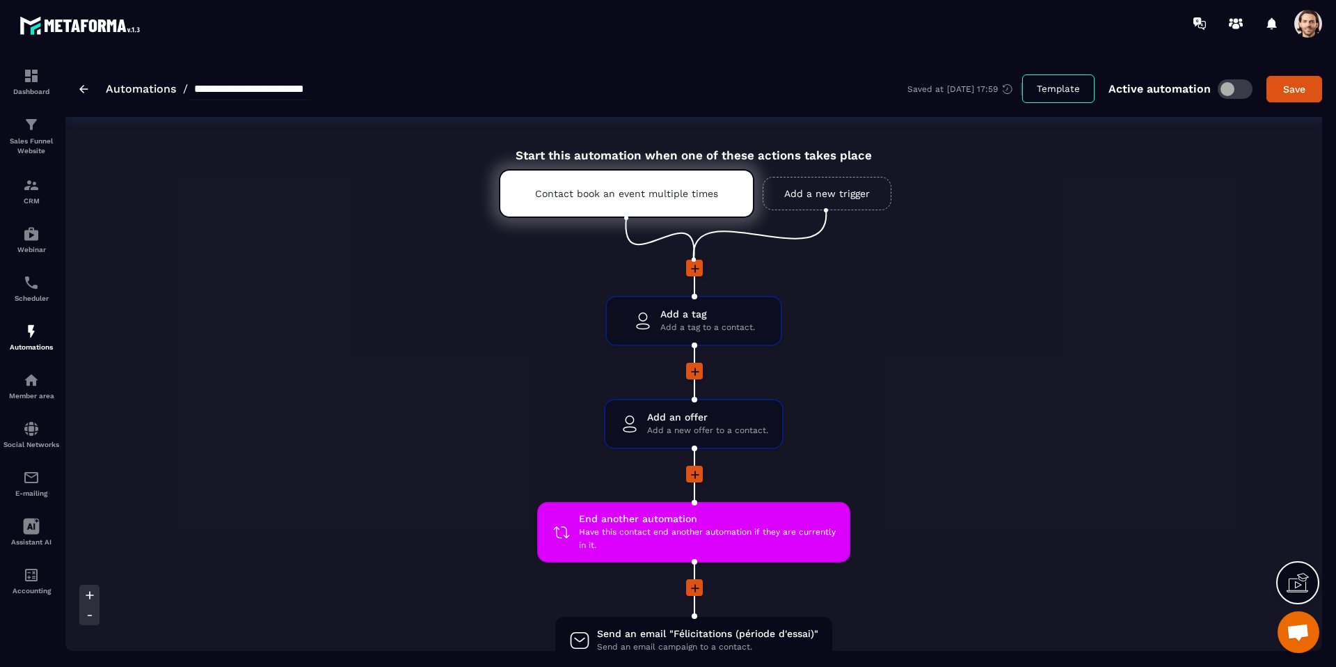
scroll to position [6, 0]
click at [1304, 31] on span at bounding box center [1308, 24] width 28 height 28
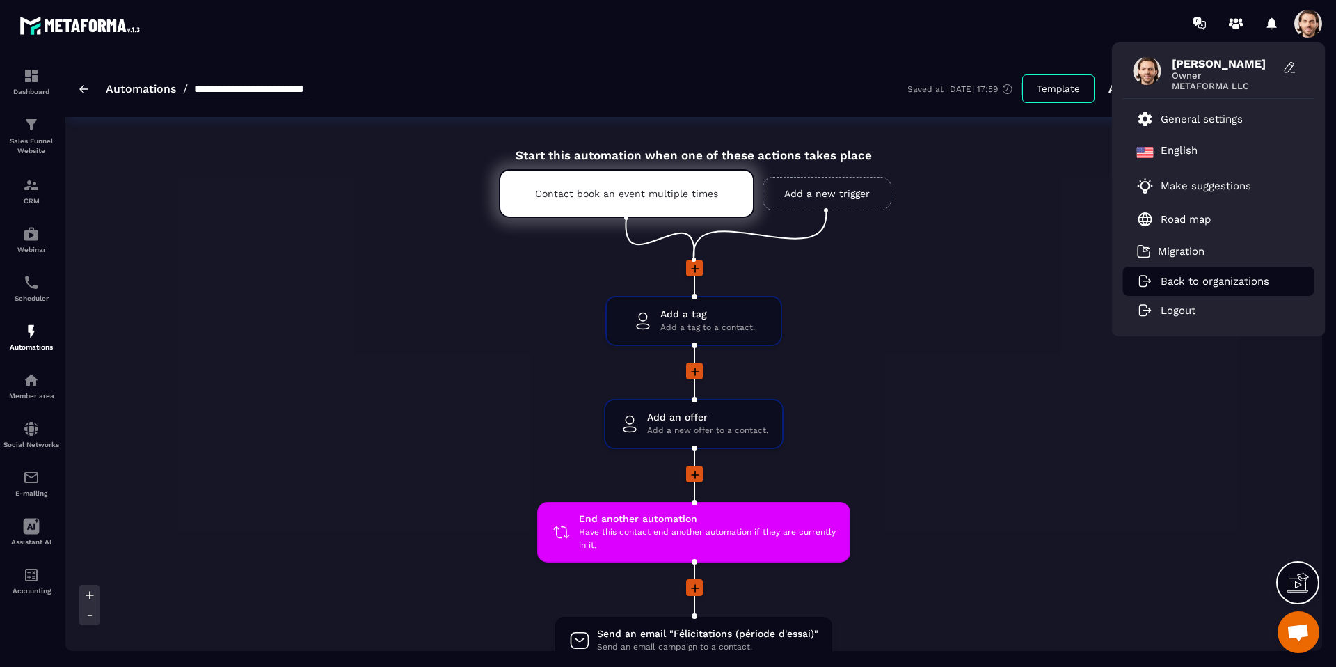
click at [1190, 281] on p "Back to organizations" at bounding box center [1215, 281] width 109 height 13
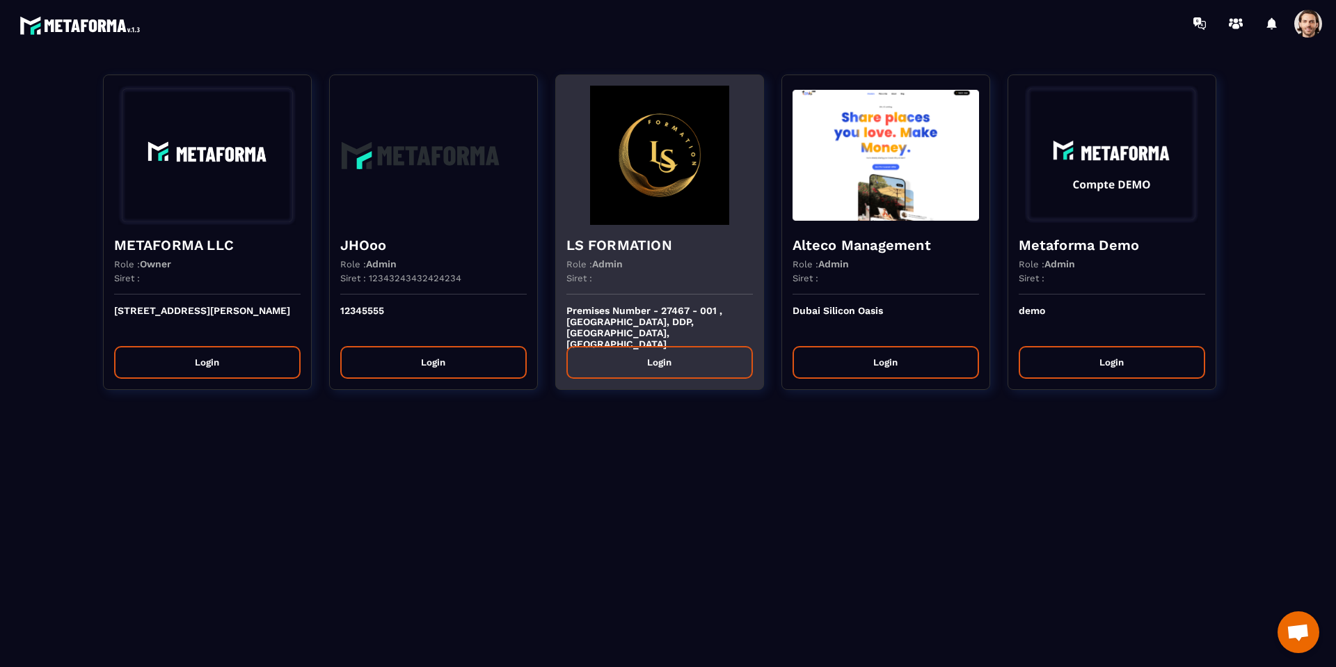
click at [689, 255] on div "LS FORMATION Role : Admin Siret :" at bounding box center [659, 260] width 207 height 70
